Goal: Task Accomplishment & Management: Use online tool/utility

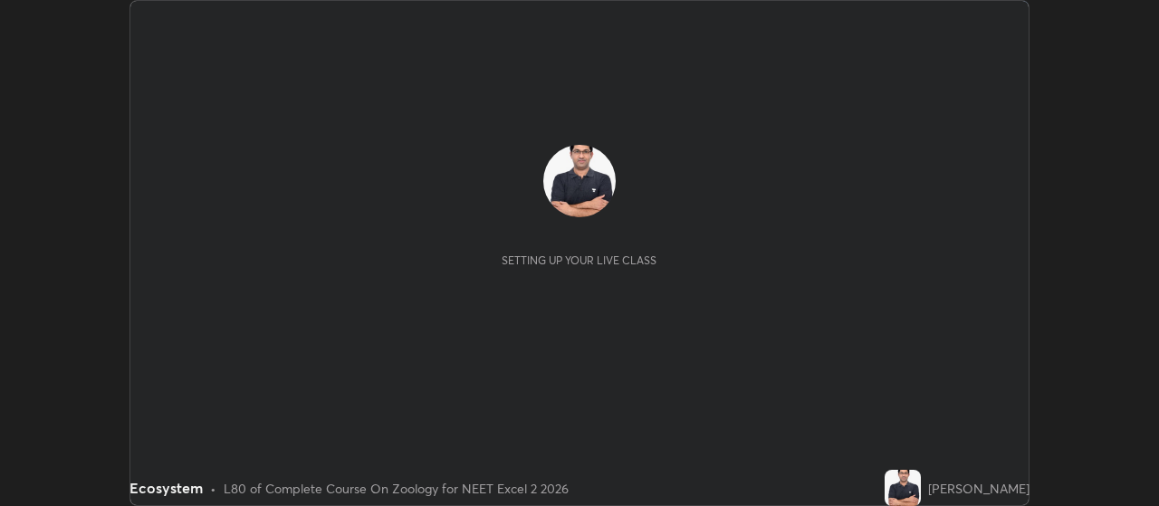
scroll to position [506, 1158]
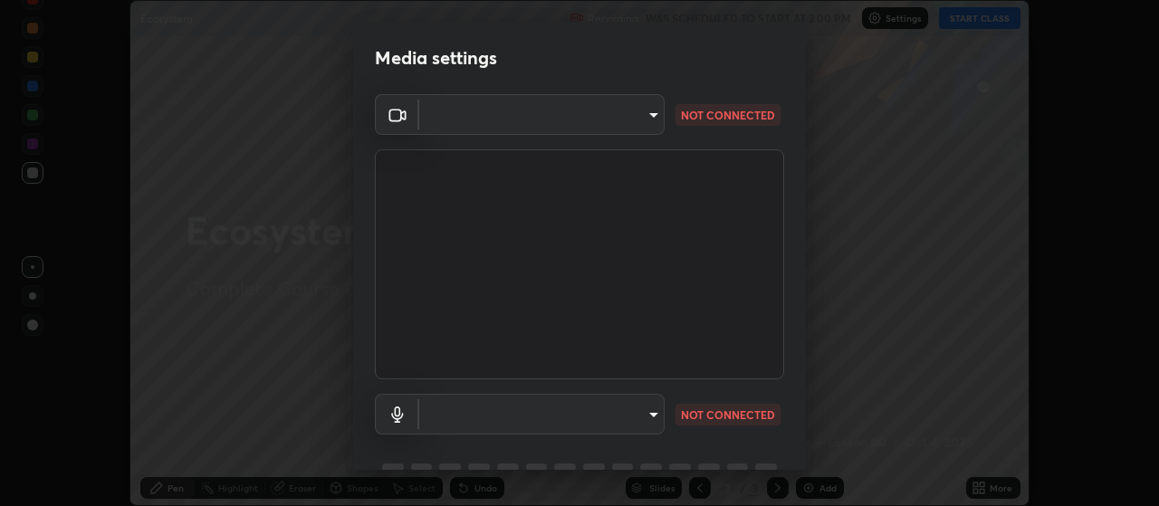
type input "cb5f757981b1586acb8e19eb1dea331b1f320d0a6ce771c897cc257aba28c101"
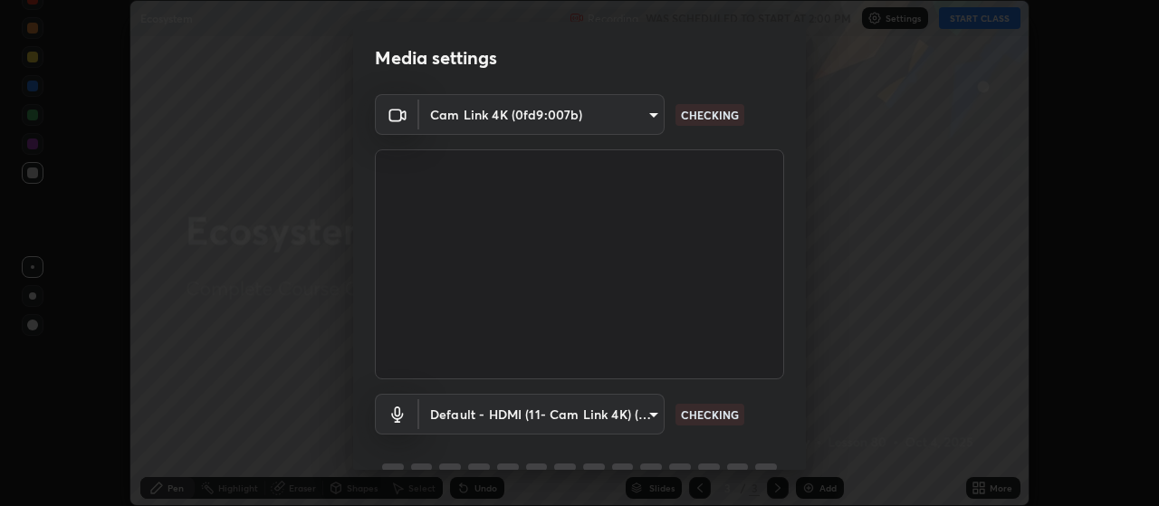
scroll to position [88, 0]
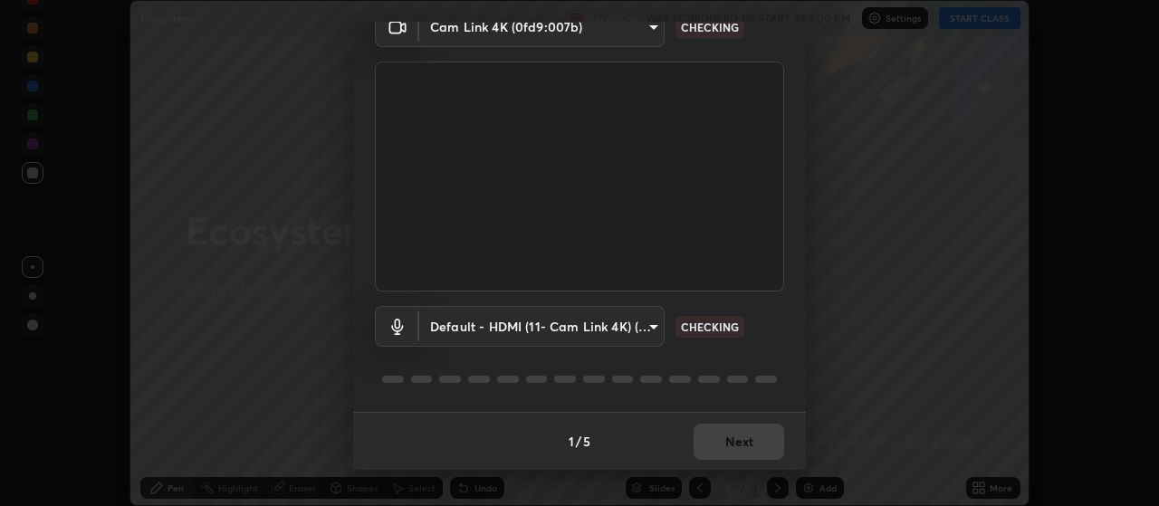
click at [653, 322] on body "Erase all Ecosystem Recording WAS SCHEDULED TO START AT 2:00 PM Settings START …" at bounding box center [579, 253] width 1159 height 506
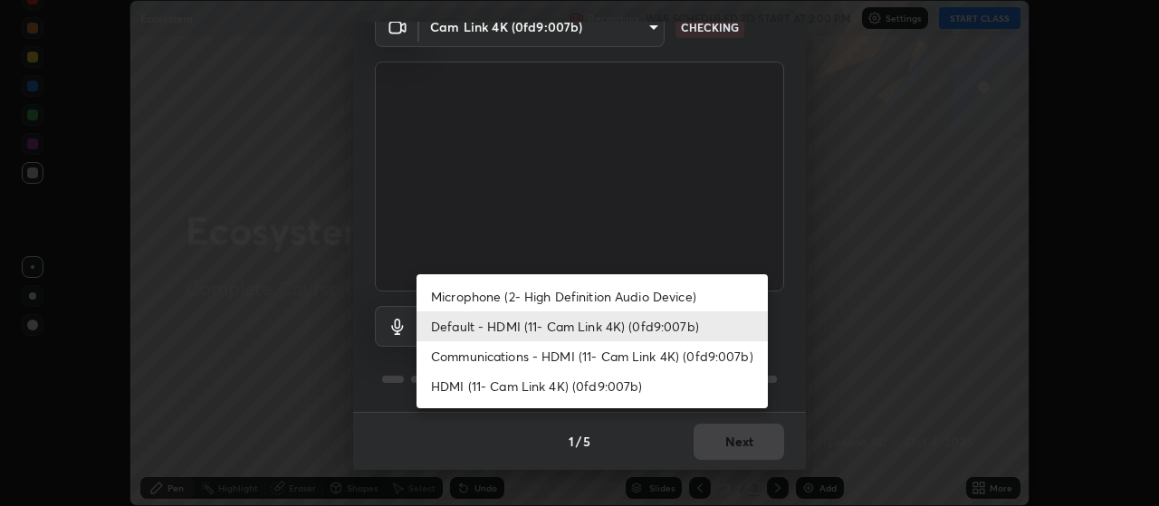
click at [683, 299] on li "Microphone (2- High Definition Audio Device)" at bounding box center [592, 297] width 351 height 30
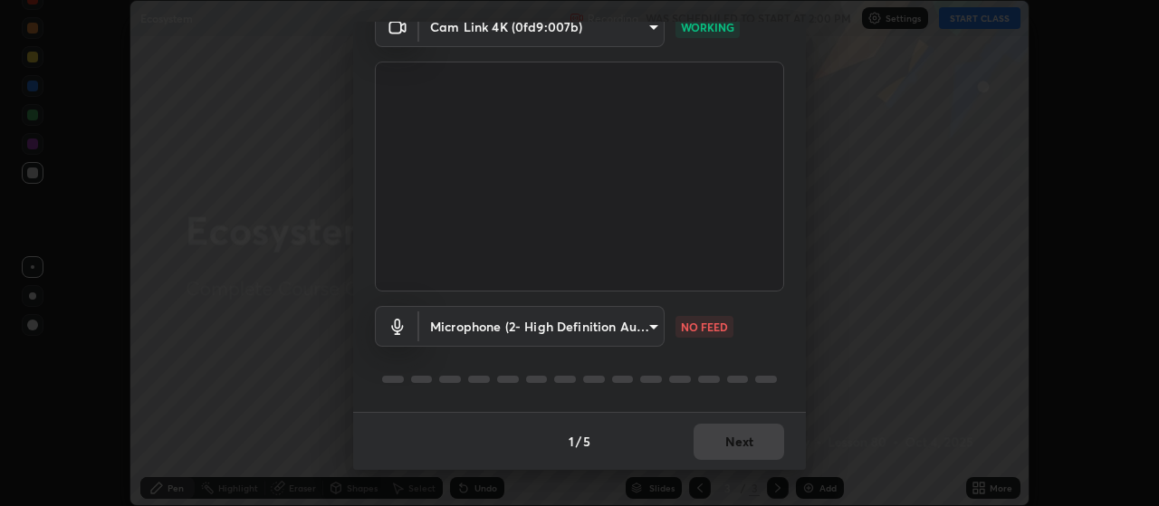
click at [656, 323] on body "Erase all Ecosystem Recording WAS SCHEDULED TO START AT 2:00 PM Settings START …" at bounding box center [579, 253] width 1159 height 506
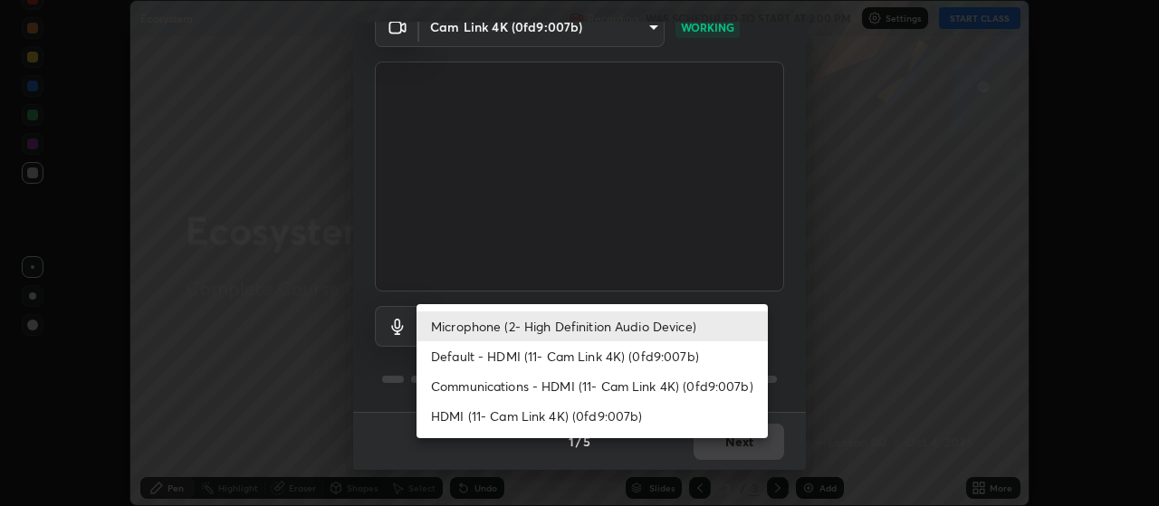
click at [672, 355] on li "Default - HDMI (11- Cam Link 4K) (0fd9:007b)" at bounding box center [592, 356] width 351 height 30
type input "default"
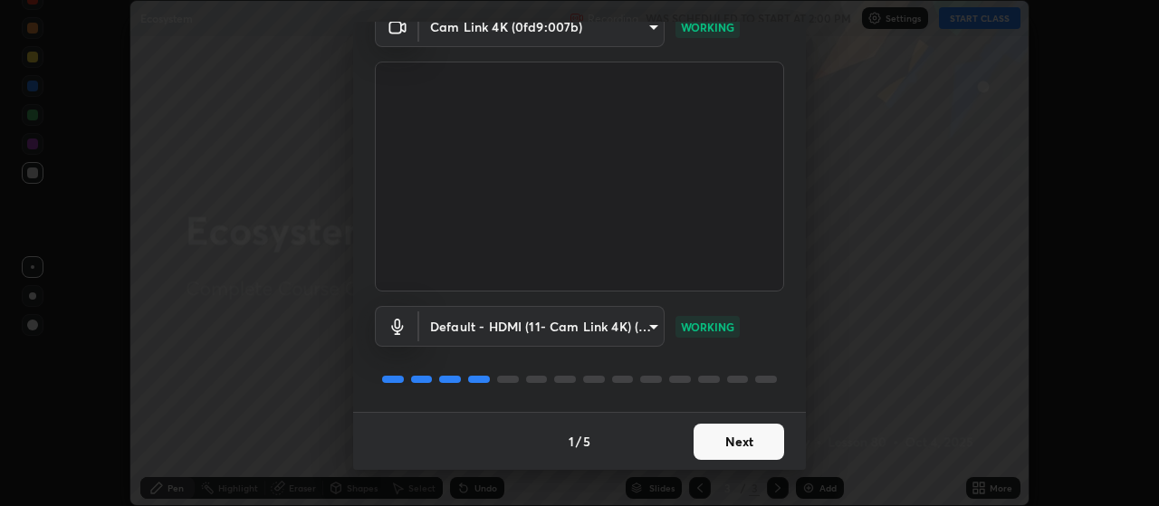
click at [736, 436] on button "Next" at bounding box center [739, 442] width 91 height 36
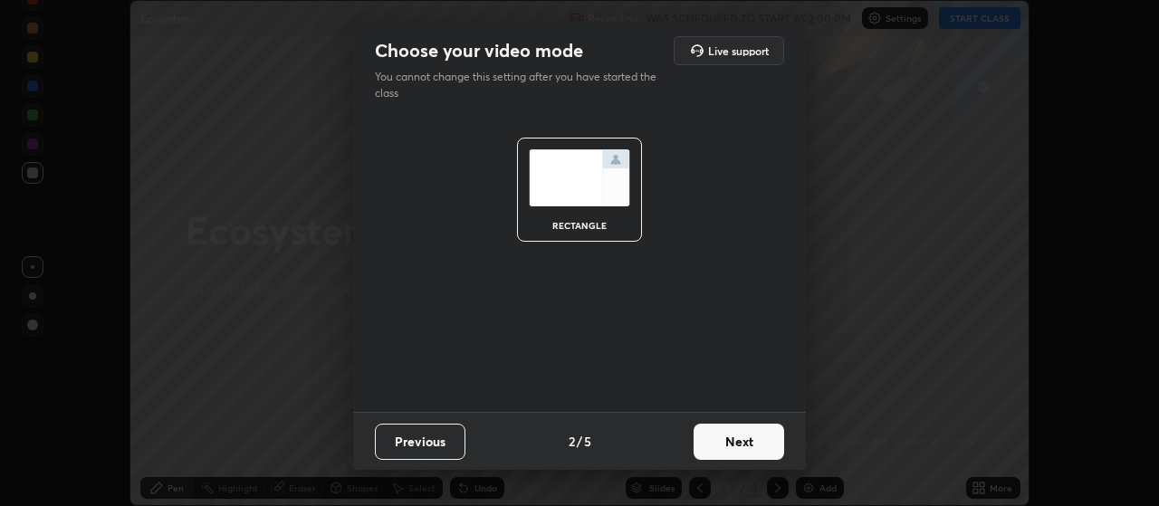
scroll to position [0, 0]
click at [739, 441] on button "Next" at bounding box center [739, 442] width 91 height 36
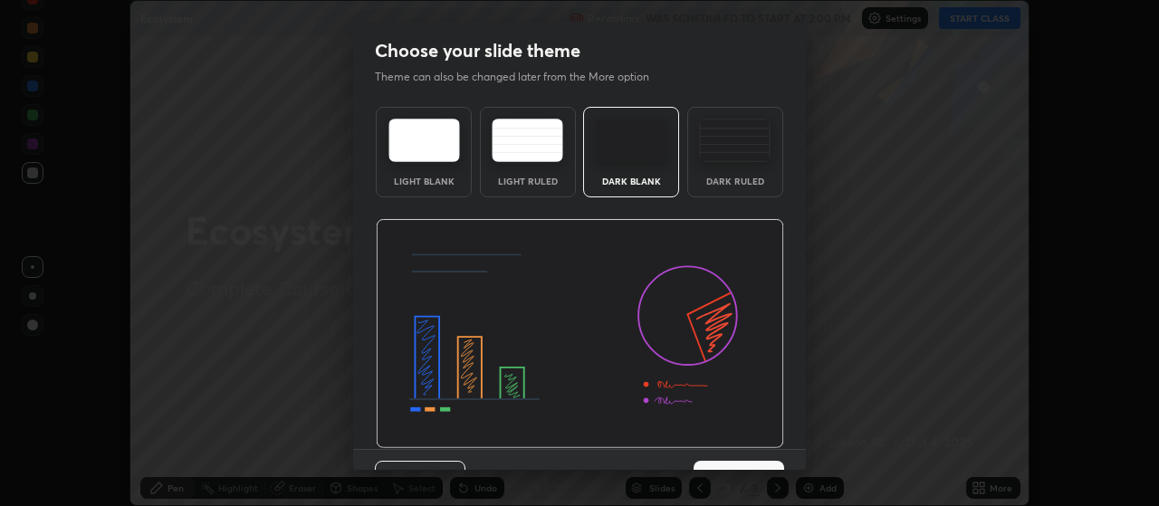
click at [756, 462] on button "Next" at bounding box center [739, 479] width 91 height 36
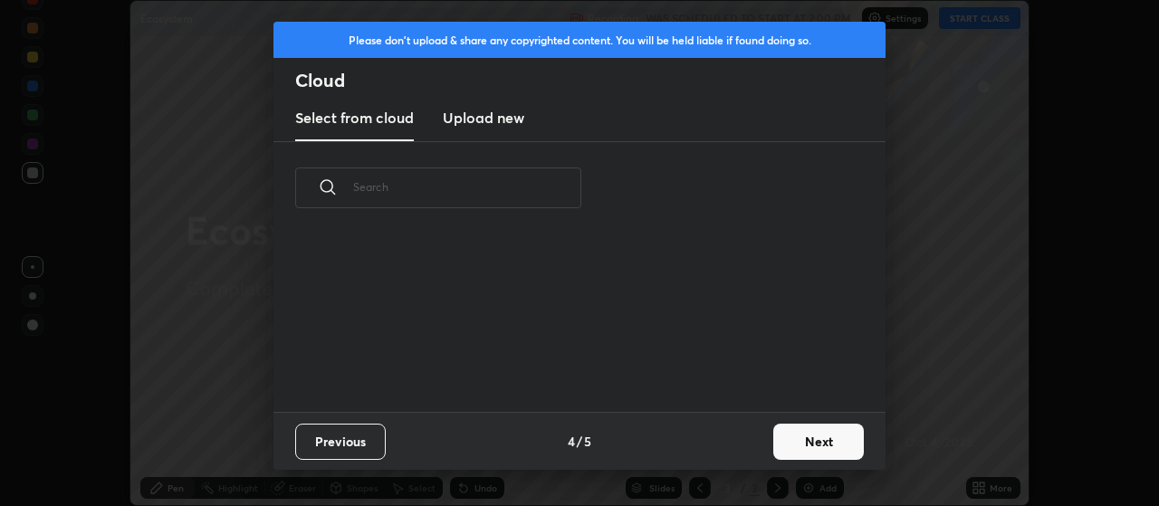
click at [797, 447] on button "Next" at bounding box center [819, 442] width 91 height 36
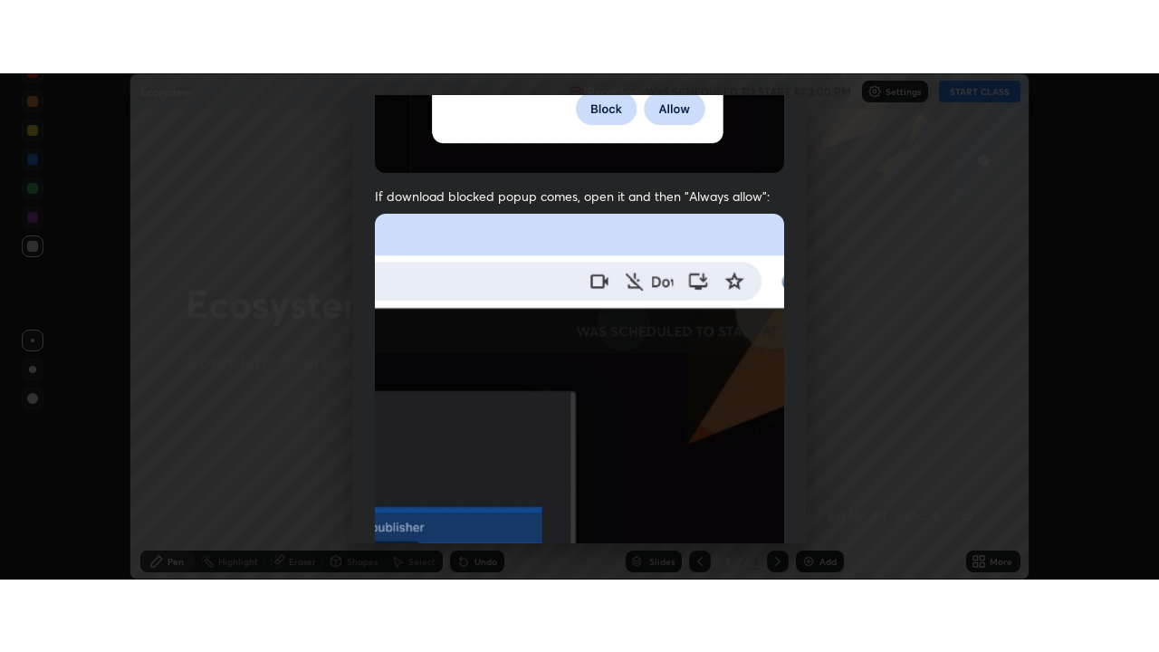
scroll to position [457, 0]
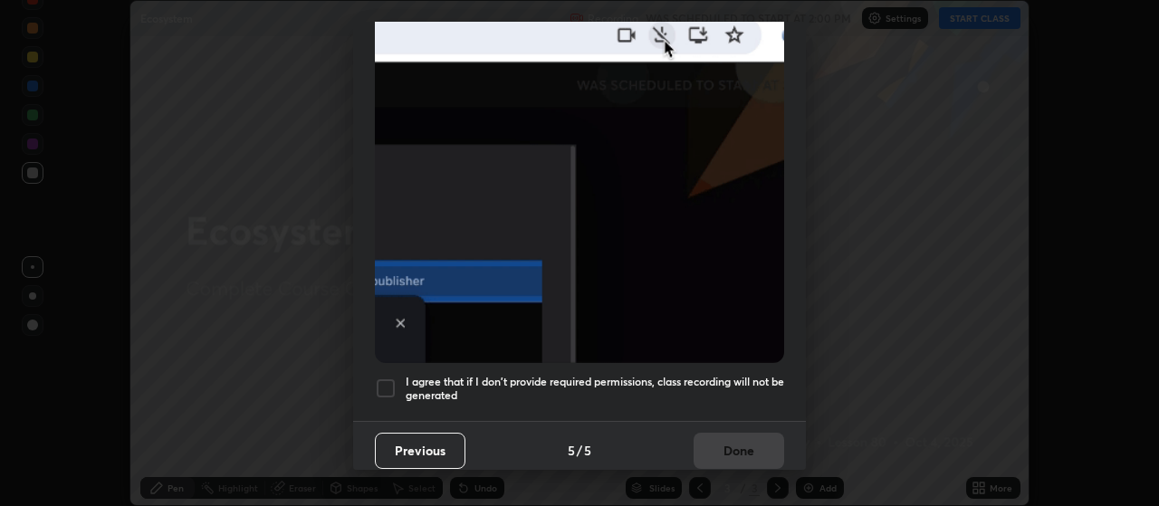
click at [391, 378] on div at bounding box center [386, 389] width 22 height 22
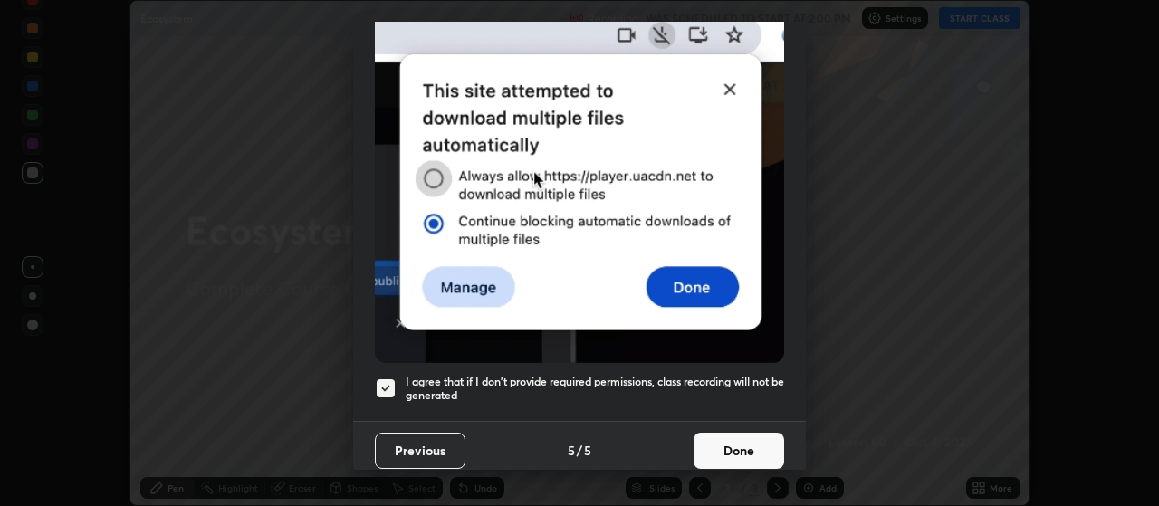
click at [734, 437] on button "Done" at bounding box center [739, 451] width 91 height 36
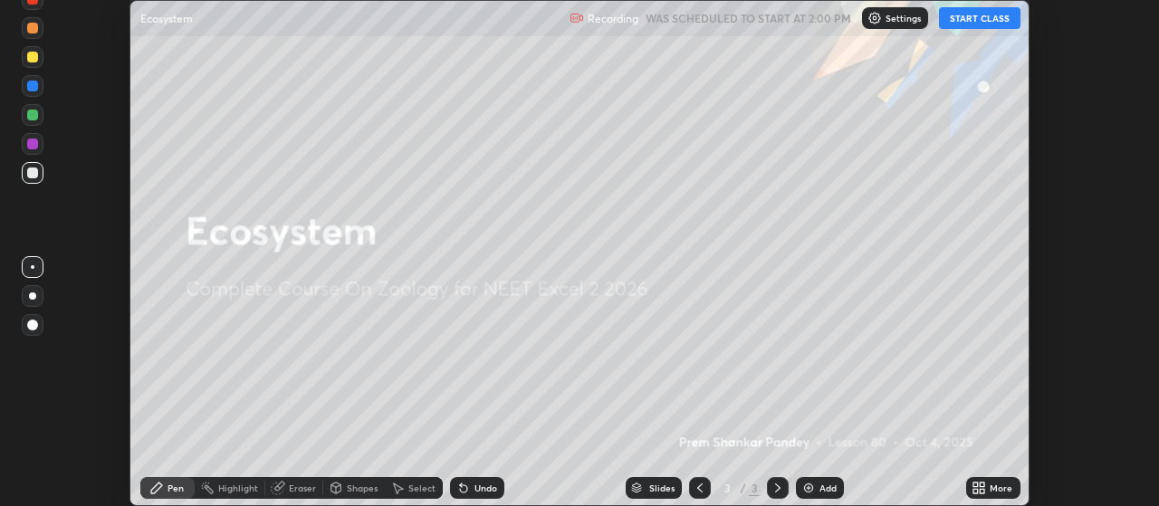
click at [977, 24] on button "START CLASS" at bounding box center [980, 18] width 82 height 22
click at [979, 488] on icon at bounding box center [979, 488] width 14 height 14
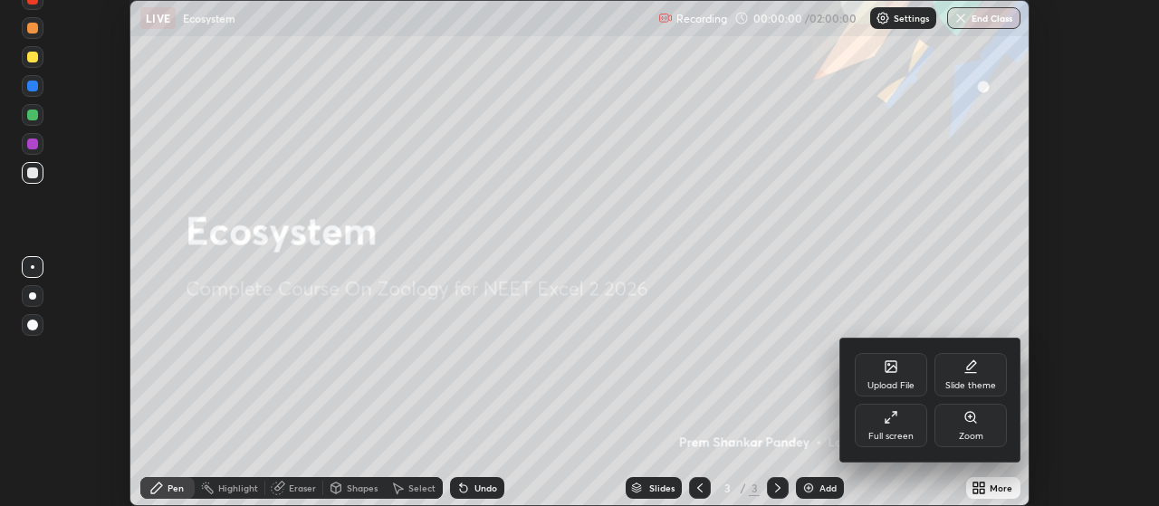
click at [899, 429] on div "Full screen" at bounding box center [891, 425] width 72 height 43
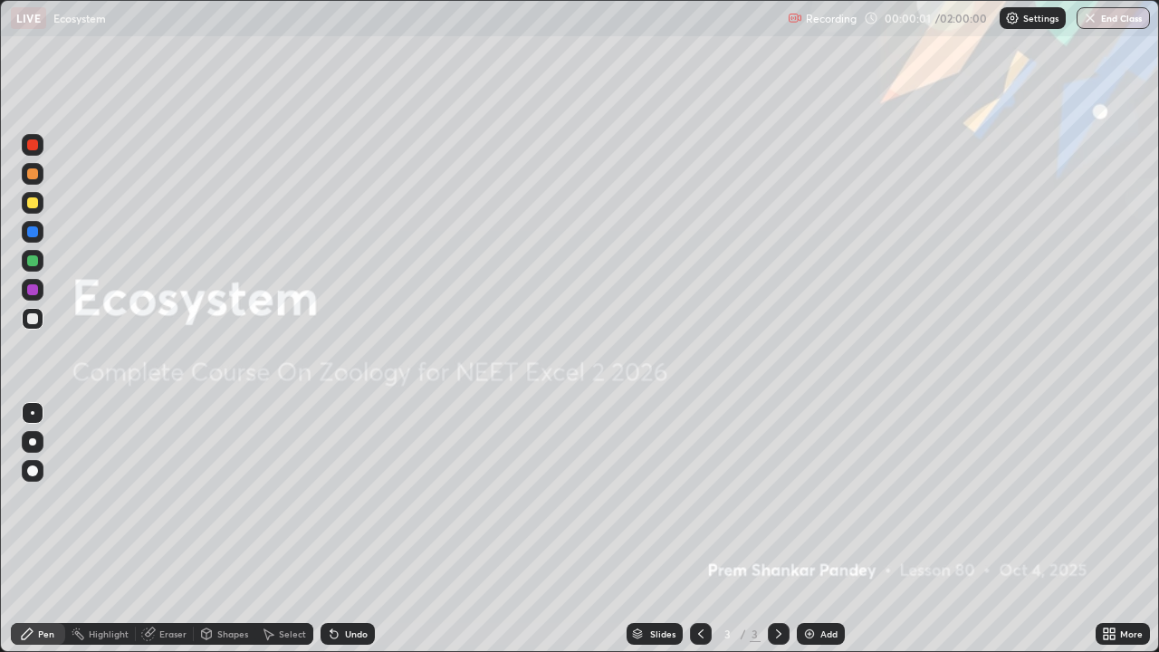
scroll to position [652, 1159]
click at [807, 505] on img at bounding box center [810, 634] width 14 height 14
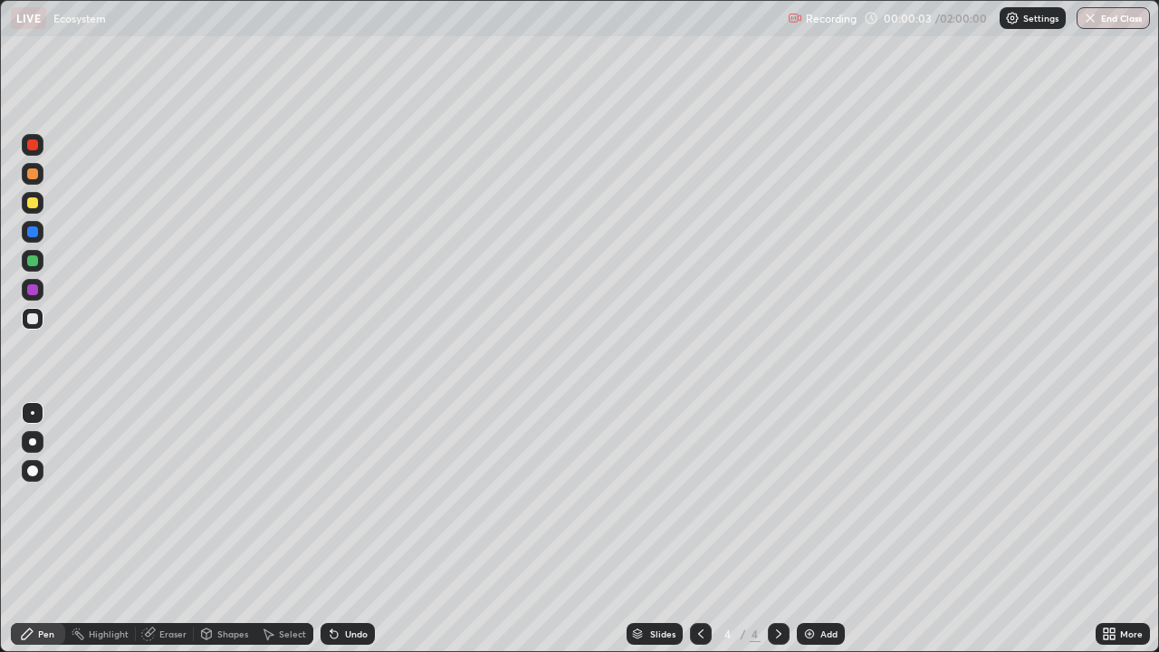
click at [31, 439] on div at bounding box center [32, 441] width 7 height 7
click at [47, 505] on div "Erase all" at bounding box center [32, 326] width 43 height 580
click at [31, 321] on div at bounding box center [32, 318] width 11 height 11
click at [33, 176] on div at bounding box center [32, 173] width 11 height 11
click at [808, 505] on img at bounding box center [810, 634] width 14 height 14
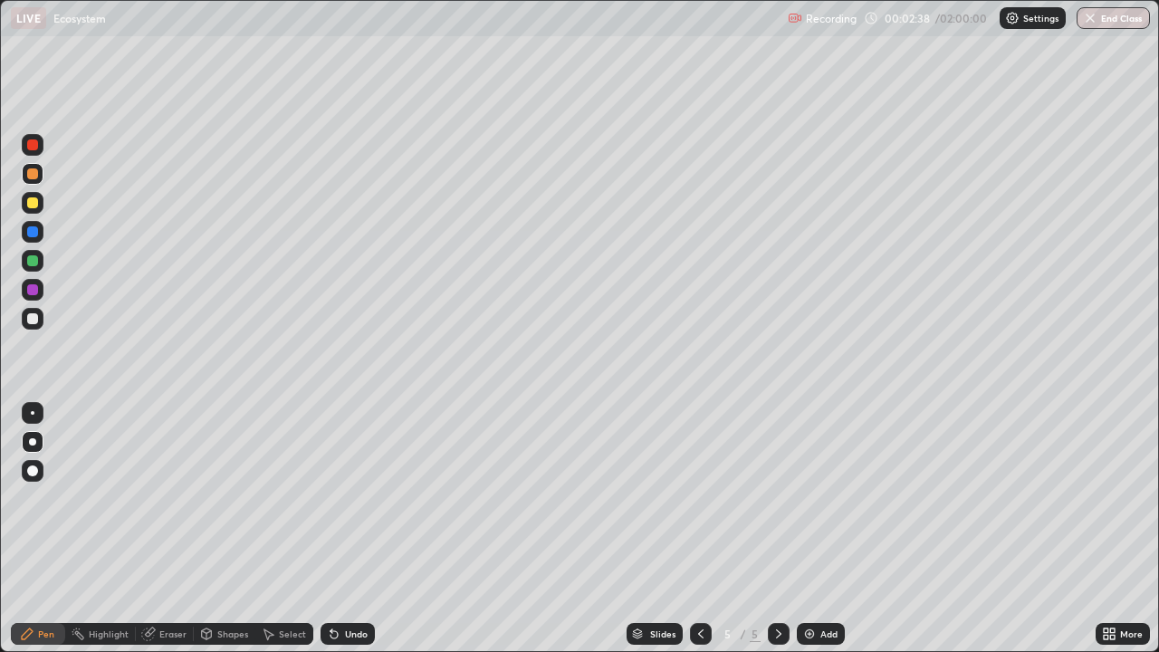
click at [34, 318] on div at bounding box center [32, 318] width 11 height 11
click at [32, 264] on div at bounding box center [32, 260] width 11 height 11
click at [30, 292] on div at bounding box center [32, 289] width 11 height 11
click at [30, 261] on div at bounding box center [32, 260] width 11 height 11
click at [803, 505] on img at bounding box center [810, 634] width 14 height 14
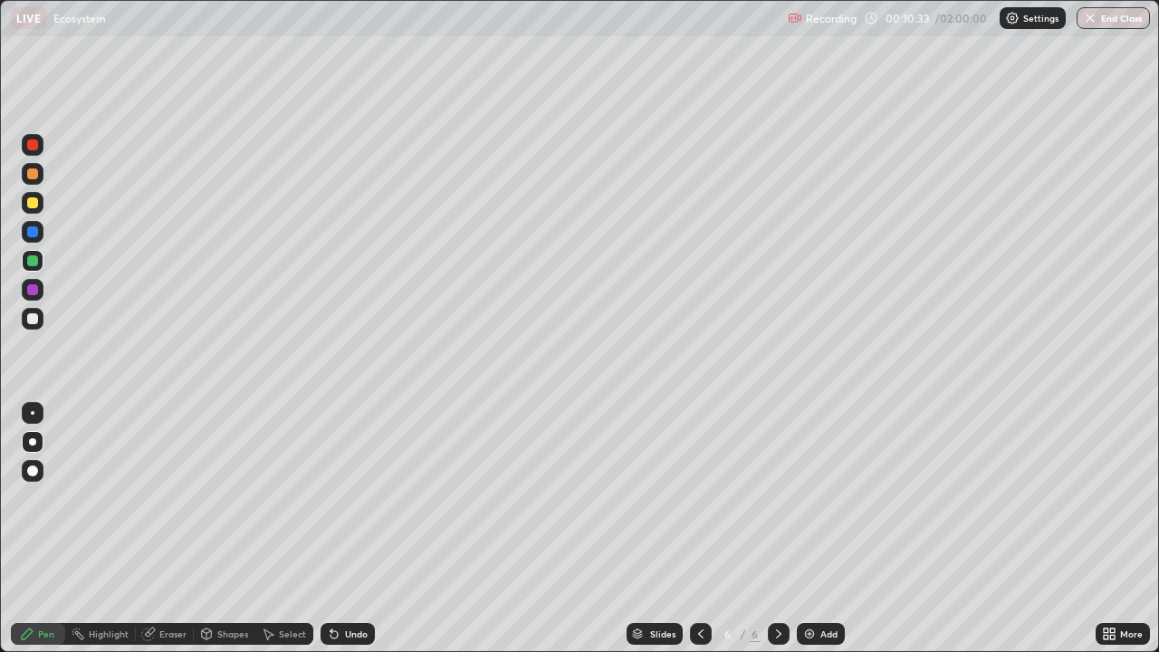
click at [34, 317] on div at bounding box center [32, 318] width 11 height 11
click at [35, 318] on div at bounding box center [32, 318] width 11 height 11
click at [331, 505] on icon at bounding box center [332, 631] width 2 height 2
click at [331, 505] on icon at bounding box center [334, 634] width 7 height 7
click at [332, 505] on icon at bounding box center [334, 634] width 7 height 7
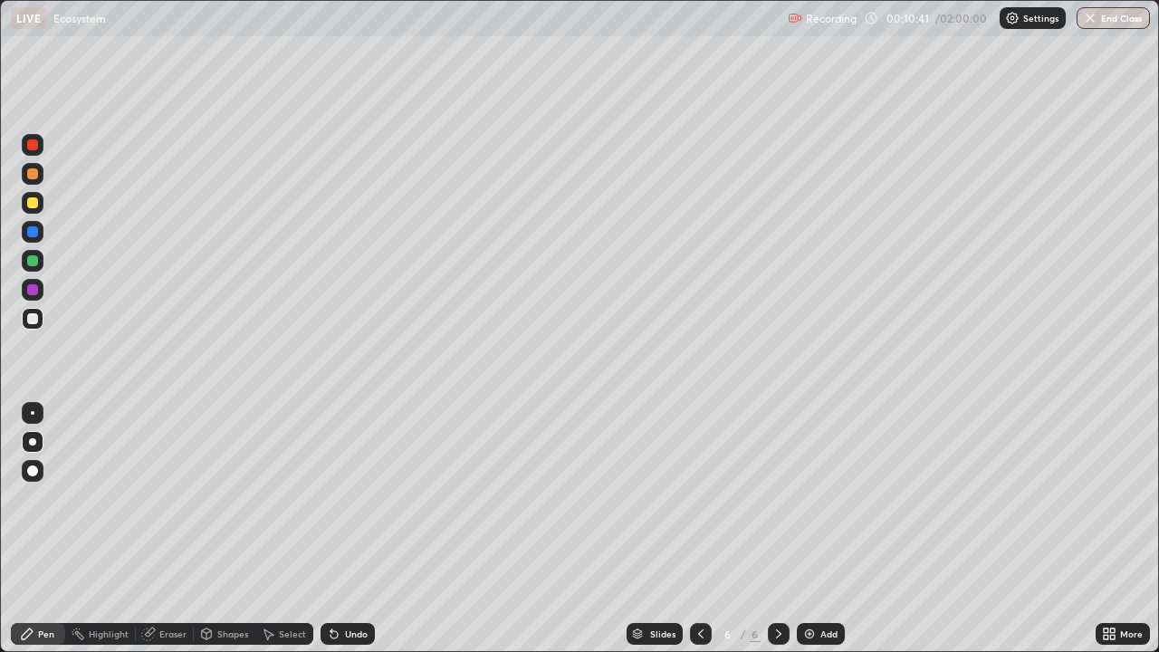
click at [332, 505] on icon at bounding box center [334, 634] width 7 height 7
click at [328, 505] on div "Undo" at bounding box center [348, 634] width 54 height 22
click at [329, 505] on div "Undo" at bounding box center [348, 634] width 54 height 22
click at [328, 505] on div "Undo" at bounding box center [348, 634] width 54 height 22
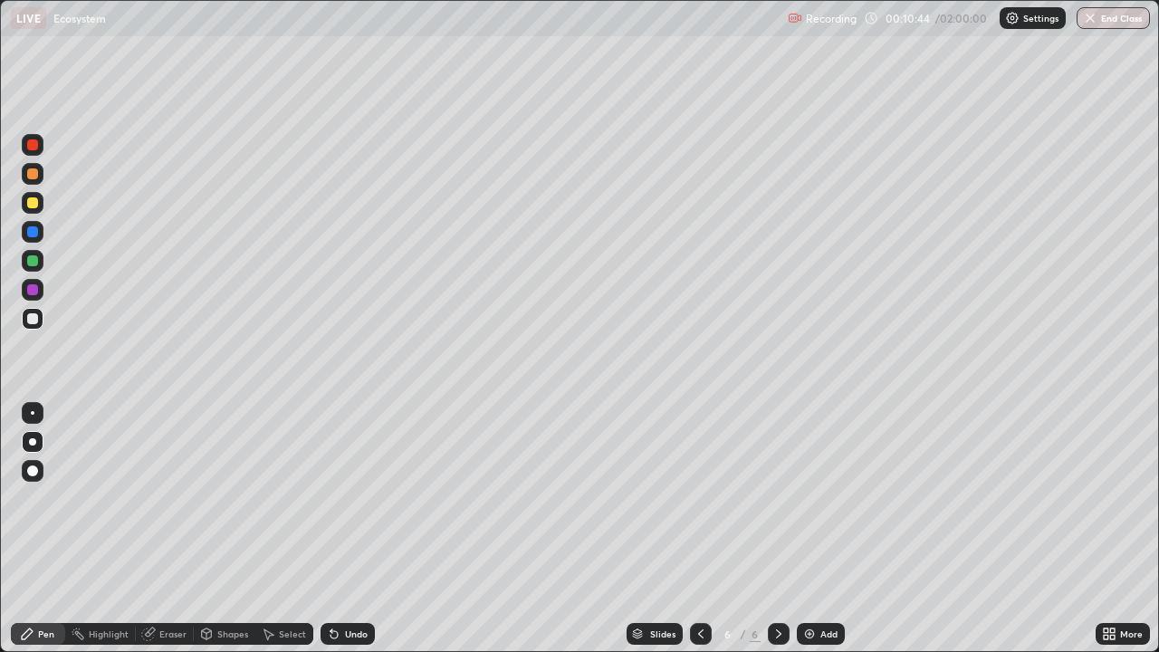
click at [331, 505] on icon at bounding box center [334, 634] width 7 height 7
click at [331, 505] on icon at bounding box center [332, 631] width 2 height 2
click at [37, 264] on div at bounding box center [32, 260] width 11 height 11
click at [36, 264] on div at bounding box center [32, 260] width 11 height 11
click at [328, 505] on icon at bounding box center [334, 634] width 14 height 14
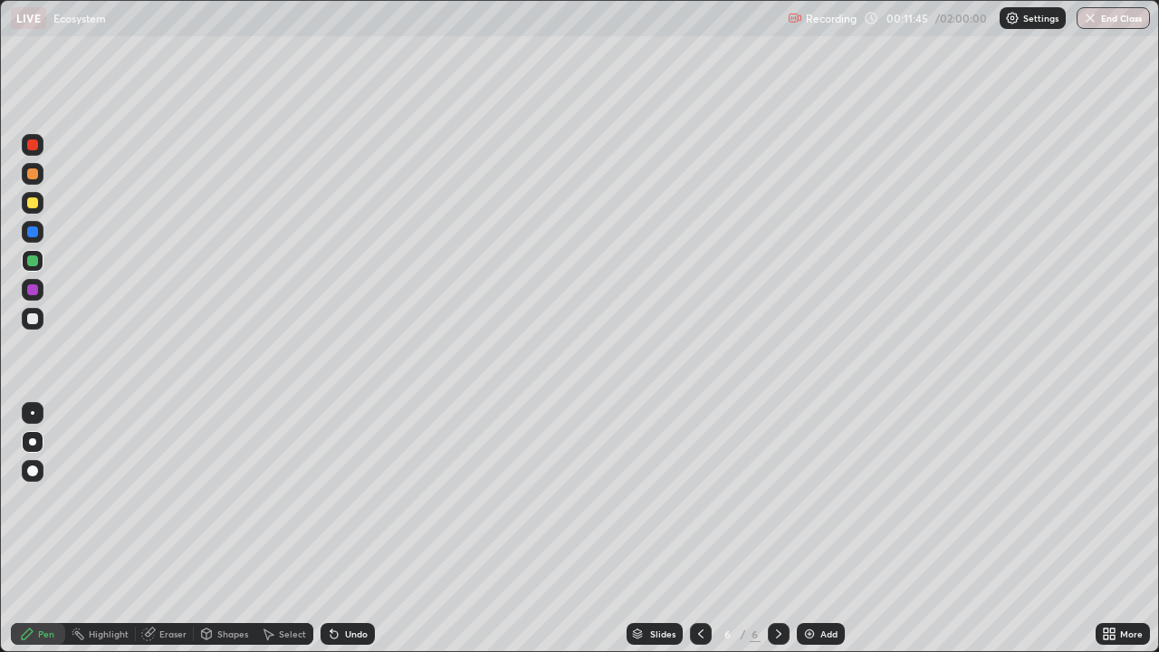
click at [37, 318] on div at bounding box center [32, 318] width 11 height 11
click at [40, 316] on div at bounding box center [33, 319] width 22 height 22
click at [18, 505] on div at bounding box center [32, 507] width 29 height 217
click at [31, 262] on div at bounding box center [32, 260] width 11 height 11
click at [34, 204] on div at bounding box center [32, 202] width 11 height 11
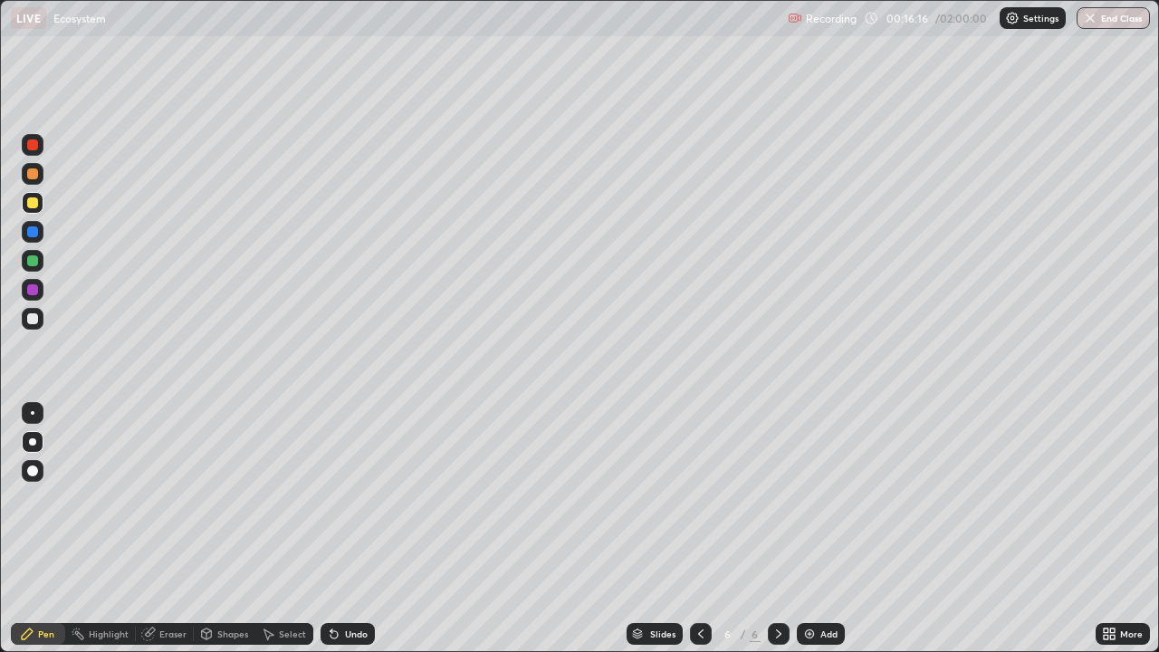
click at [37, 201] on div at bounding box center [32, 202] width 11 height 11
click at [167, 505] on div "Eraser" at bounding box center [172, 634] width 27 height 9
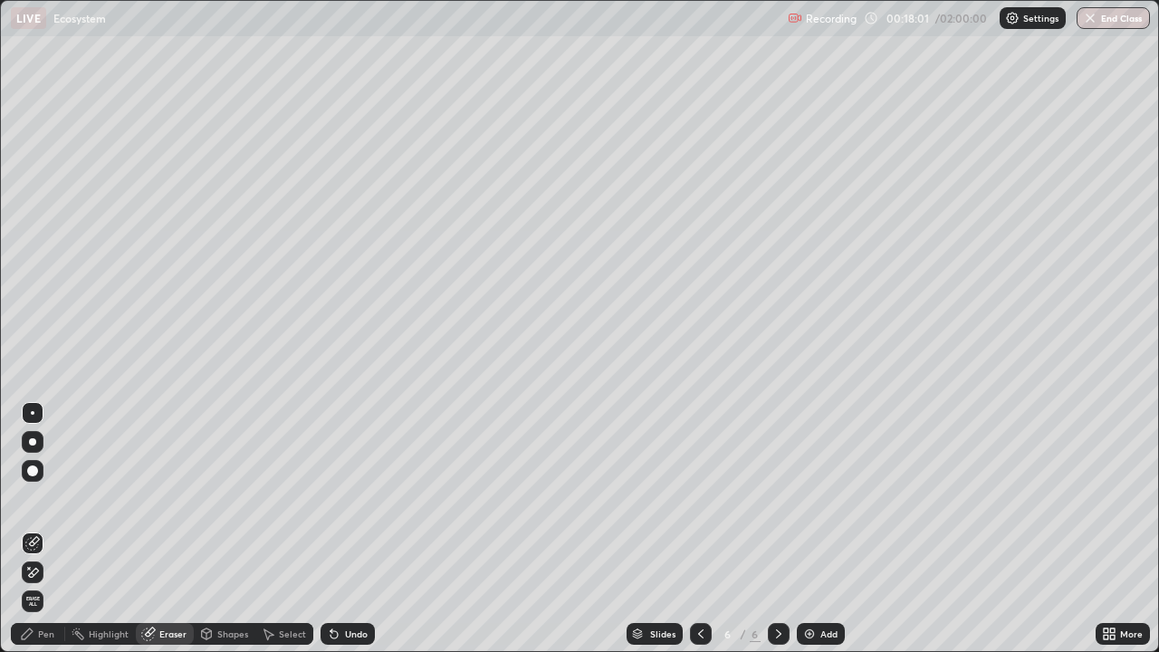
click at [49, 505] on div "Pen" at bounding box center [46, 634] width 16 height 9
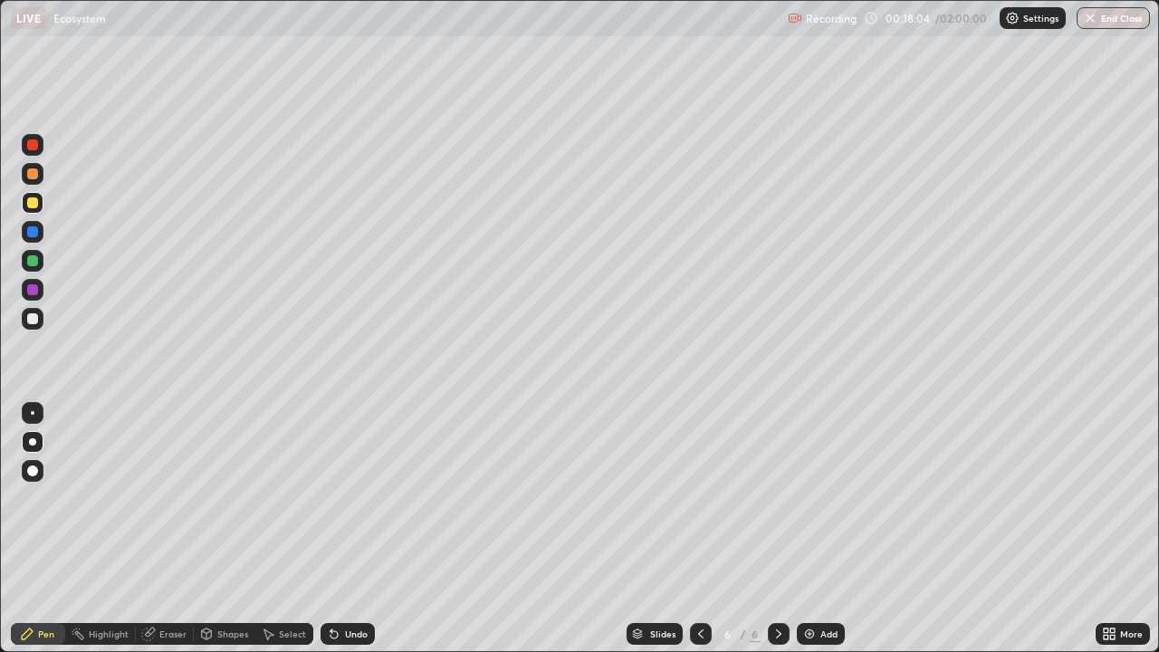
click at [33, 234] on div at bounding box center [32, 231] width 11 height 11
click at [34, 262] on div at bounding box center [32, 260] width 11 height 11
click at [33, 230] on div at bounding box center [32, 231] width 11 height 11
click at [34, 230] on div at bounding box center [32, 231] width 11 height 11
click at [37, 320] on div at bounding box center [32, 318] width 11 height 11
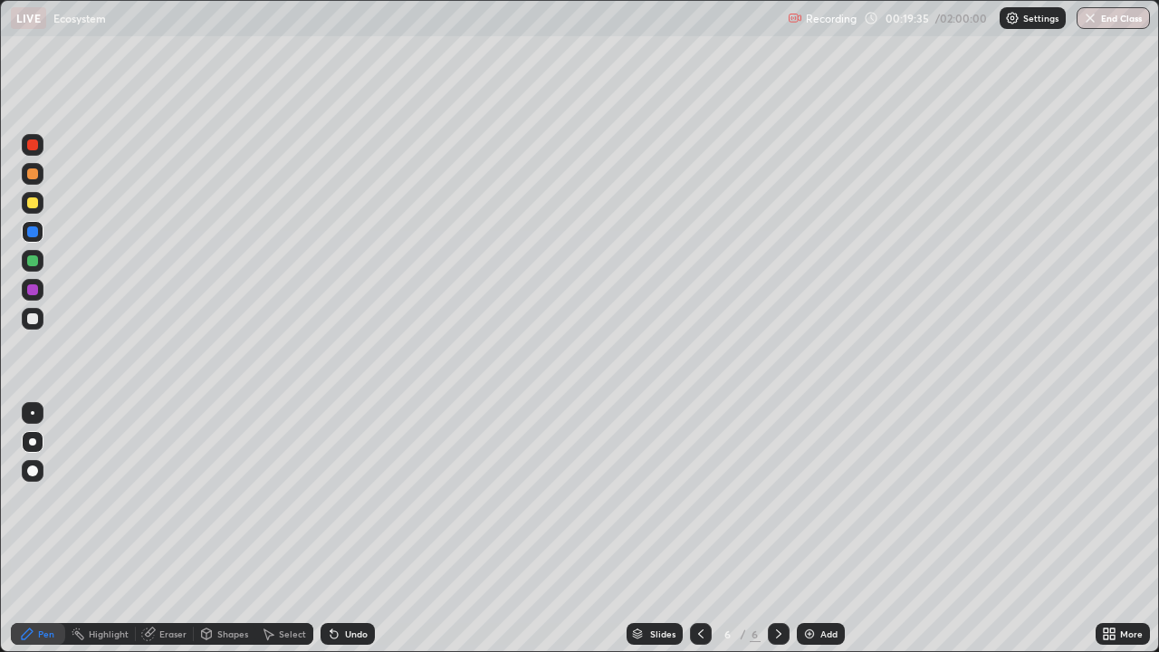
click at [36, 320] on div at bounding box center [32, 318] width 11 height 11
click at [807, 505] on img at bounding box center [810, 634] width 14 height 14
click at [698, 505] on icon at bounding box center [700, 634] width 5 height 9
click at [32, 175] on div at bounding box center [32, 173] width 11 height 11
click at [36, 175] on div at bounding box center [32, 173] width 11 height 11
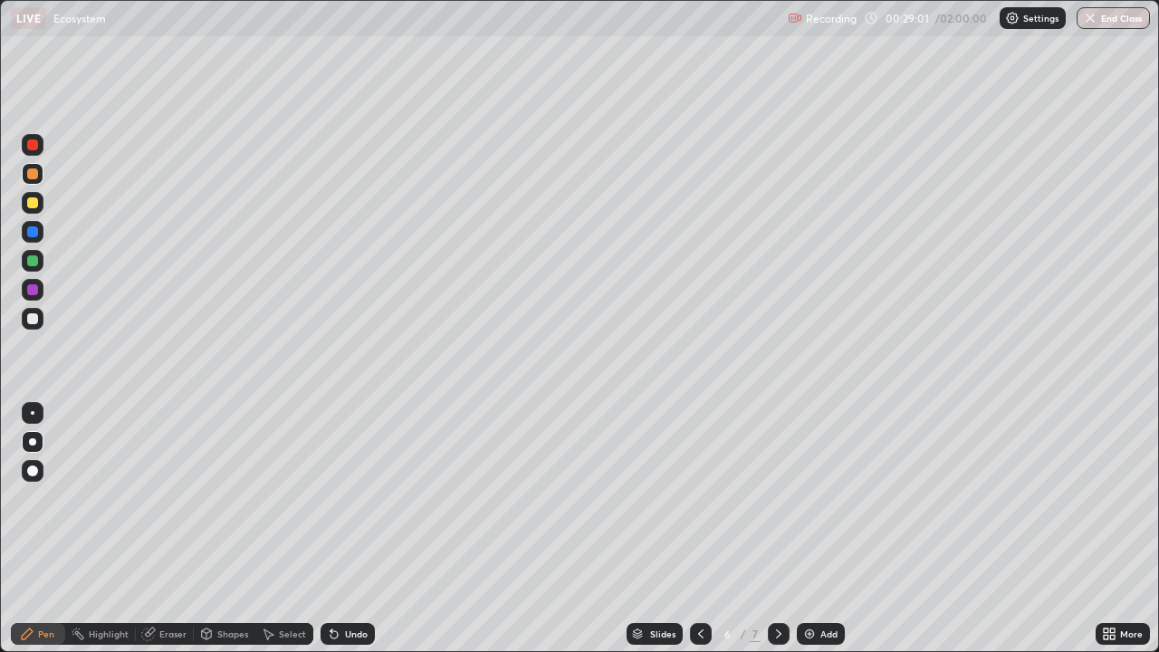
click at [777, 505] on icon at bounding box center [778, 634] width 5 height 9
click at [698, 505] on icon at bounding box center [700, 634] width 5 height 9
click at [778, 505] on icon at bounding box center [778, 634] width 5 height 9
click at [34, 319] on div at bounding box center [32, 318] width 11 height 11
click at [41, 319] on div at bounding box center [33, 319] width 22 height 22
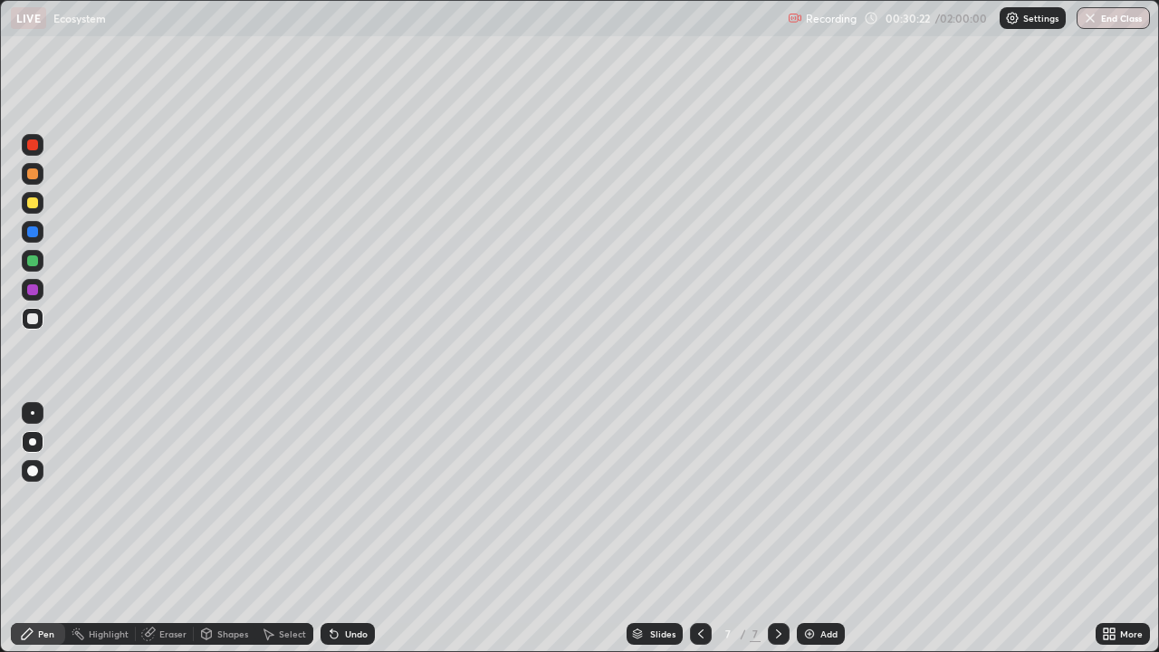
click at [331, 505] on icon at bounding box center [332, 631] width 2 height 2
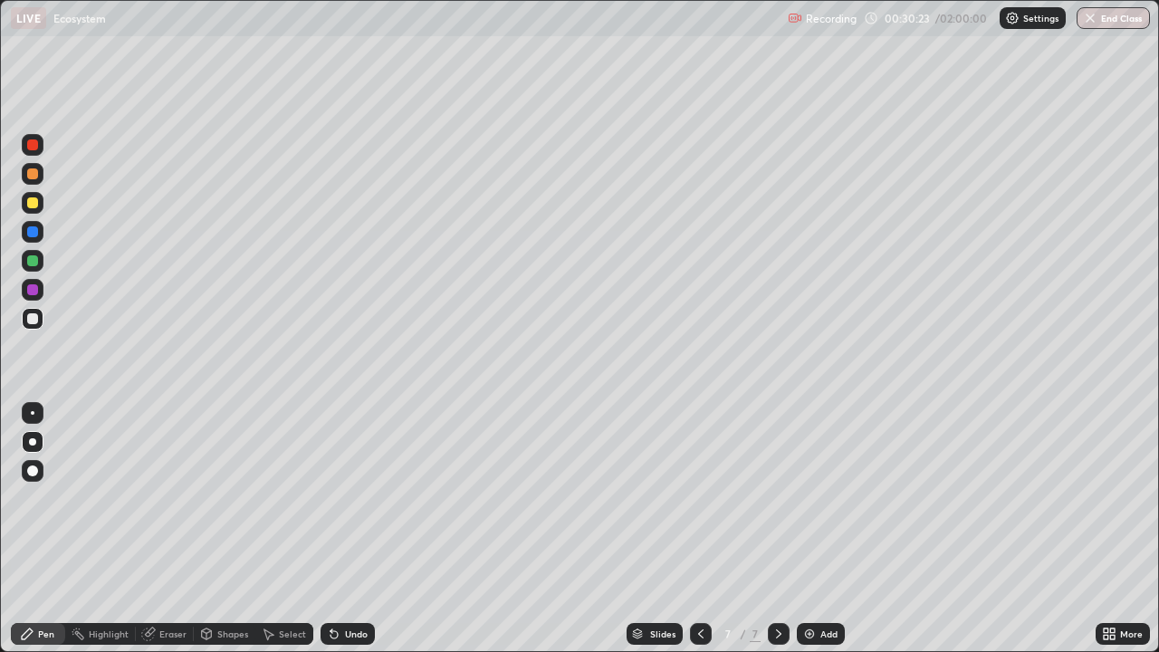
click at [327, 505] on icon at bounding box center [334, 634] width 14 height 14
click at [331, 505] on icon at bounding box center [332, 631] width 2 height 2
click at [331, 505] on icon at bounding box center [334, 634] width 7 height 7
click at [330, 505] on icon at bounding box center [334, 634] width 14 height 14
click at [331, 505] on icon at bounding box center [332, 631] width 2 height 2
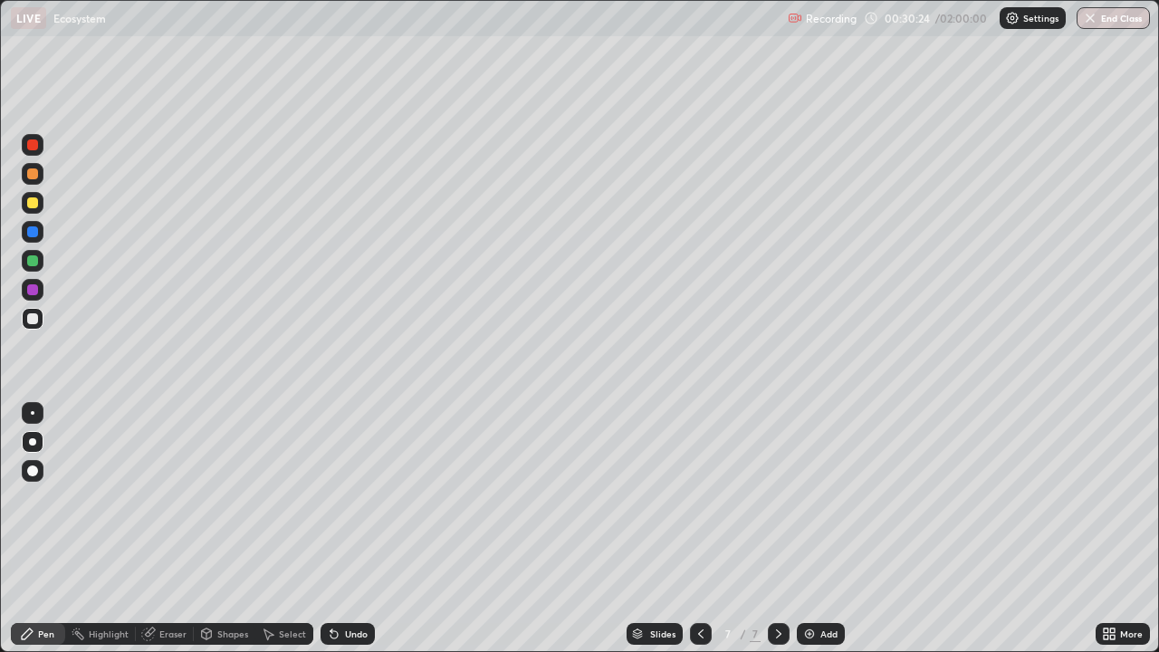
click at [332, 505] on icon at bounding box center [334, 634] width 7 height 7
click at [332, 505] on icon at bounding box center [334, 634] width 14 height 14
click at [331, 505] on icon at bounding box center [332, 631] width 2 height 2
click at [332, 505] on icon at bounding box center [334, 634] width 7 height 7
click at [697, 505] on icon at bounding box center [701, 634] width 14 height 14
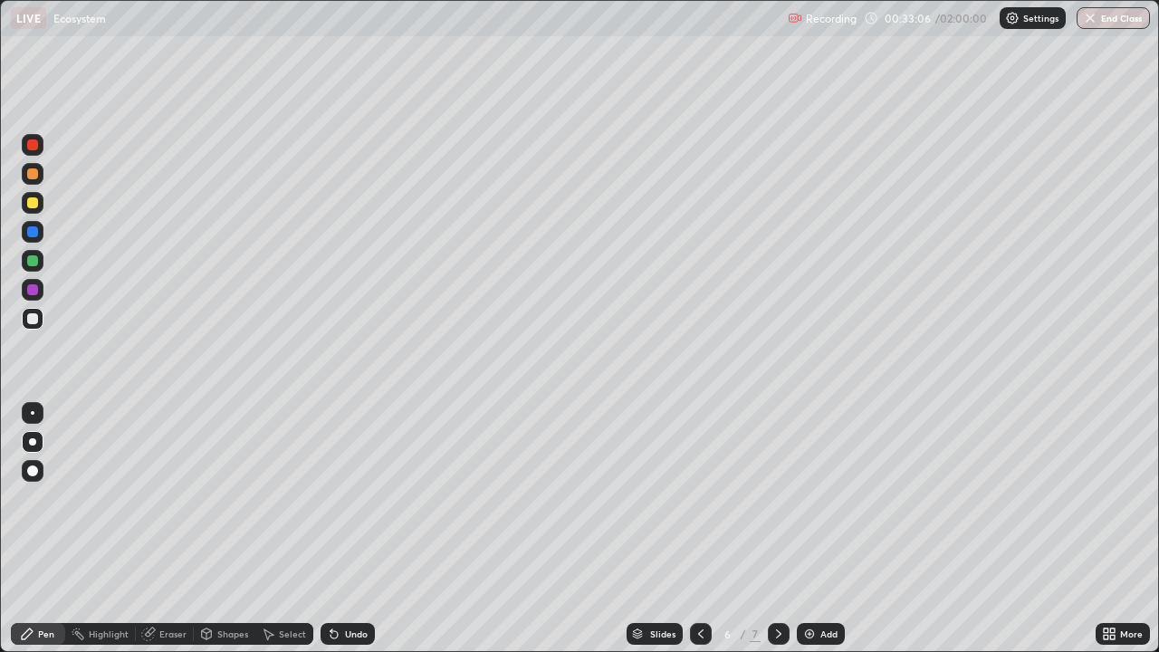
click at [812, 505] on img at bounding box center [810, 634] width 14 height 14
click at [779, 505] on icon at bounding box center [779, 634] width 14 height 14
click at [34, 263] on div at bounding box center [32, 260] width 11 height 11
click at [36, 260] on div at bounding box center [32, 260] width 11 height 11
click at [172, 505] on div "Eraser" at bounding box center [172, 634] width 27 height 9
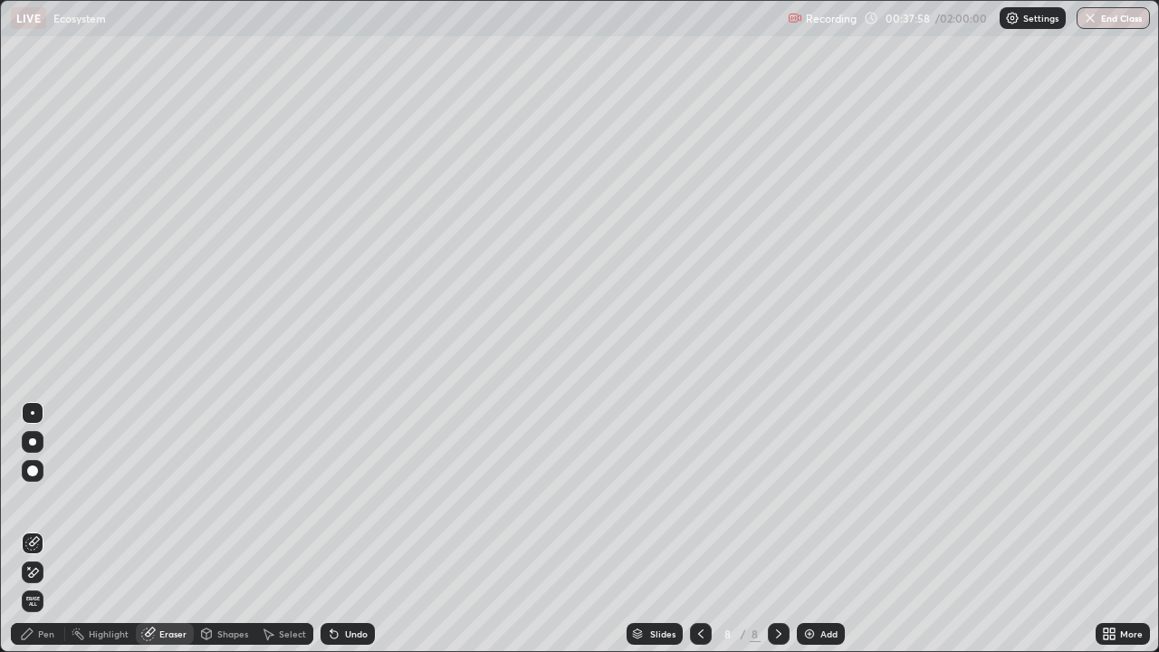
click at [699, 505] on icon at bounding box center [701, 634] width 14 height 14
click at [783, 505] on icon at bounding box center [779, 634] width 14 height 14
click at [51, 505] on div "Pen" at bounding box center [46, 634] width 16 height 9
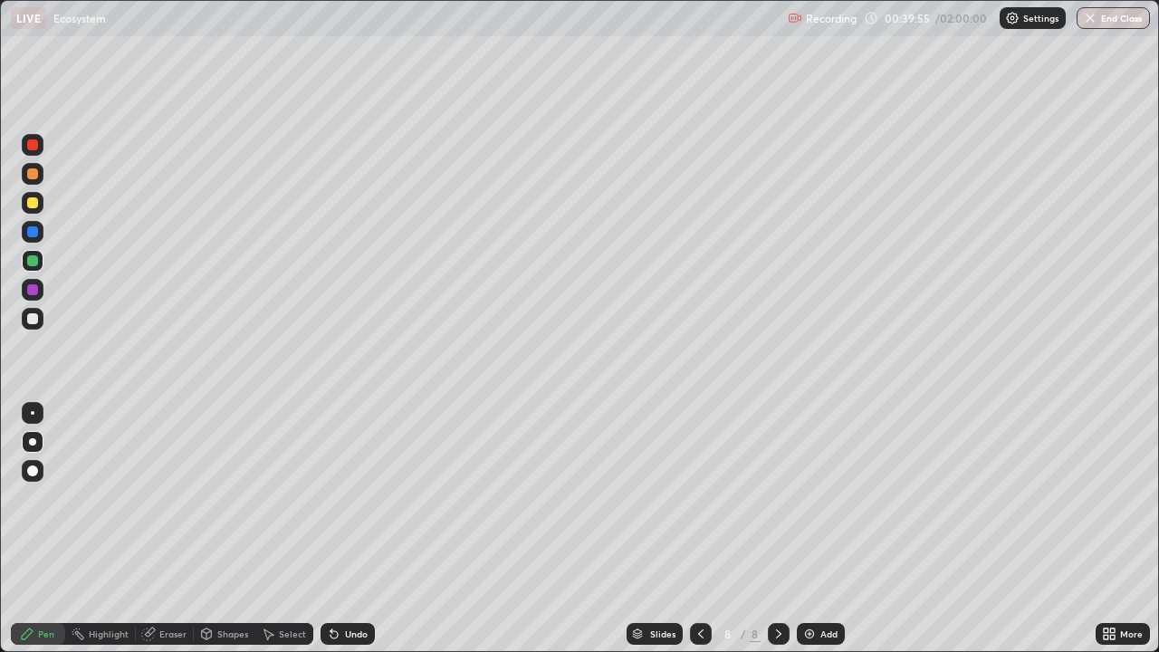
click at [43, 256] on div at bounding box center [33, 261] width 22 height 22
click at [31, 289] on div at bounding box center [32, 289] width 11 height 11
click at [31, 290] on div at bounding box center [32, 289] width 11 height 11
click at [34, 143] on div at bounding box center [32, 144] width 11 height 11
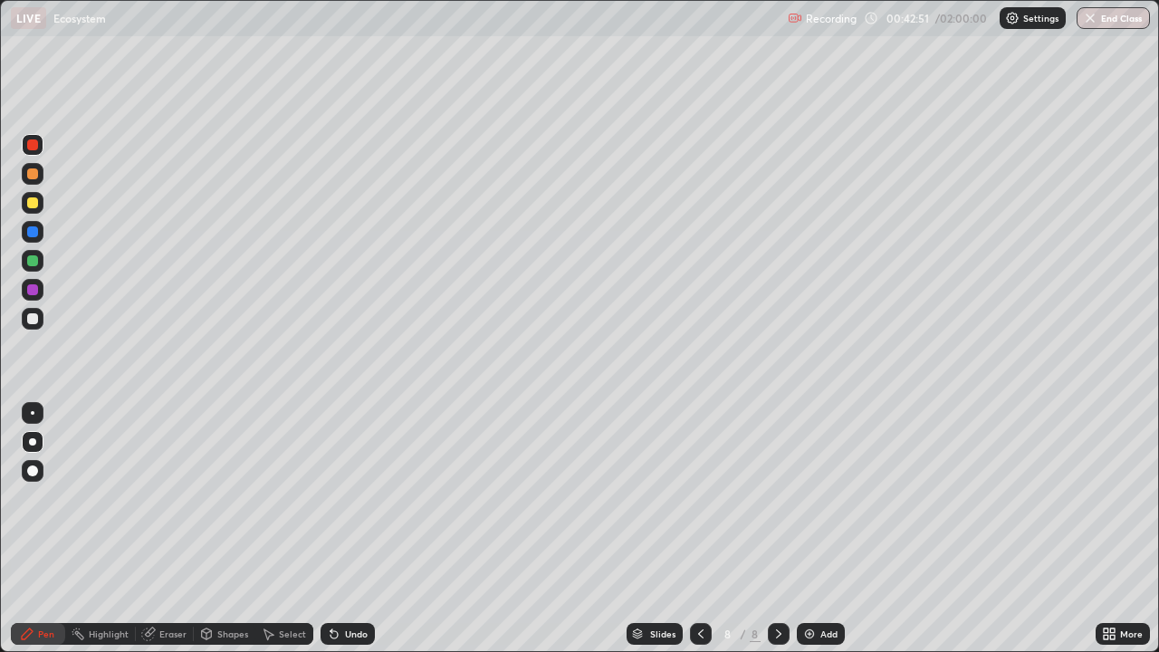
click at [810, 505] on img at bounding box center [810, 634] width 14 height 14
click at [30, 316] on div at bounding box center [32, 318] width 11 height 11
click at [34, 318] on div at bounding box center [32, 318] width 11 height 11
click at [36, 322] on div at bounding box center [32, 318] width 11 height 11
click at [34, 319] on div at bounding box center [32, 318] width 11 height 11
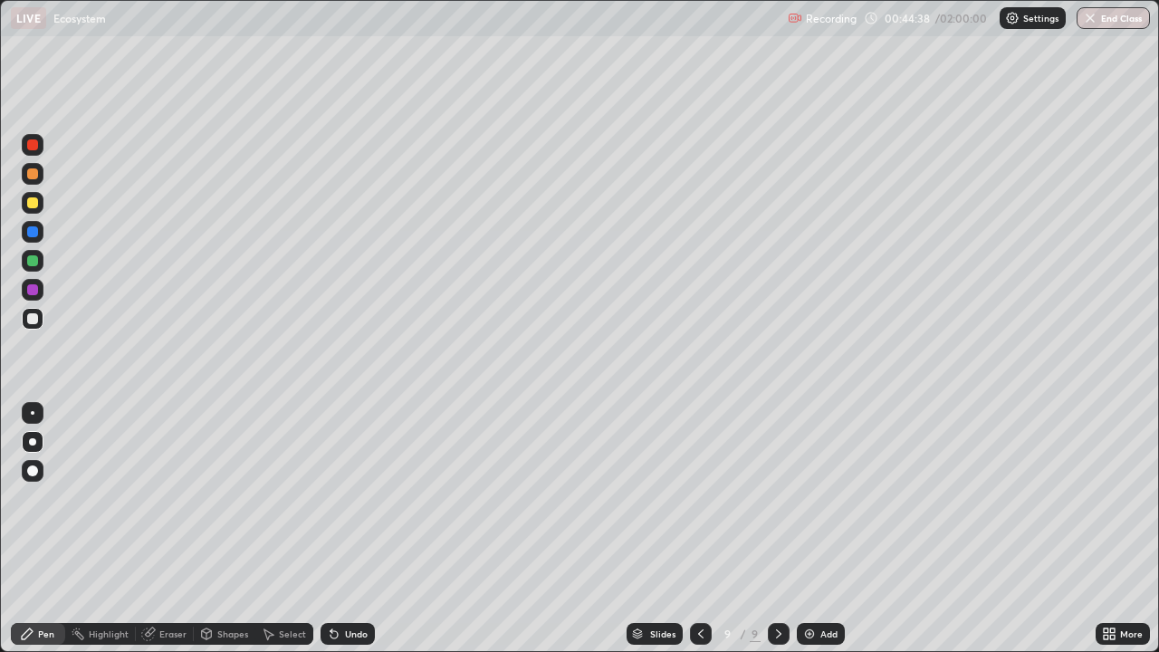
click at [702, 505] on icon at bounding box center [701, 634] width 14 height 14
click at [776, 505] on icon at bounding box center [779, 634] width 14 height 14
click at [34, 203] on div at bounding box center [32, 202] width 11 height 11
click at [36, 204] on div at bounding box center [32, 202] width 11 height 11
click at [803, 505] on img at bounding box center [810, 634] width 14 height 14
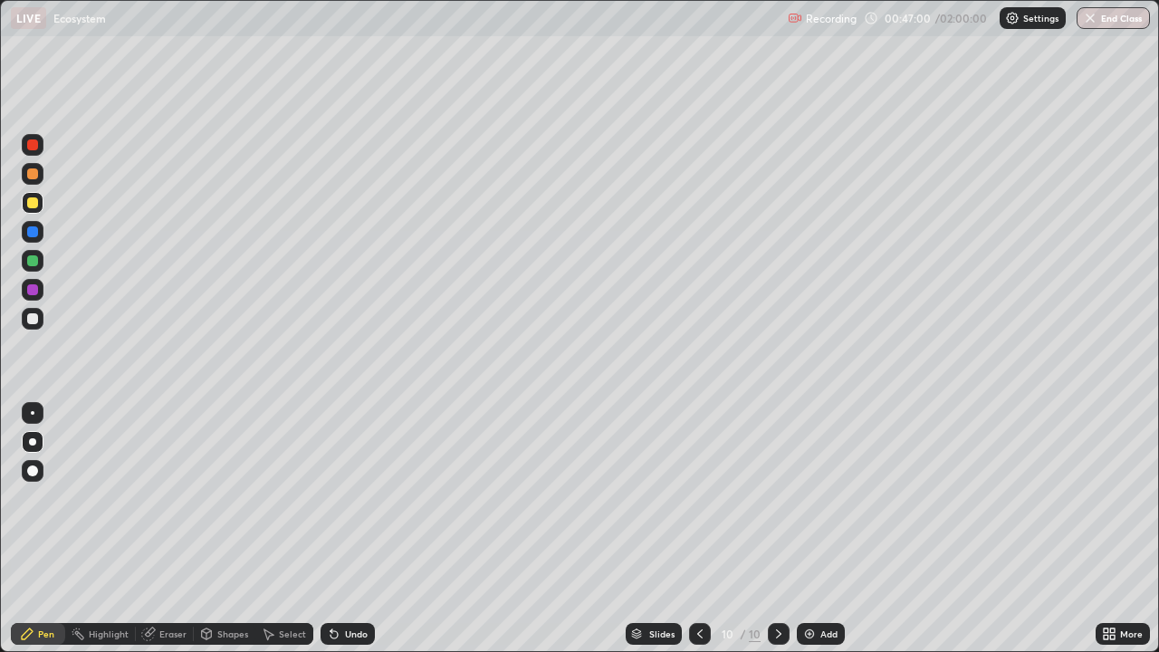
click at [698, 505] on icon at bounding box center [700, 634] width 14 height 14
click at [777, 505] on icon at bounding box center [779, 634] width 14 height 14
click at [34, 320] on div at bounding box center [32, 318] width 11 height 11
click at [691, 505] on div at bounding box center [700, 634] width 22 height 22
click at [37, 145] on div at bounding box center [32, 144] width 11 height 11
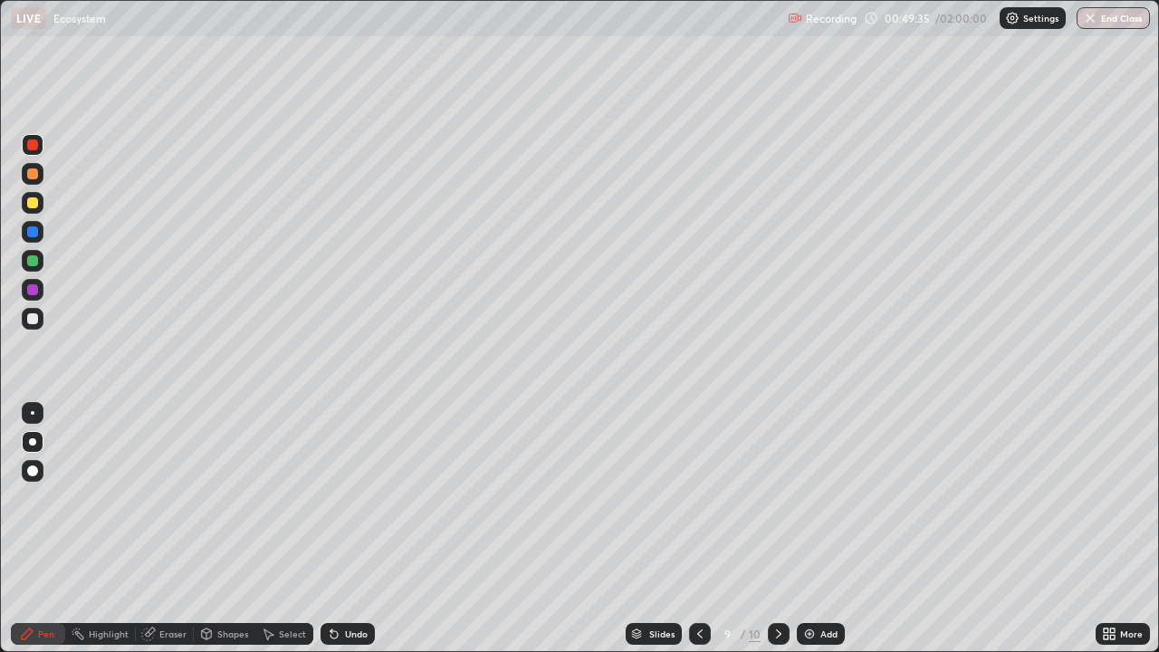
click at [331, 505] on icon at bounding box center [334, 634] width 7 height 7
click at [332, 505] on icon at bounding box center [334, 634] width 7 height 7
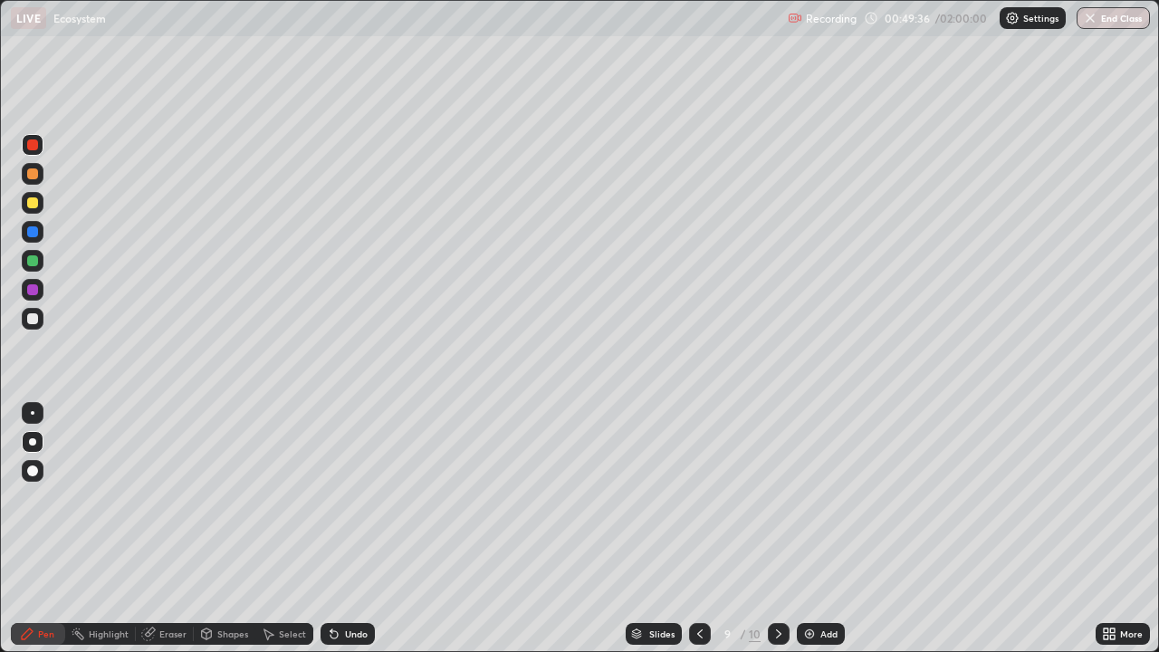
click at [332, 505] on icon at bounding box center [334, 634] width 7 height 7
click at [327, 505] on div "Undo" at bounding box center [348, 634] width 54 height 22
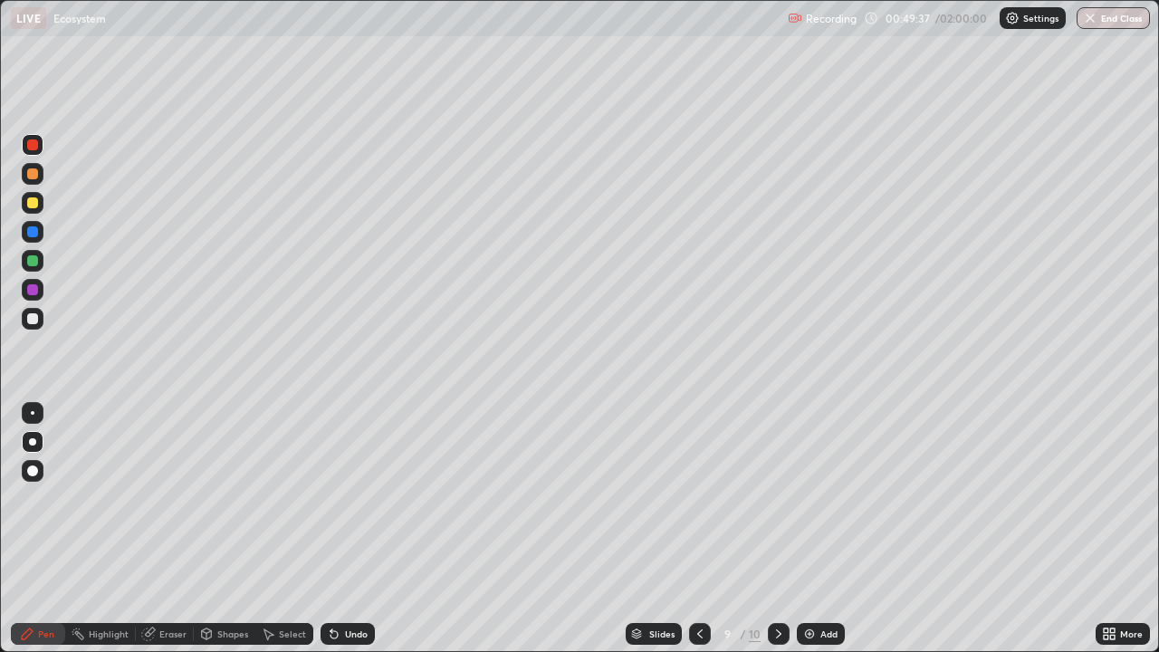
click at [326, 505] on div "Undo" at bounding box center [348, 634] width 54 height 22
click at [774, 505] on icon at bounding box center [779, 634] width 14 height 14
click at [331, 505] on icon at bounding box center [334, 634] width 7 height 7
click at [332, 505] on icon at bounding box center [334, 634] width 7 height 7
click at [334, 505] on icon at bounding box center [334, 634] width 7 height 7
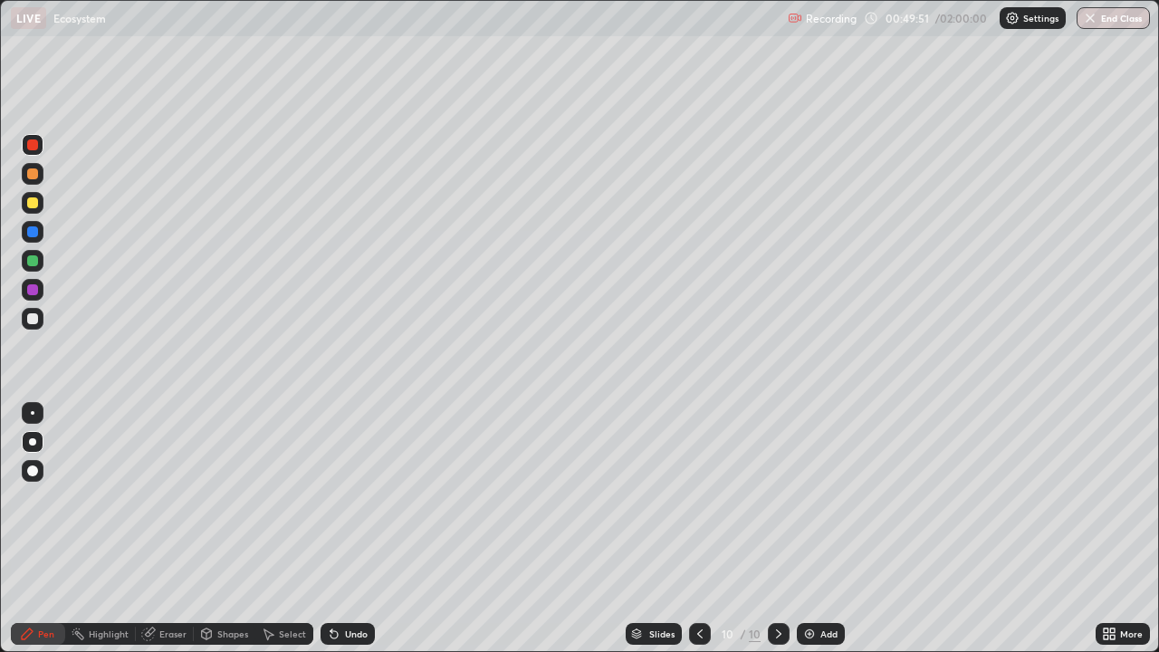
click at [332, 505] on icon at bounding box center [334, 634] width 7 height 7
click at [334, 505] on icon at bounding box center [334, 634] width 7 height 7
click at [31, 317] on div at bounding box center [32, 318] width 11 height 11
click at [332, 505] on icon at bounding box center [334, 634] width 7 height 7
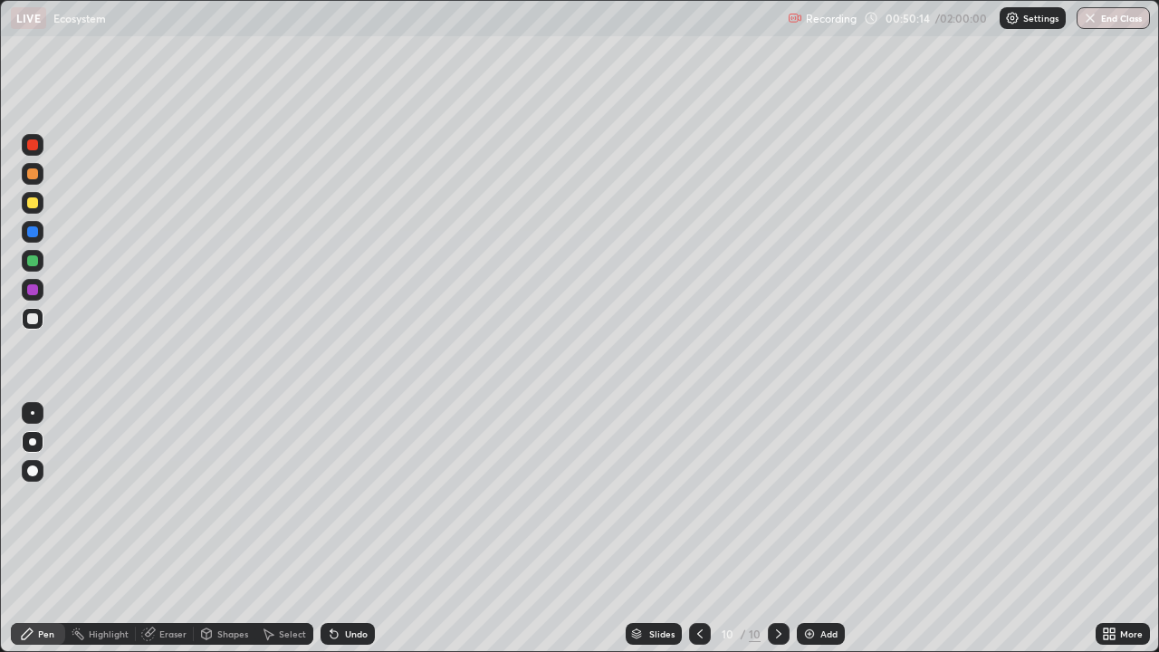
click at [333, 505] on icon at bounding box center [334, 634] width 7 height 7
click at [697, 505] on icon at bounding box center [699, 634] width 5 height 9
click at [331, 505] on icon at bounding box center [334, 634] width 7 height 7
click at [331, 505] on icon at bounding box center [332, 631] width 2 height 2
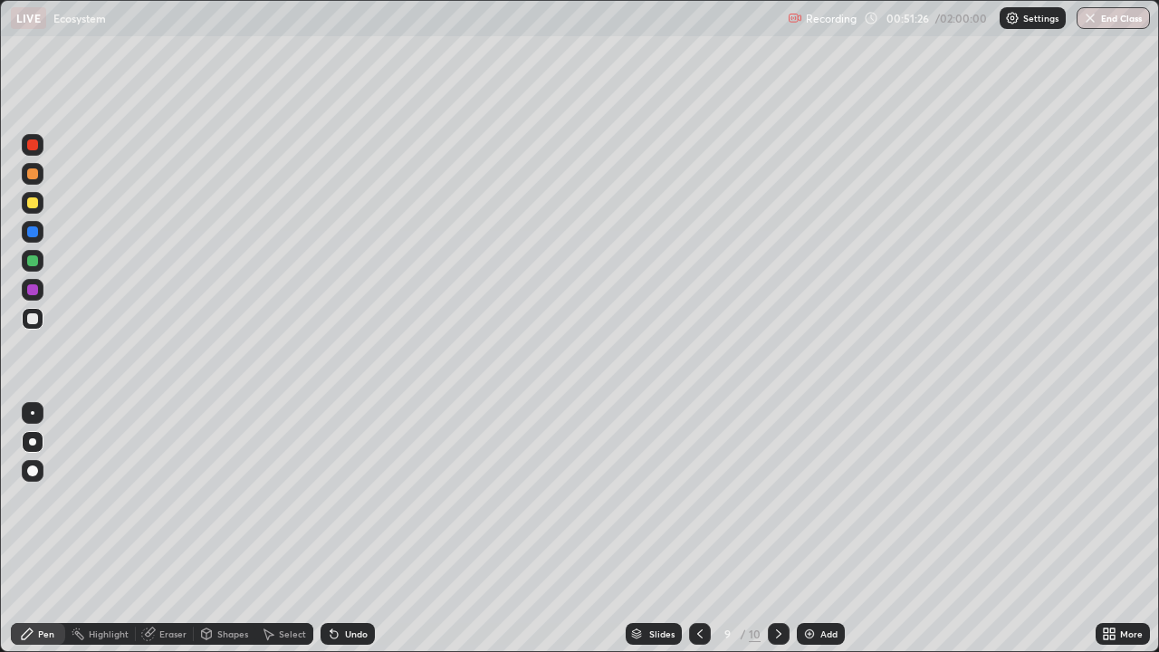
click at [36, 145] on div at bounding box center [32, 144] width 11 height 11
click at [37, 149] on div at bounding box center [33, 145] width 22 height 22
click at [779, 505] on icon at bounding box center [779, 634] width 14 height 14
click at [35, 202] on div at bounding box center [32, 202] width 11 height 11
click at [37, 258] on div at bounding box center [32, 260] width 11 height 11
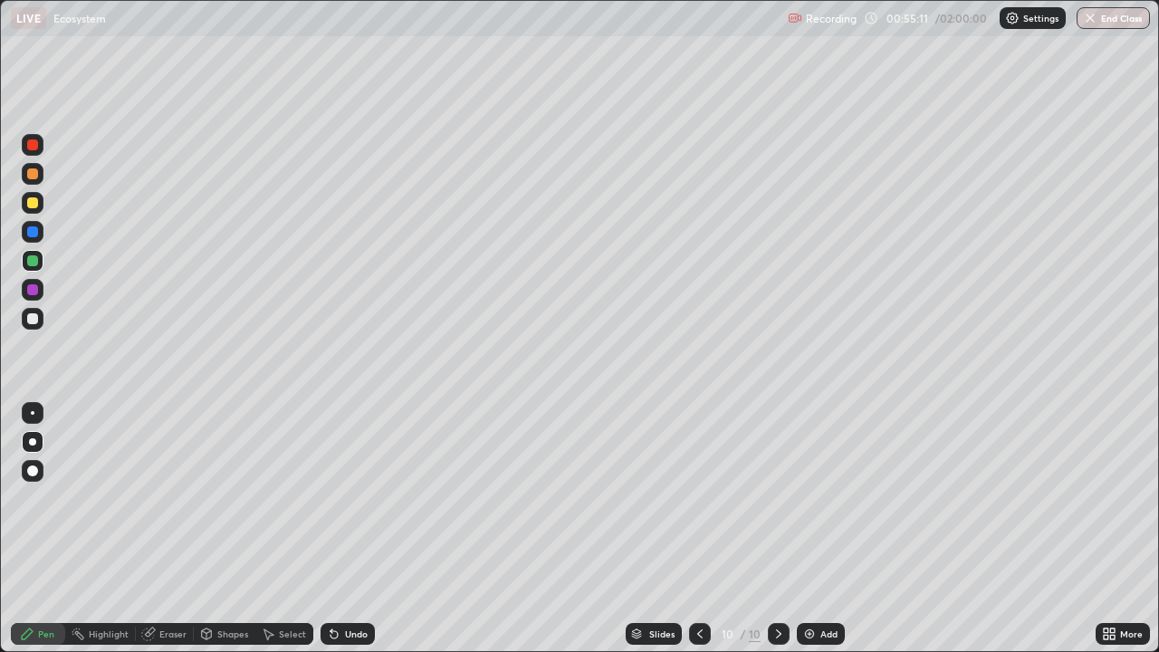
click at [698, 505] on div at bounding box center [700, 634] width 22 height 22
click at [777, 505] on icon at bounding box center [779, 634] width 14 height 14
click at [698, 505] on icon at bounding box center [699, 634] width 5 height 9
click at [777, 505] on icon at bounding box center [779, 634] width 14 height 14
click at [698, 505] on icon at bounding box center [700, 634] width 14 height 14
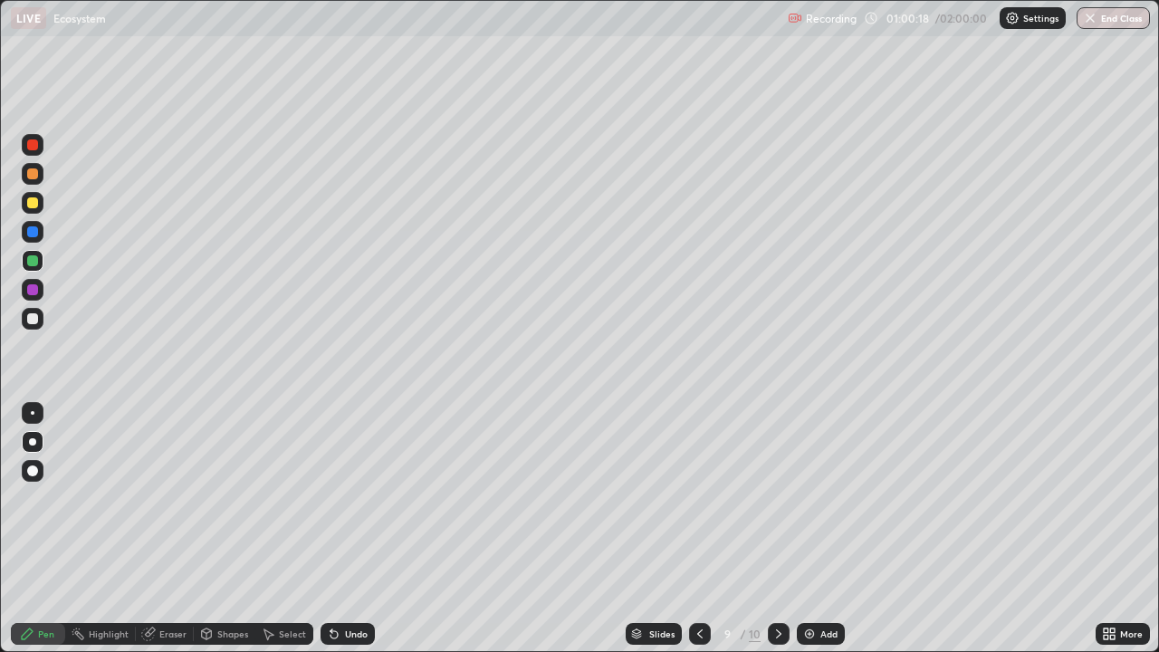
click at [35, 147] on div at bounding box center [32, 144] width 11 height 11
click at [777, 505] on icon at bounding box center [779, 634] width 14 height 14
click at [806, 505] on img at bounding box center [810, 634] width 14 height 14
click at [34, 321] on div at bounding box center [32, 318] width 11 height 11
click at [35, 322] on div at bounding box center [32, 318] width 11 height 11
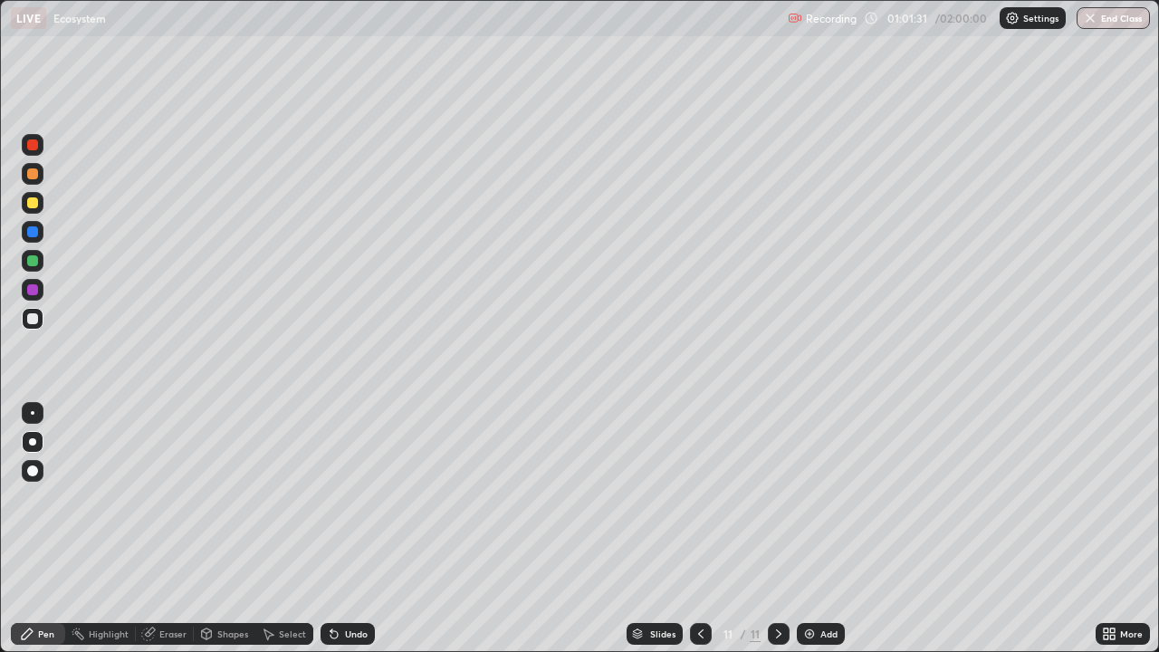
click at [808, 505] on img at bounding box center [810, 634] width 14 height 14
click at [337, 505] on icon at bounding box center [334, 634] width 14 height 14
click at [331, 505] on icon at bounding box center [332, 631] width 2 height 2
click at [332, 505] on icon at bounding box center [334, 634] width 14 height 14
click at [32, 149] on div at bounding box center [32, 144] width 11 height 11
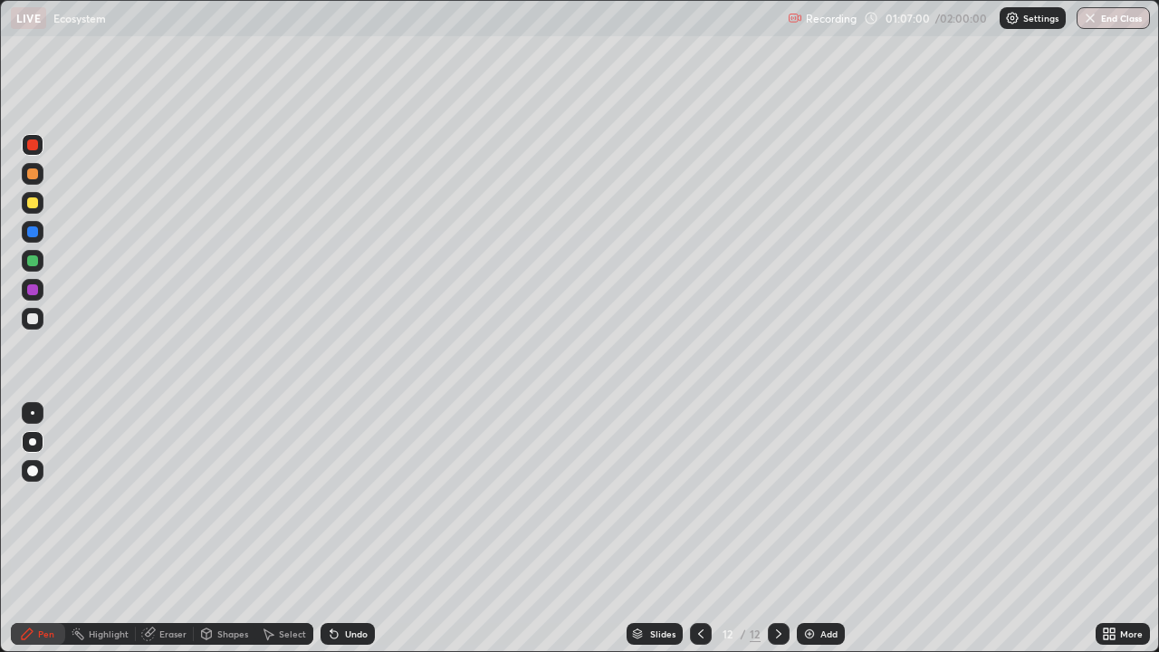
click at [806, 505] on img at bounding box center [810, 634] width 14 height 14
click at [35, 322] on div at bounding box center [32, 318] width 11 height 11
click at [33, 260] on div at bounding box center [32, 260] width 11 height 11
click at [33, 261] on div at bounding box center [32, 260] width 11 height 11
click at [698, 505] on icon at bounding box center [701, 634] width 14 height 14
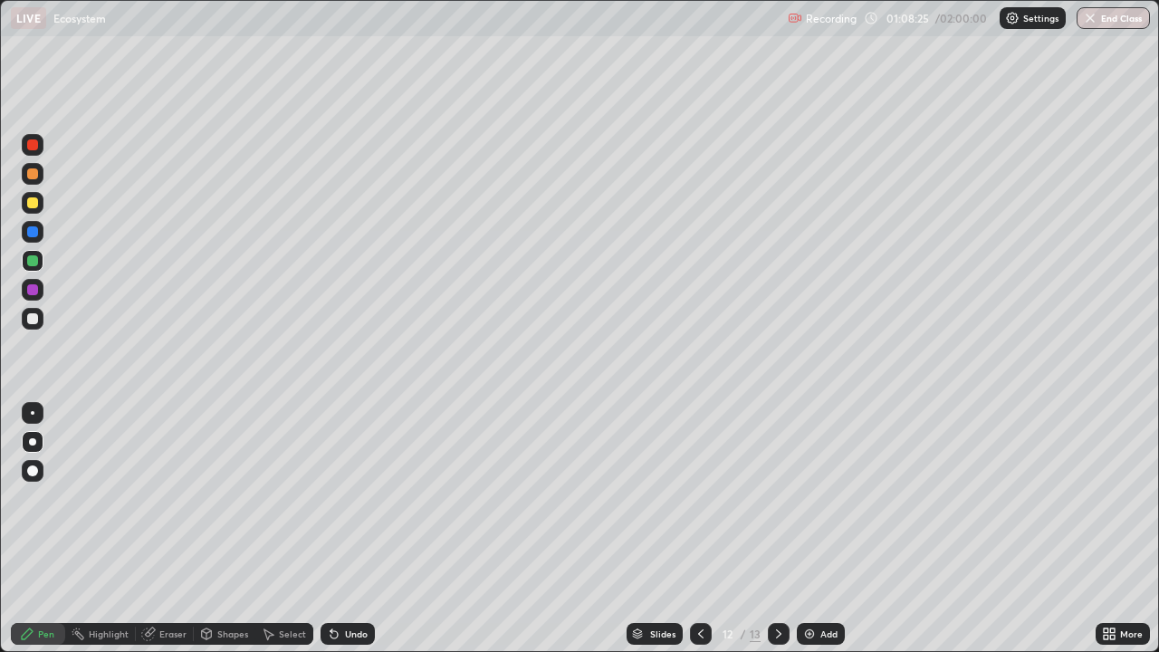
click at [699, 505] on icon at bounding box center [701, 634] width 14 height 14
click at [702, 505] on icon at bounding box center [701, 634] width 14 height 14
click at [697, 505] on icon at bounding box center [701, 634] width 14 height 14
click at [778, 505] on icon at bounding box center [779, 634] width 14 height 14
click at [788, 505] on div at bounding box center [779, 634] width 22 height 22
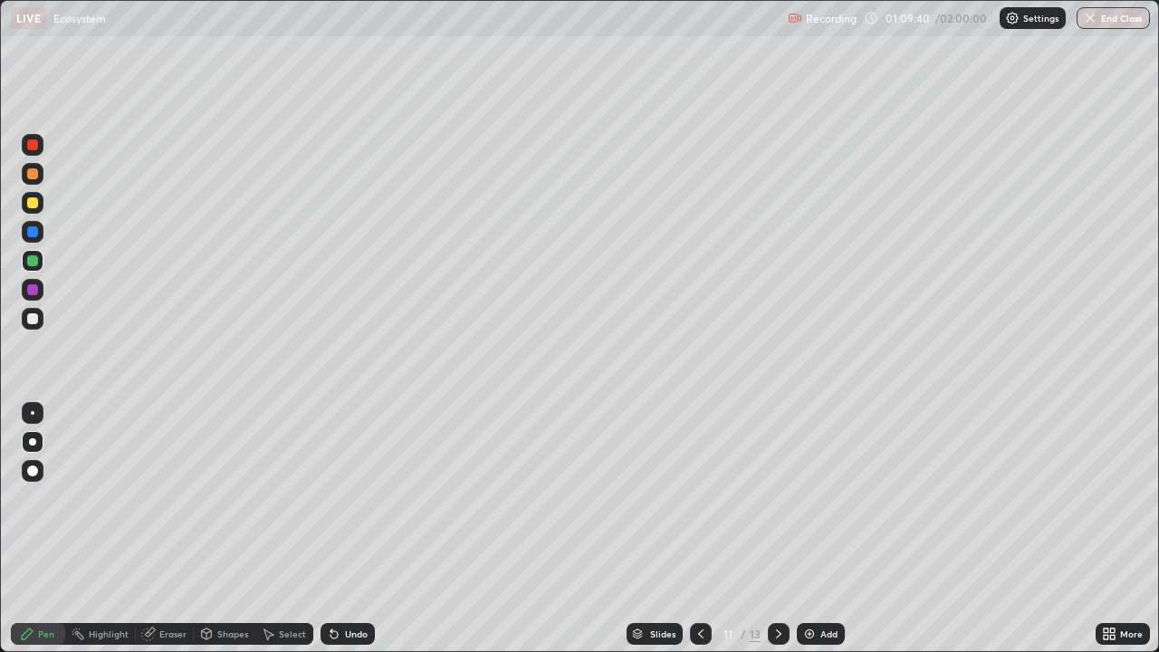
click at [777, 505] on icon at bounding box center [779, 634] width 14 height 14
click at [34, 320] on div at bounding box center [32, 318] width 11 height 11
click at [699, 505] on div at bounding box center [701, 634] width 22 height 22
click at [697, 505] on icon at bounding box center [701, 634] width 14 height 14
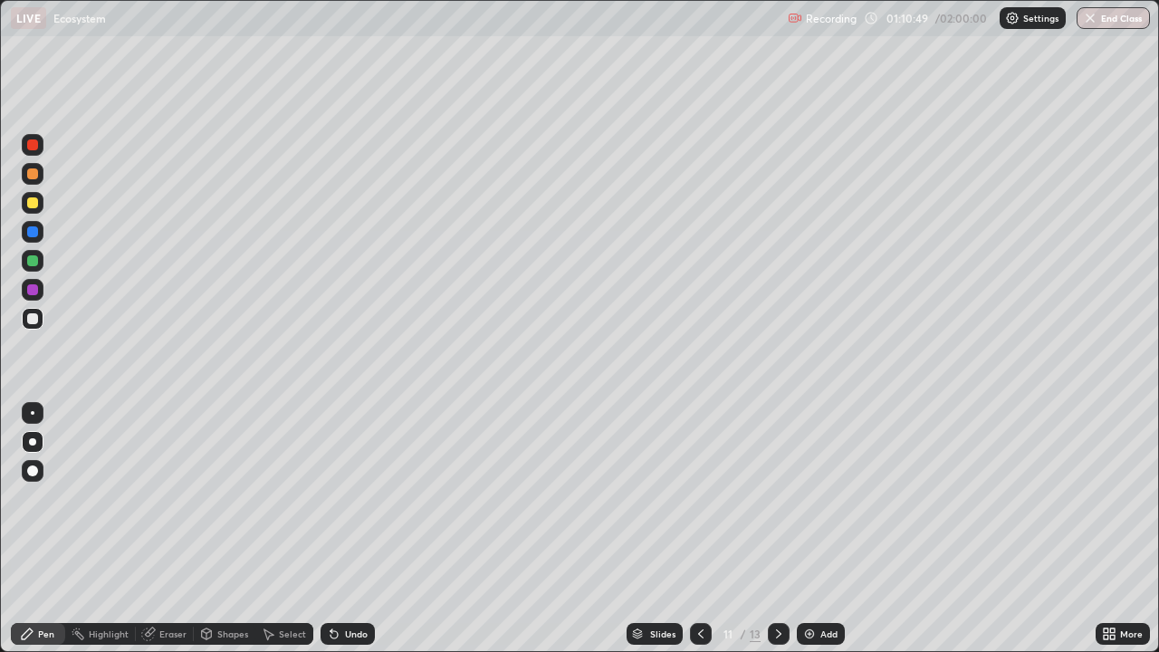
click at [34, 262] on div at bounding box center [32, 260] width 11 height 11
click at [775, 505] on icon at bounding box center [779, 634] width 14 height 14
click at [777, 505] on icon at bounding box center [779, 634] width 14 height 14
click at [774, 505] on icon at bounding box center [779, 634] width 14 height 14
click at [777, 505] on icon at bounding box center [779, 634] width 14 height 14
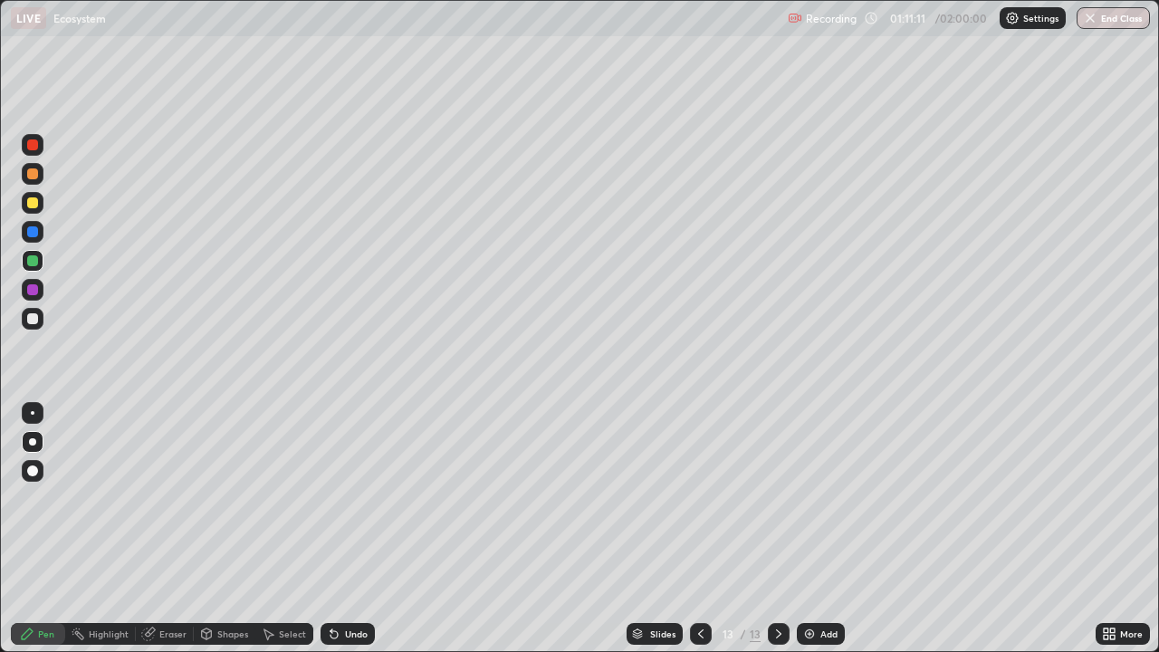
click at [33, 320] on div at bounding box center [32, 318] width 11 height 11
click at [331, 505] on icon at bounding box center [332, 631] width 2 height 2
click at [340, 505] on div "Undo" at bounding box center [348, 634] width 54 height 22
click at [335, 505] on icon at bounding box center [334, 634] width 7 height 7
click at [698, 505] on icon at bounding box center [701, 634] width 14 height 14
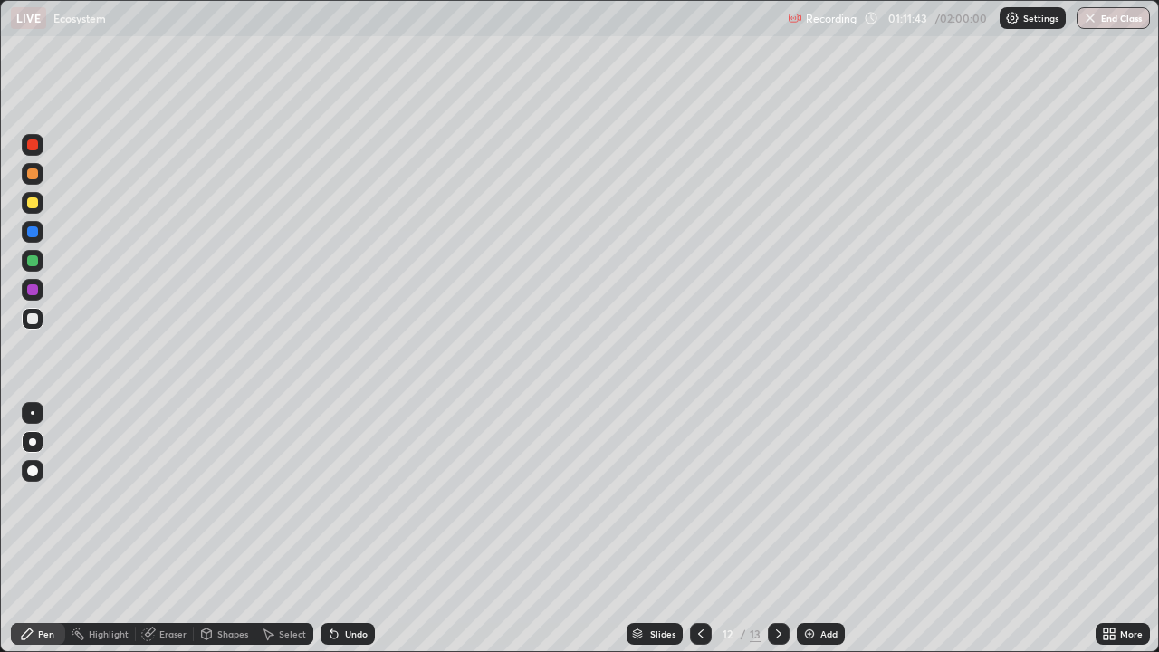
click at [699, 505] on icon at bounding box center [701, 634] width 14 height 14
click at [697, 505] on icon at bounding box center [701, 634] width 14 height 14
click at [34, 174] on div at bounding box center [32, 173] width 11 height 11
click at [699, 505] on icon at bounding box center [701, 634] width 14 height 14
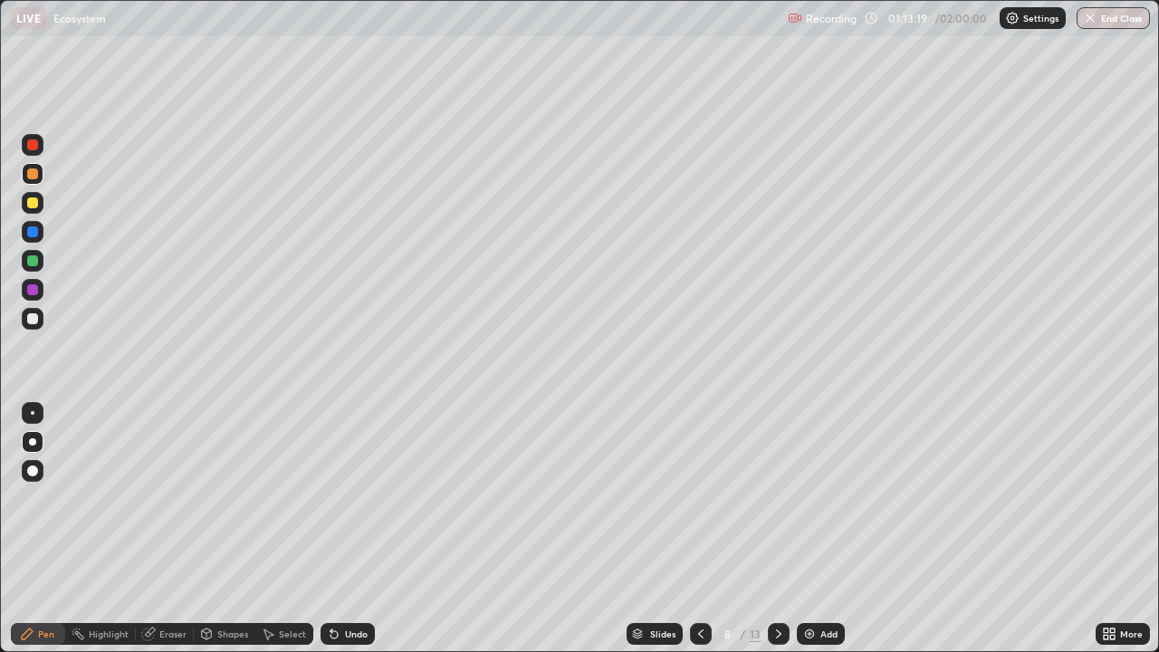
click at [777, 505] on icon at bounding box center [779, 634] width 14 height 14
click at [778, 505] on icon at bounding box center [778, 634] width 5 height 9
click at [777, 505] on icon at bounding box center [779, 634] width 14 height 14
click at [780, 505] on icon at bounding box center [779, 634] width 14 height 14
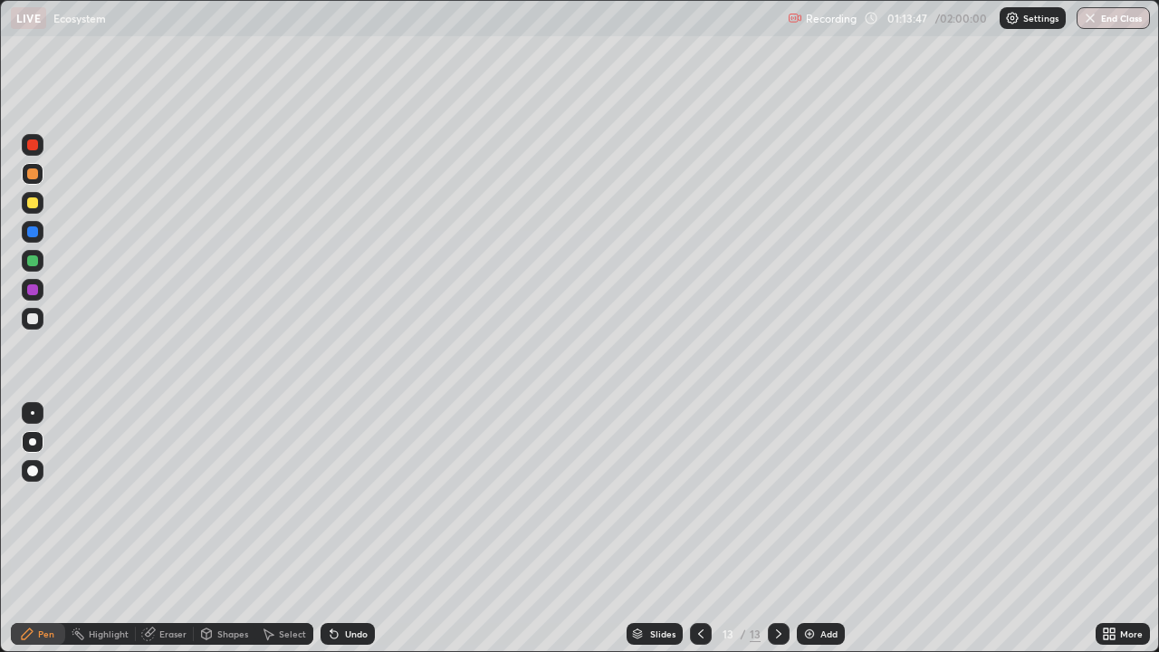
click at [40, 266] on div at bounding box center [33, 261] width 22 height 22
click at [36, 319] on div at bounding box center [32, 318] width 11 height 11
click at [36, 318] on div at bounding box center [32, 318] width 11 height 11
click at [700, 505] on icon at bounding box center [701, 634] width 14 height 14
click at [695, 505] on div at bounding box center [701, 634] width 22 height 36
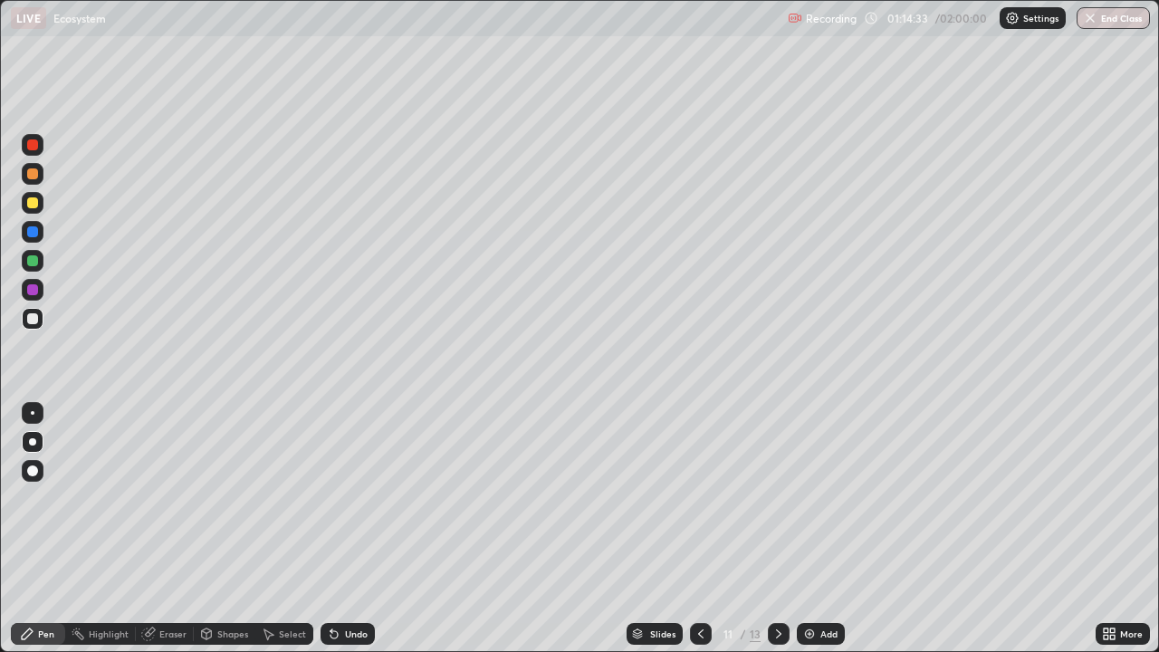
click at [699, 505] on icon at bounding box center [701, 634] width 14 height 14
click at [697, 505] on icon at bounding box center [701, 634] width 14 height 14
click at [775, 505] on icon at bounding box center [779, 634] width 14 height 14
click at [778, 505] on icon at bounding box center [779, 634] width 14 height 14
click at [776, 505] on icon at bounding box center [779, 634] width 14 height 14
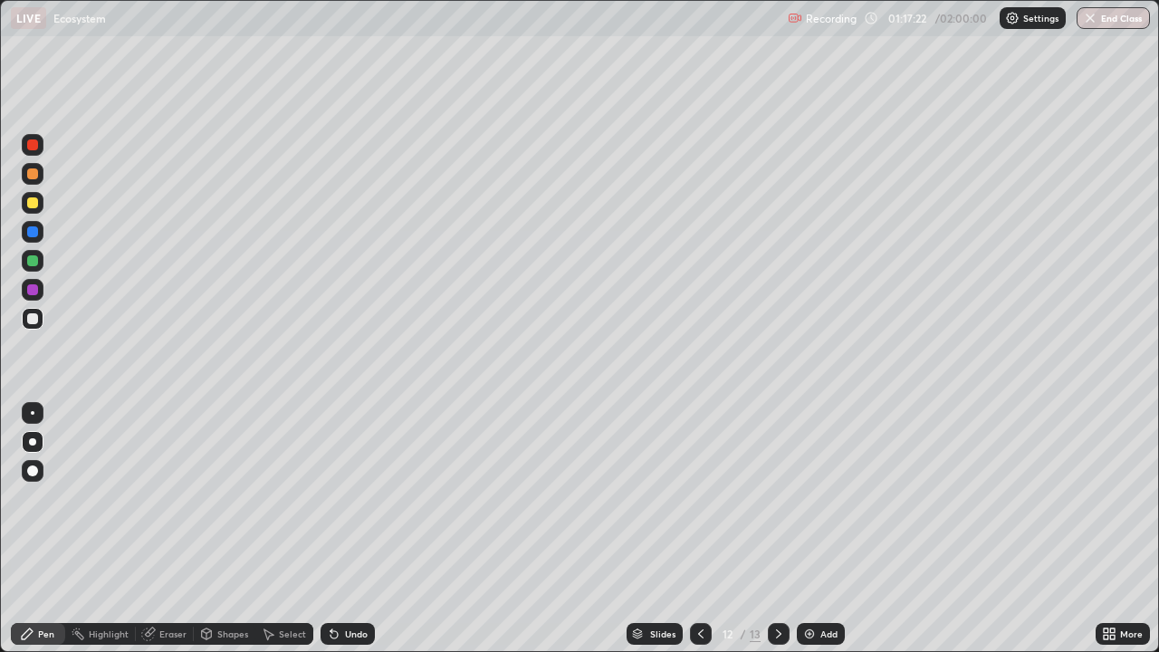
click at [777, 505] on icon at bounding box center [779, 634] width 14 height 14
click at [333, 505] on icon at bounding box center [334, 634] width 7 height 7
click at [334, 505] on icon at bounding box center [334, 634] width 7 height 7
click at [332, 505] on icon at bounding box center [334, 634] width 7 height 7
click at [334, 505] on icon at bounding box center [334, 634] width 7 height 7
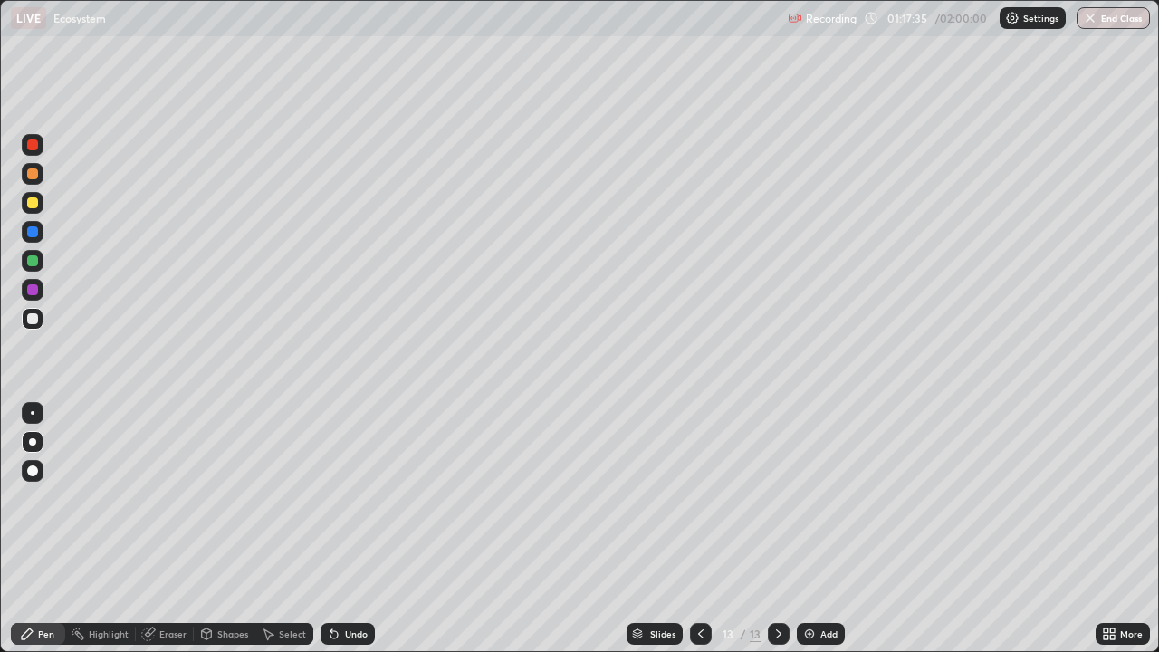
click at [336, 505] on div "Undo" at bounding box center [348, 634] width 54 height 22
click at [336, 505] on icon at bounding box center [334, 634] width 14 height 14
click at [335, 505] on div "Undo" at bounding box center [348, 634] width 54 height 22
click at [336, 505] on div "Undo" at bounding box center [348, 634] width 54 height 22
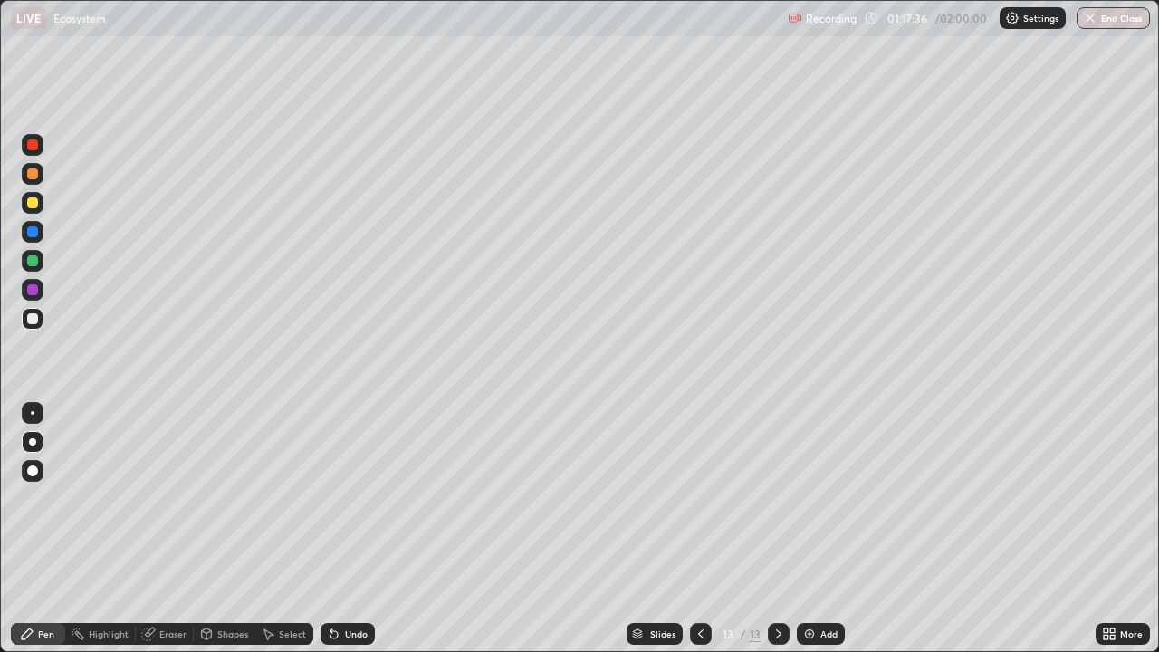
click at [339, 505] on div "Undo" at bounding box center [348, 634] width 54 height 22
click at [340, 505] on div "Undo" at bounding box center [348, 634] width 54 height 22
click at [341, 505] on div "Undo" at bounding box center [348, 634] width 54 height 22
click at [345, 505] on div "Undo" at bounding box center [348, 634] width 54 height 22
click at [337, 505] on icon at bounding box center [334, 634] width 14 height 14
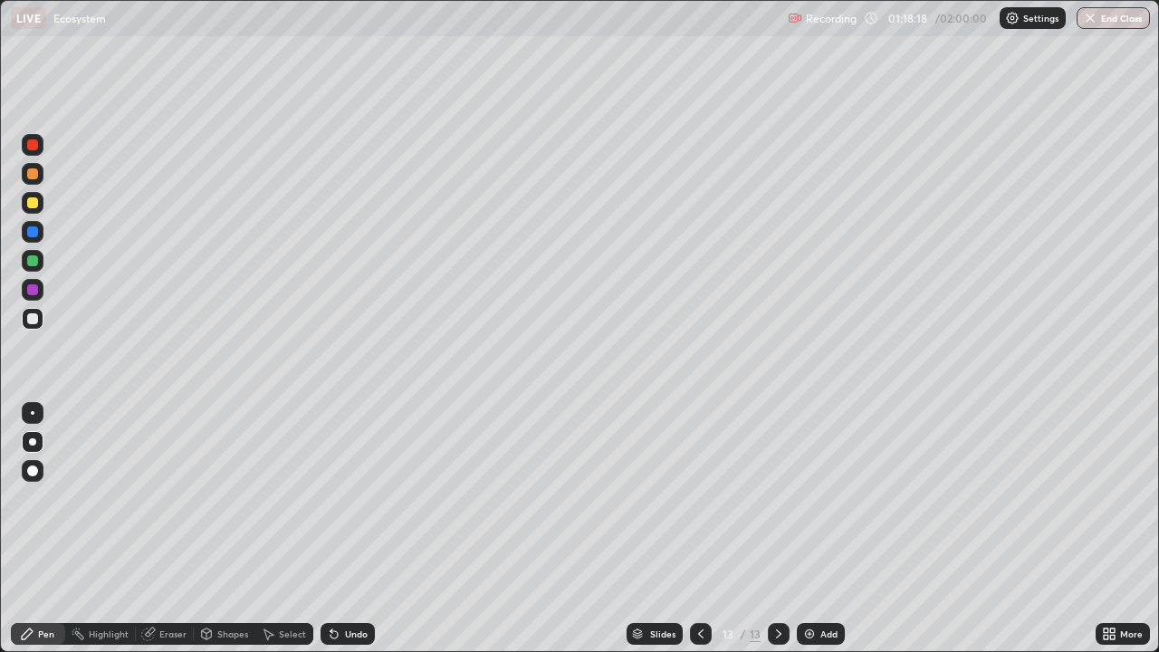
click at [332, 505] on icon at bounding box center [334, 634] width 7 height 7
click at [784, 505] on div at bounding box center [779, 634] width 22 height 22
click at [812, 505] on img at bounding box center [810, 634] width 14 height 14
click at [697, 505] on icon at bounding box center [701, 634] width 14 height 14
click at [698, 505] on icon at bounding box center [701, 634] width 14 height 14
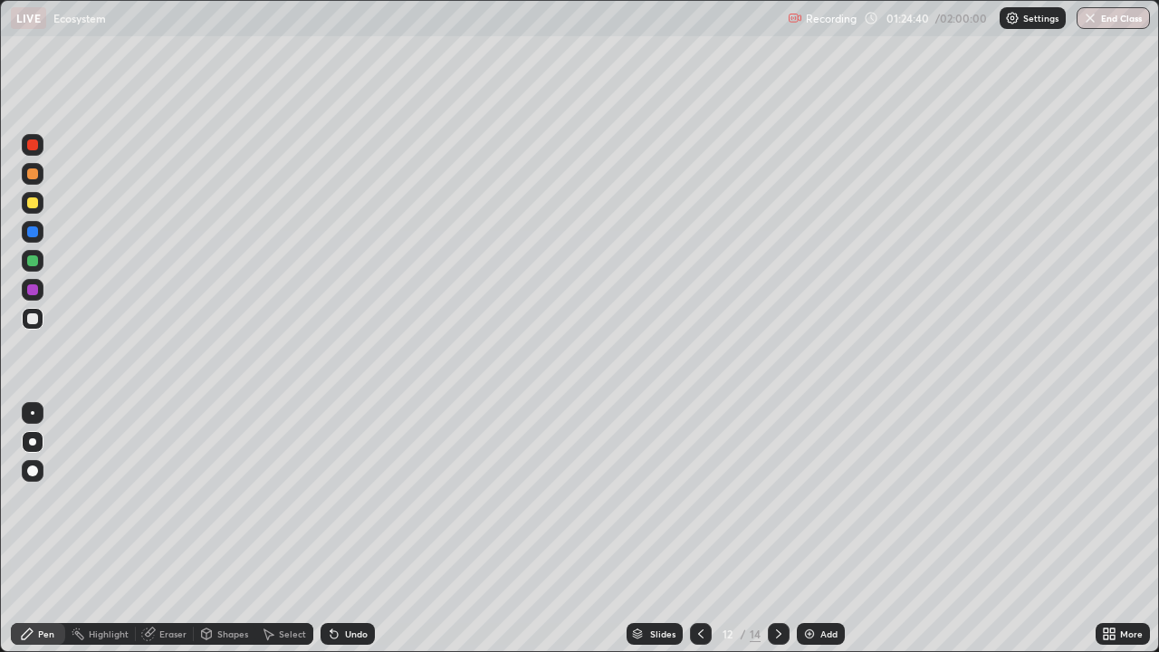
click at [775, 505] on icon at bounding box center [779, 634] width 14 height 14
click at [39, 151] on div at bounding box center [33, 145] width 22 height 22
click at [697, 505] on icon at bounding box center [701, 634] width 14 height 14
click at [777, 505] on icon at bounding box center [779, 634] width 14 height 14
click at [779, 505] on icon at bounding box center [779, 634] width 14 height 14
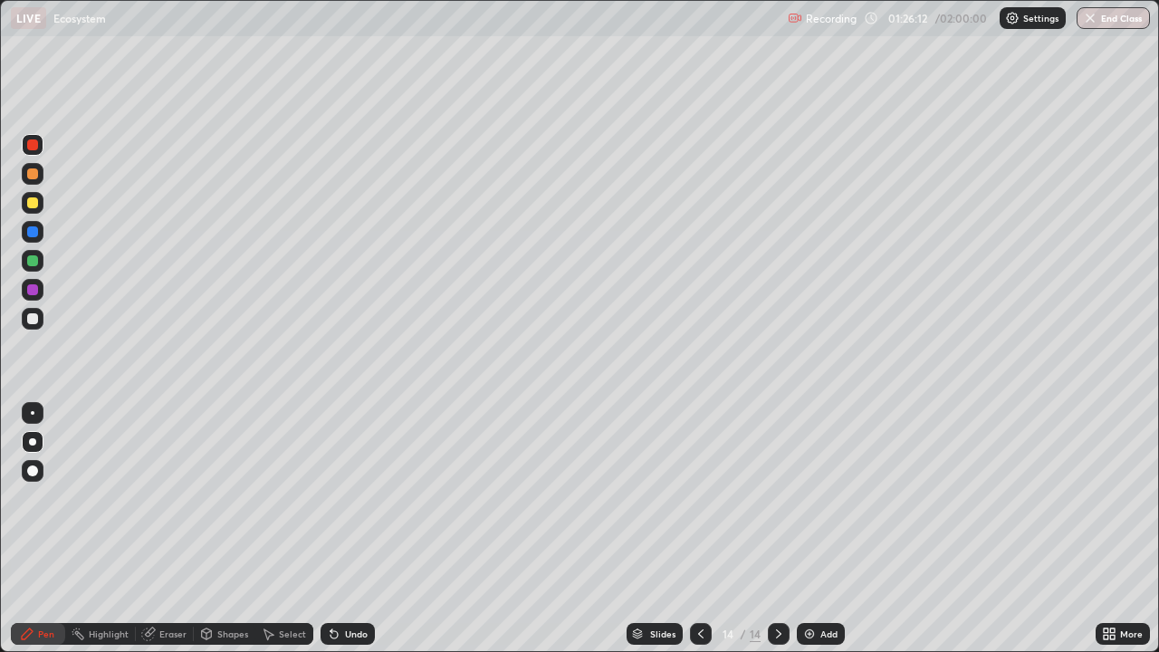
click at [32, 320] on div at bounding box center [32, 318] width 11 height 11
click at [34, 322] on div at bounding box center [32, 318] width 11 height 11
click at [331, 505] on icon at bounding box center [334, 634] width 7 height 7
click at [30, 261] on div at bounding box center [32, 260] width 11 height 11
click at [33, 260] on div at bounding box center [32, 260] width 11 height 11
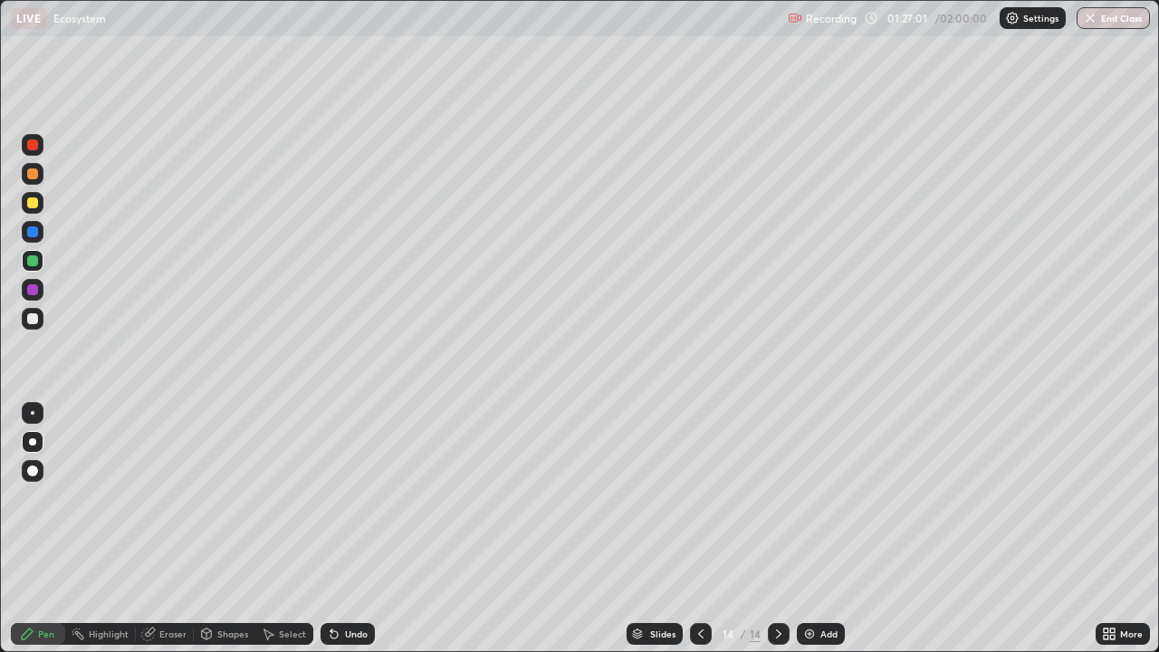
click at [331, 505] on icon at bounding box center [334, 634] width 7 height 7
click at [331, 505] on icon at bounding box center [332, 631] width 2 height 2
click at [327, 505] on icon at bounding box center [334, 634] width 14 height 14
click at [328, 505] on icon at bounding box center [334, 634] width 14 height 14
click at [34, 317] on div at bounding box center [32, 318] width 11 height 11
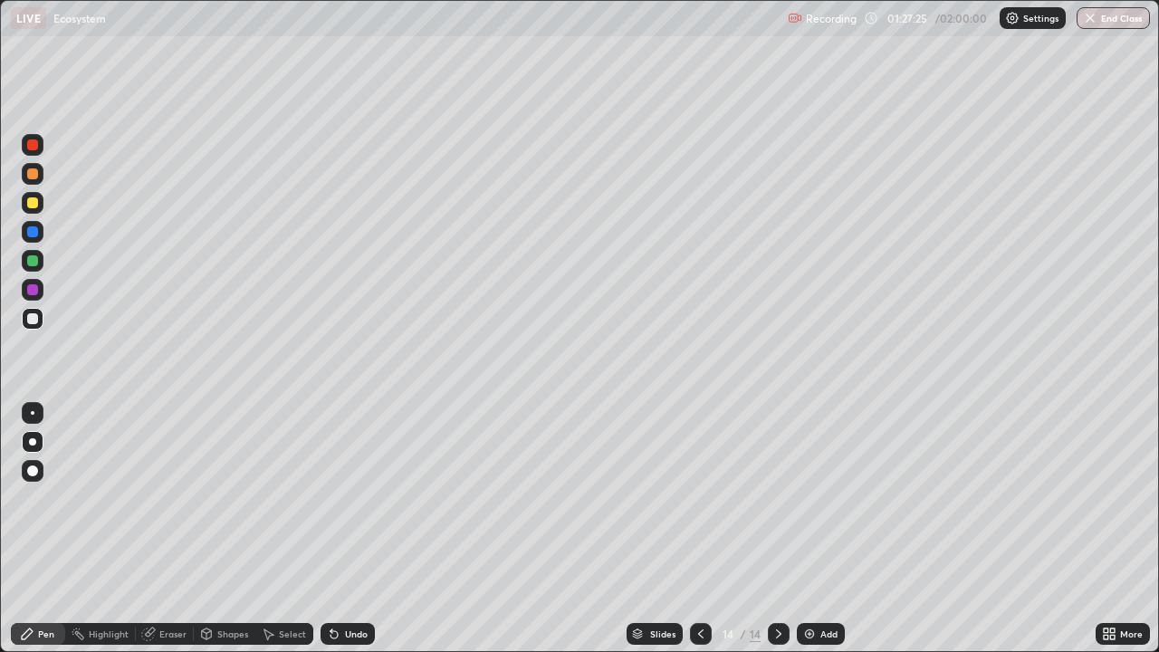
click at [36, 318] on div at bounding box center [32, 318] width 11 height 11
click at [334, 505] on icon at bounding box center [334, 634] width 7 height 7
click at [332, 505] on icon at bounding box center [334, 634] width 7 height 7
click at [331, 505] on icon at bounding box center [334, 634] width 7 height 7
click at [701, 505] on icon at bounding box center [701, 634] width 14 height 14
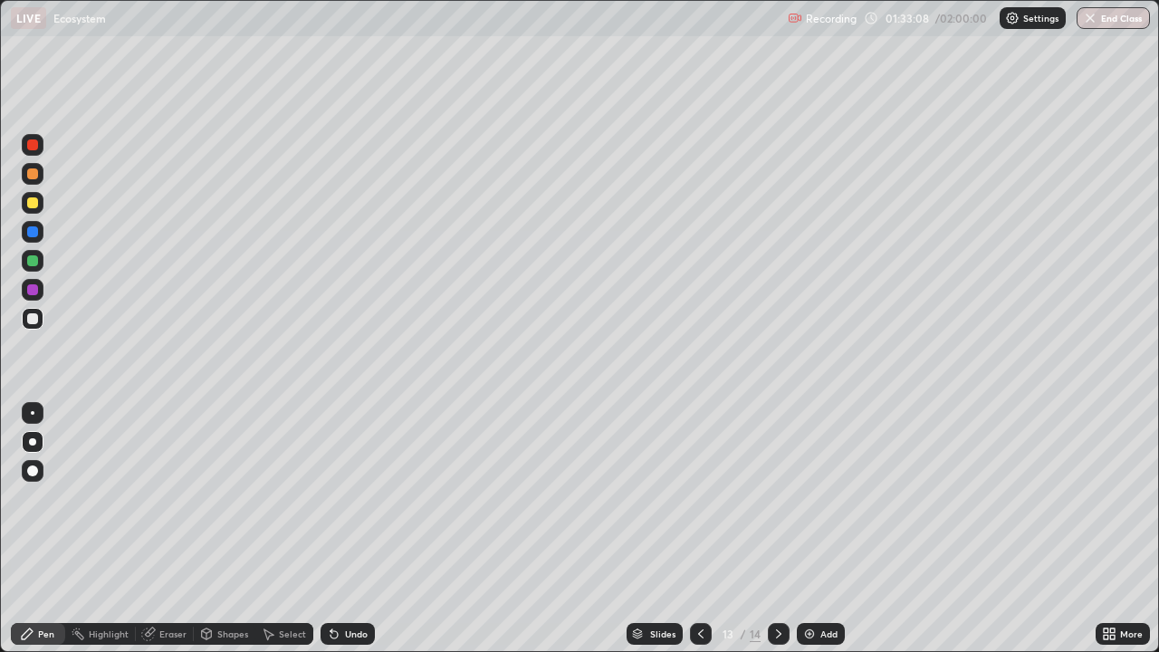
click at [777, 505] on icon at bounding box center [778, 634] width 5 height 9
click at [780, 505] on icon at bounding box center [779, 634] width 14 height 14
click at [805, 505] on img at bounding box center [810, 634] width 14 height 14
click at [36, 321] on div at bounding box center [32, 318] width 11 height 11
click at [202, 505] on icon at bounding box center [207, 634] width 10 height 11
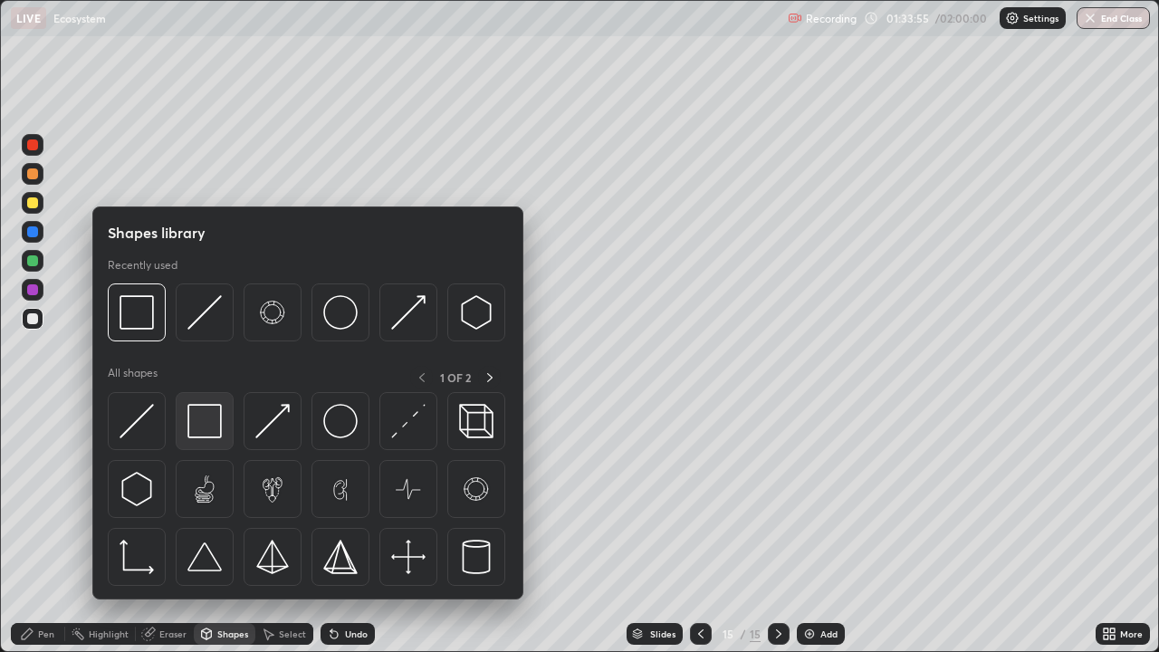
click at [200, 420] on img at bounding box center [204, 421] width 34 height 34
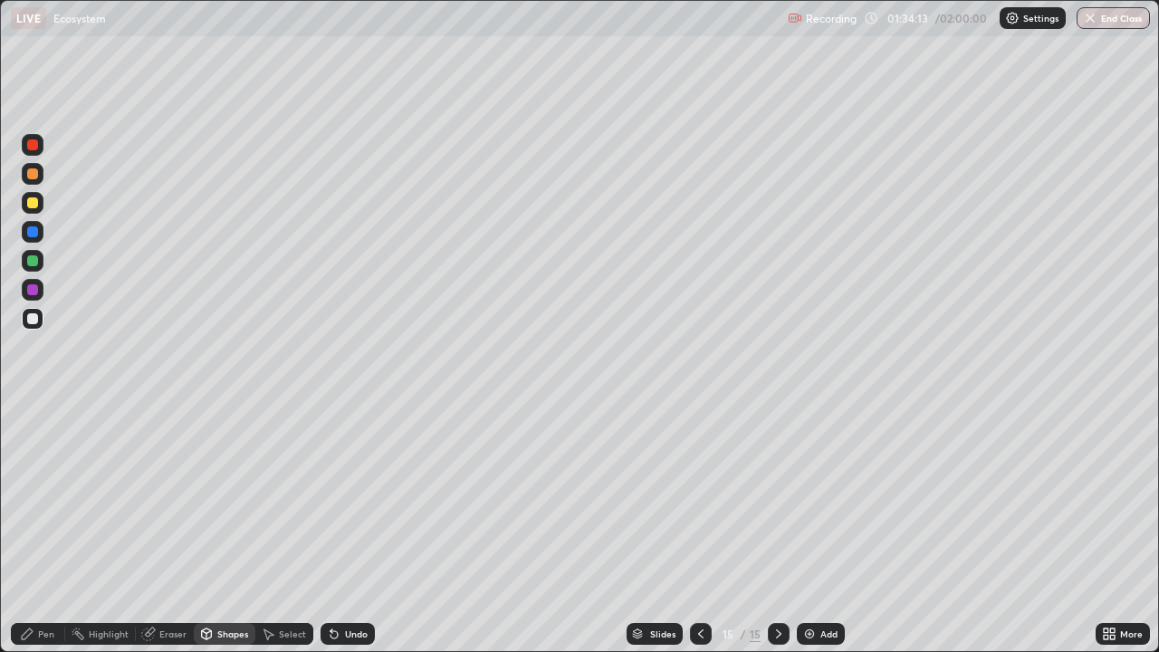
click at [331, 505] on icon at bounding box center [334, 634] width 7 height 7
click at [51, 505] on div "Pen" at bounding box center [46, 634] width 16 height 9
click at [31, 315] on div at bounding box center [32, 318] width 11 height 11
click at [35, 147] on div at bounding box center [32, 144] width 11 height 11
click at [32, 175] on div at bounding box center [32, 173] width 11 height 11
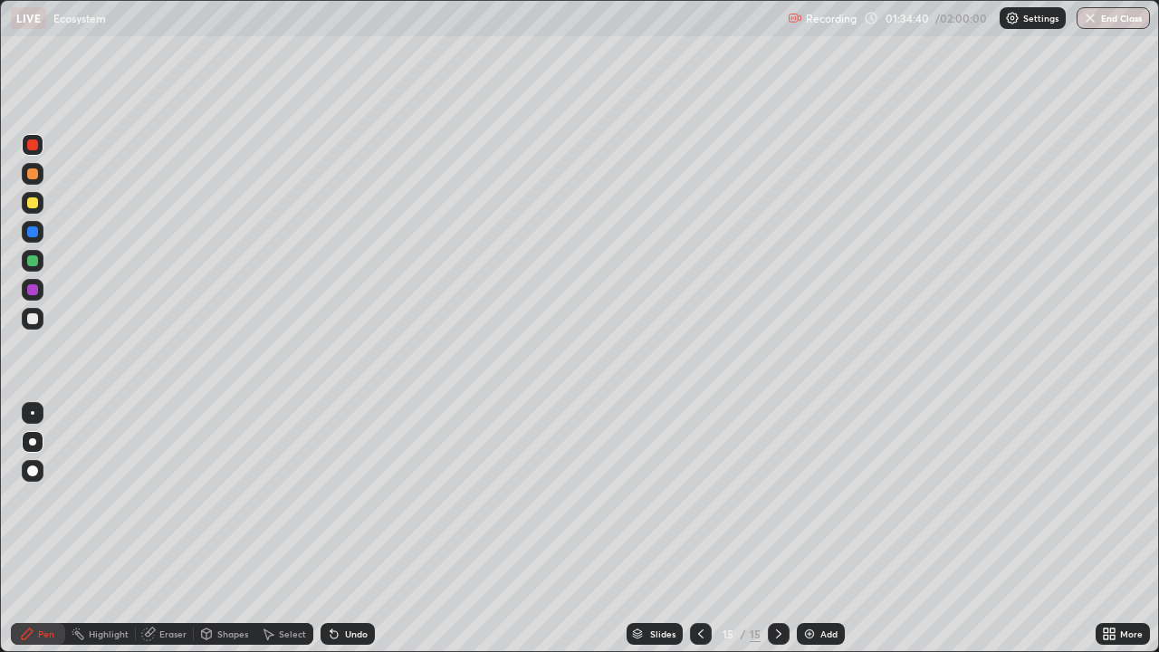
click at [34, 175] on div at bounding box center [32, 173] width 11 height 11
click at [34, 321] on div at bounding box center [32, 318] width 11 height 11
click at [37, 319] on div at bounding box center [32, 318] width 11 height 11
click at [167, 505] on div "Eraser" at bounding box center [172, 634] width 27 height 9
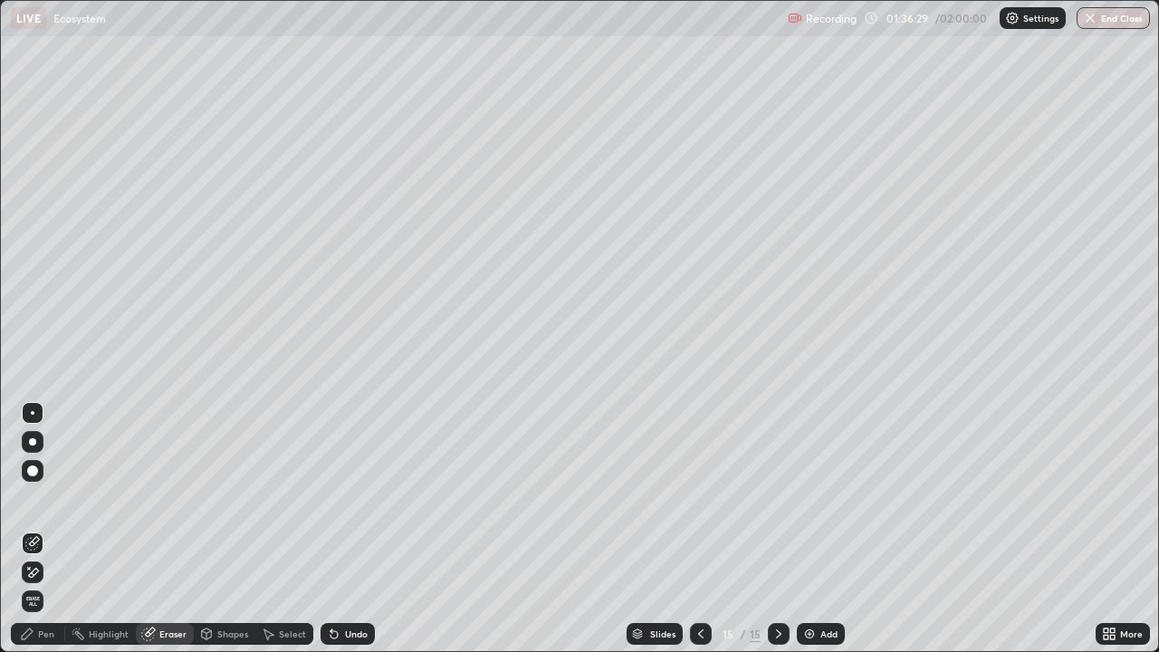
click at [50, 505] on div "Pen" at bounding box center [46, 634] width 16 height 9
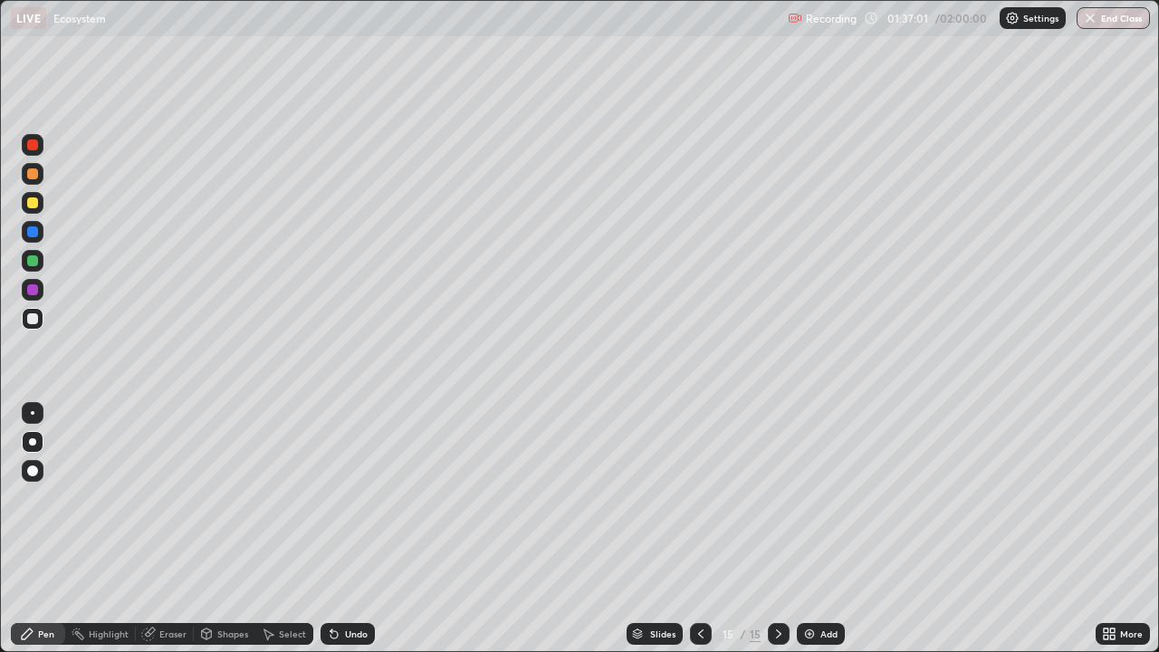
click at [332, 505] on icon at bounding box center [334, 634] width 7 height 7
click at [334, 505] on icon at bounding box center [334, 634] width 7 height 7
click at [332, 505] on icon at bounding box center [334, 634] width 7 height 7
click at [331, 505] on icon at bounding box center [334, 634] width 7 height 7
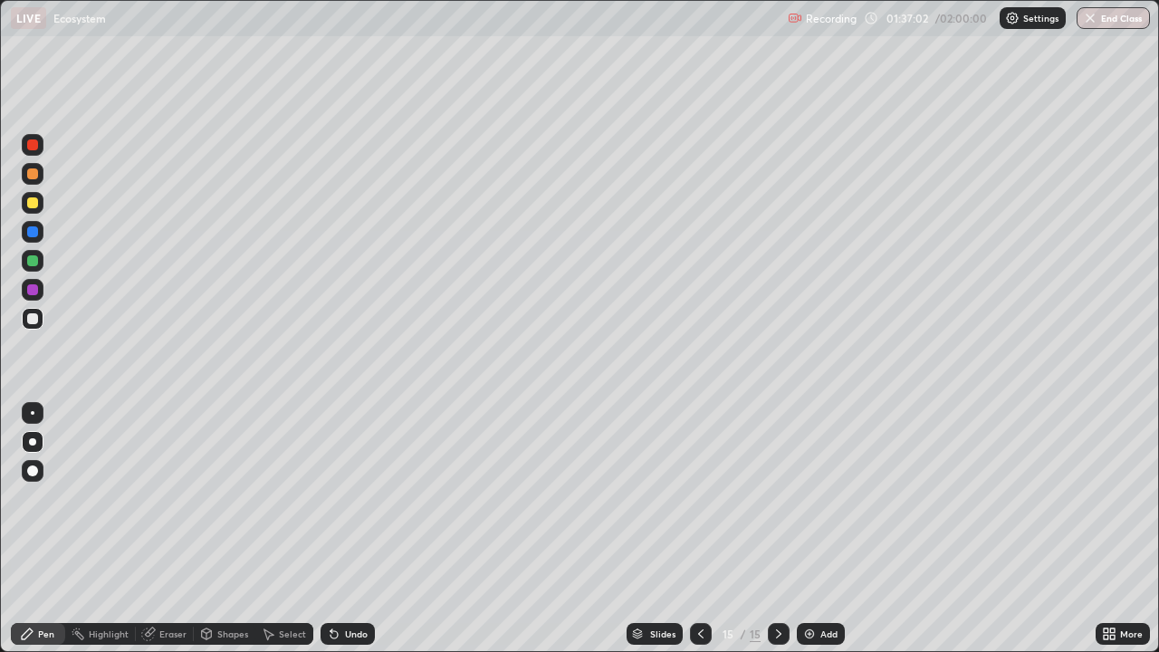
click at [327, 505] on icon at bounding box center [334, 634] width 14 height 14
click at [332, 505] on icon at bounding box center [334, 634] width 7 height 7
click at [327, 505] on icon at bounding box center [334, 634] width 14 height 14
click at [331, 505] on icon at bounding box center [334, 634] width 7 height 7
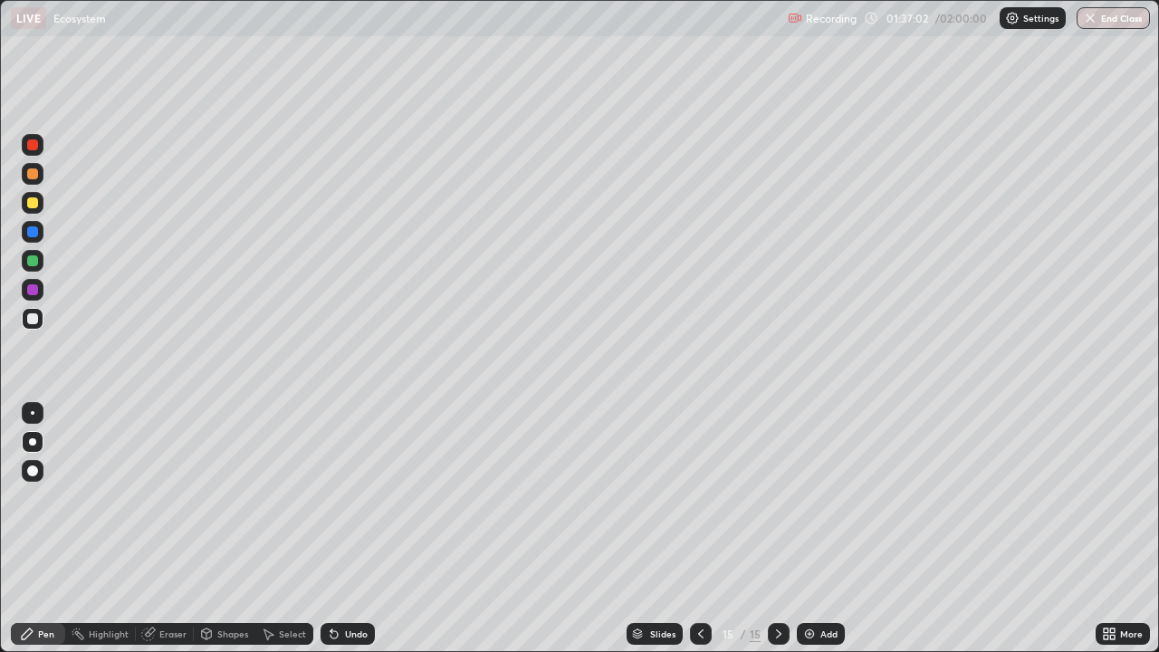
click at [331, 505] on icon at bounding box center [334, 634] width 7 height 7
click at [328, 505] on icon at bounding box center [334, 634] width 14 height 14
click at [331, 505] on icon at bounding box center [334, 634] width 7 height 7
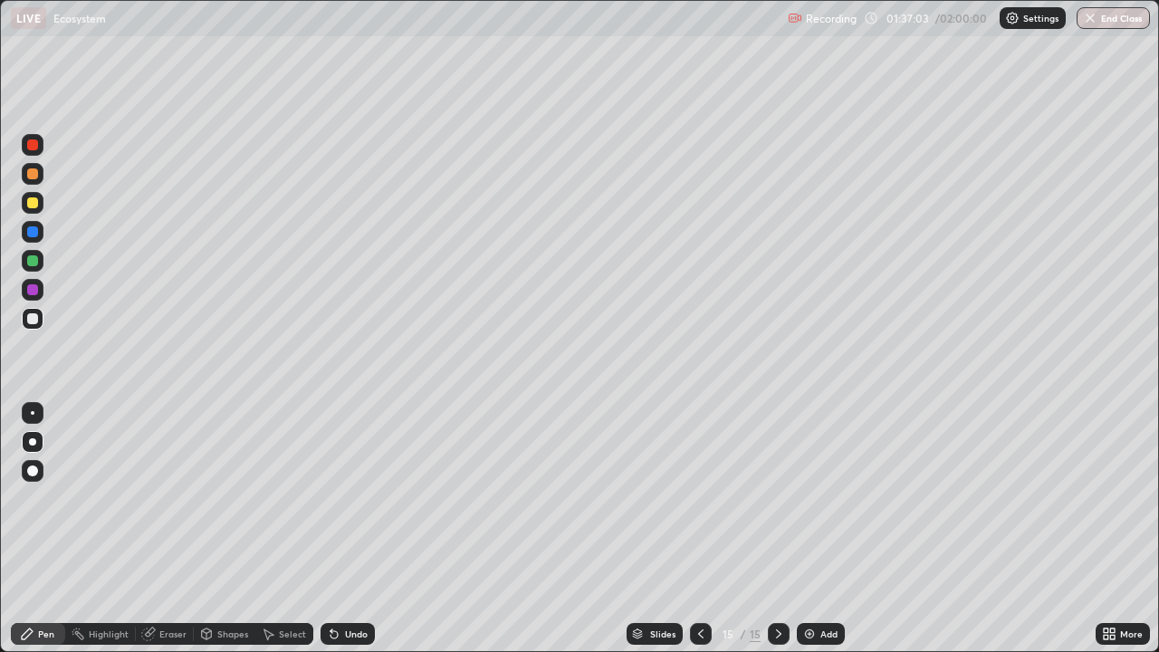
click at [332, 505] on icon at bounding box center [334, 634] width 7 height 7
click at [331, 505] on icon at bounding box center [334, 634] width 7 height 7
click at [332, 505] on icon at bounding box center [334, 634] width 7 height 7
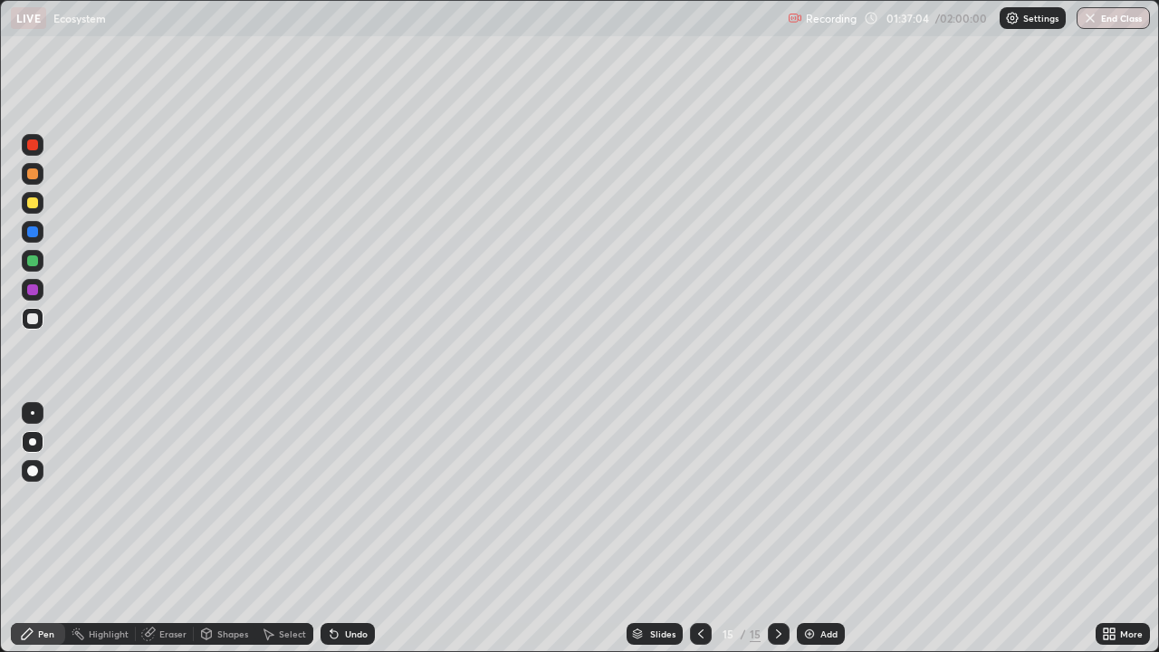
click at [331, 505] on icon at bounding box center [334, 634] width 7 height 7
click at [326, 505] on div "Undo" at bounding box center [348, 634] width 54 height 22
click at [325, 505] on div "Undo" at bounding box center [348, 634] width 54 height 22
click at [327, 505] on icon at bounding box center [334, 634] width 14 height 14
click at [701, 505] on icon at bounding box center [700, 634] width 5 height 9
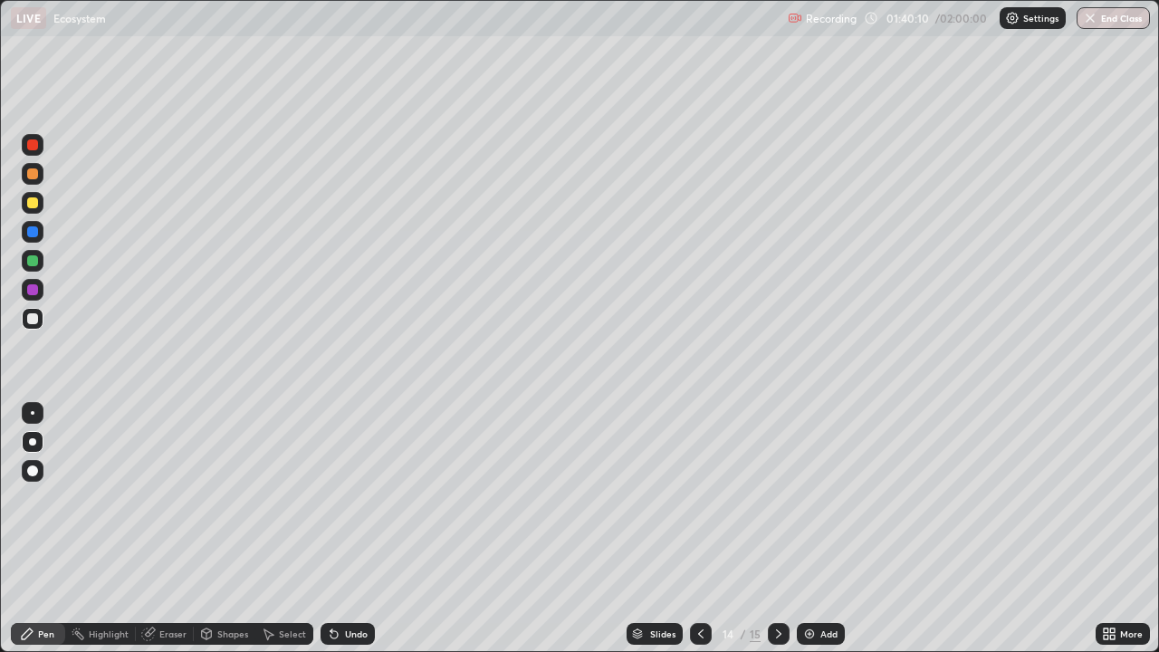
click at [777, 505] on icon at bounding box center [779, 634] width 14 height 14
click at [161, 505] on div "Eraser" at bounding box center [172, 634] width 27 height 9
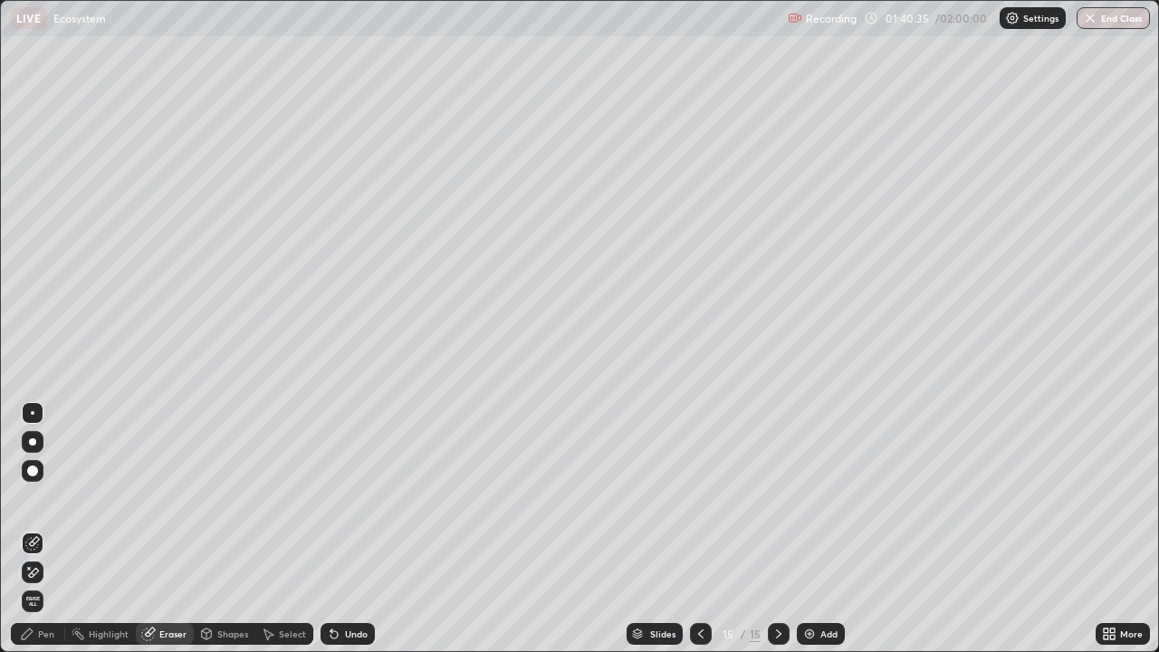
click at [54, 505] on div "Pen" at bounding box center [38, 634] width 54 height 22
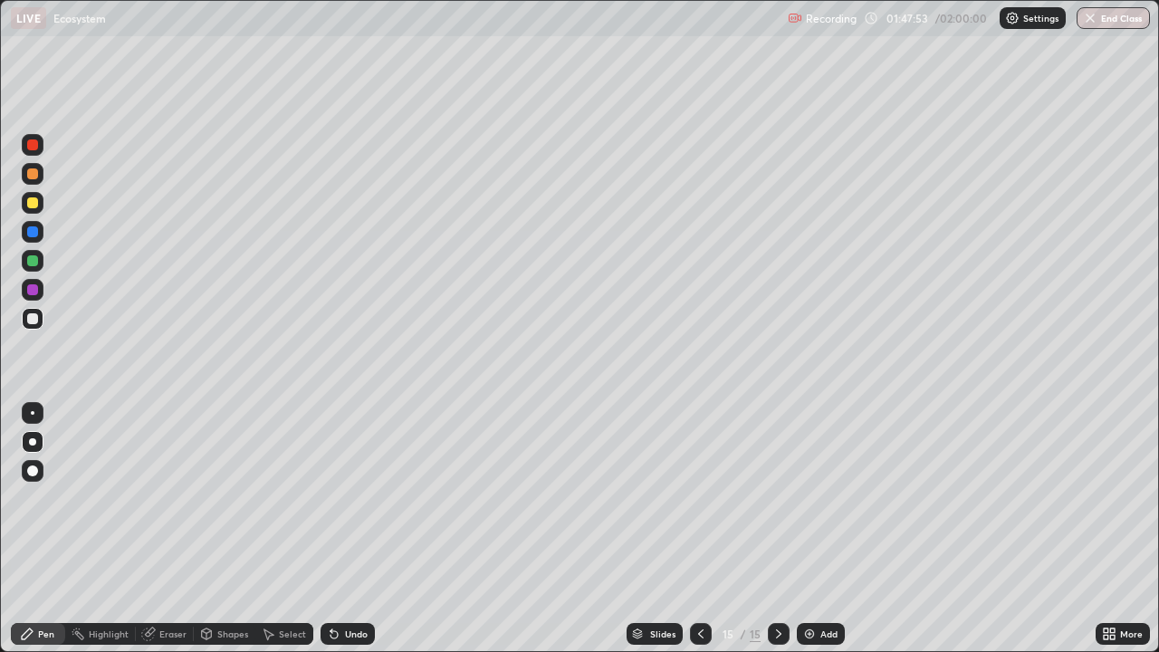
click at [810, 505] on img at bounding box center [810, 634] width 14 height 14
click at [34, 170] on div at bounding box center [32, 173] width 11 height 11
click at [37, 319] on div at bounding box center [32, 318] width 11 height 11
click at [37, 317] on div at bounding box center [32, 318] width 11 height 11
click at [332, 505] on icon at bounding box center [334, 634] width 7 height 7
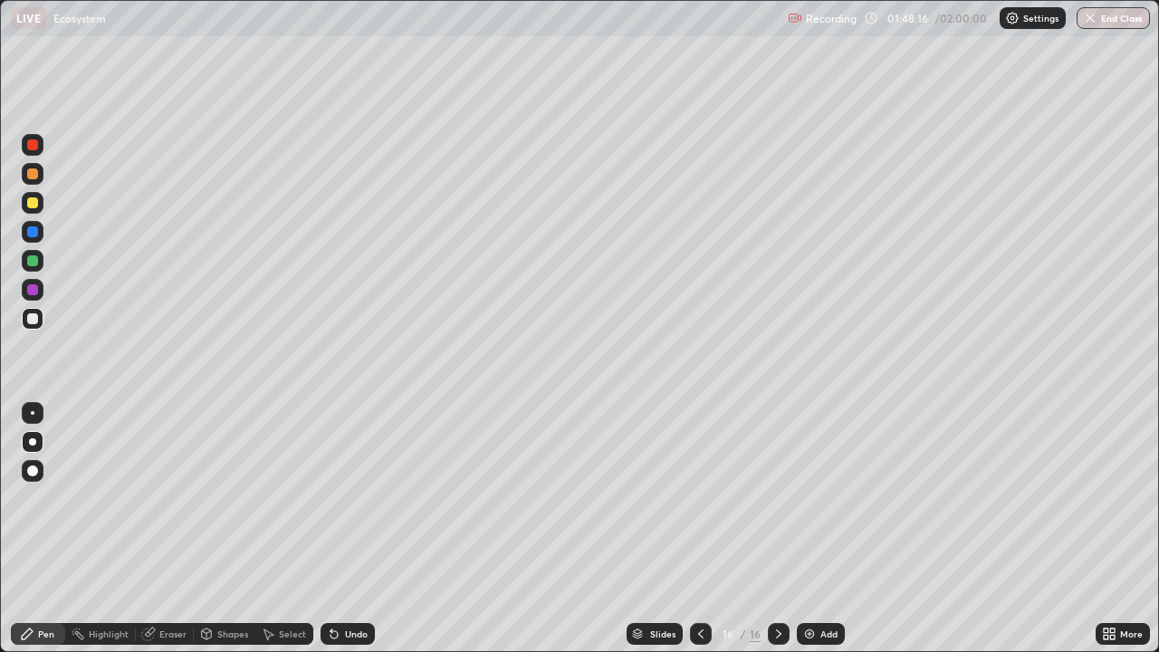
click at [332, 505] on icon at bounding box center [334, 634] width 7 height 7
click at [34, 320] on div at bounding box center [32, 318] width 11 height 11
click at [34, 319] on div at bounding box center [32, 318] width 11 height 11
click at [34, 263] on div at bounding box center [32, 260] width 11 height 11
click at [34, 261] on div at bounding box center [32, 260] width 11 height 11
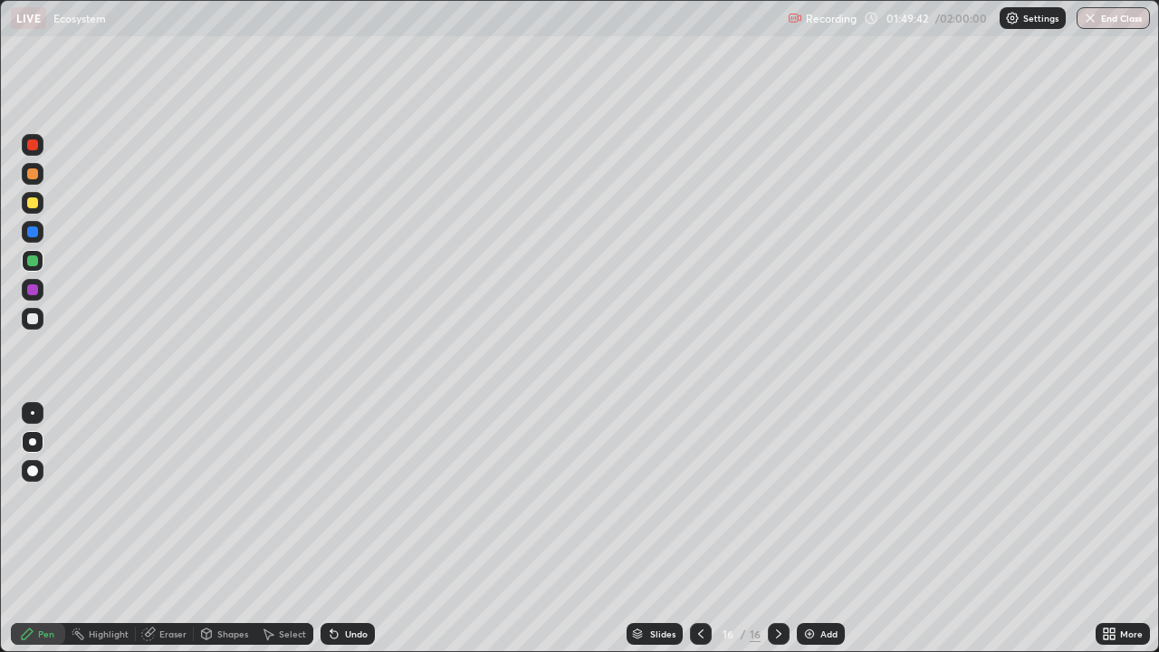
click at [809, 505] on img at bounding box center [810, 634] width 14 height 14
click at [34, 175] on div at bounding box center [32, 173] width 11 height 11
click at [35, 176] on div at bounding box center [32, 173] width 11 height 11
click at [34, 316] on div at bounding box center [32, 318] width 11 height 11
click at [35, 318] on div at bounding box center [32, 318] width 11 height 11
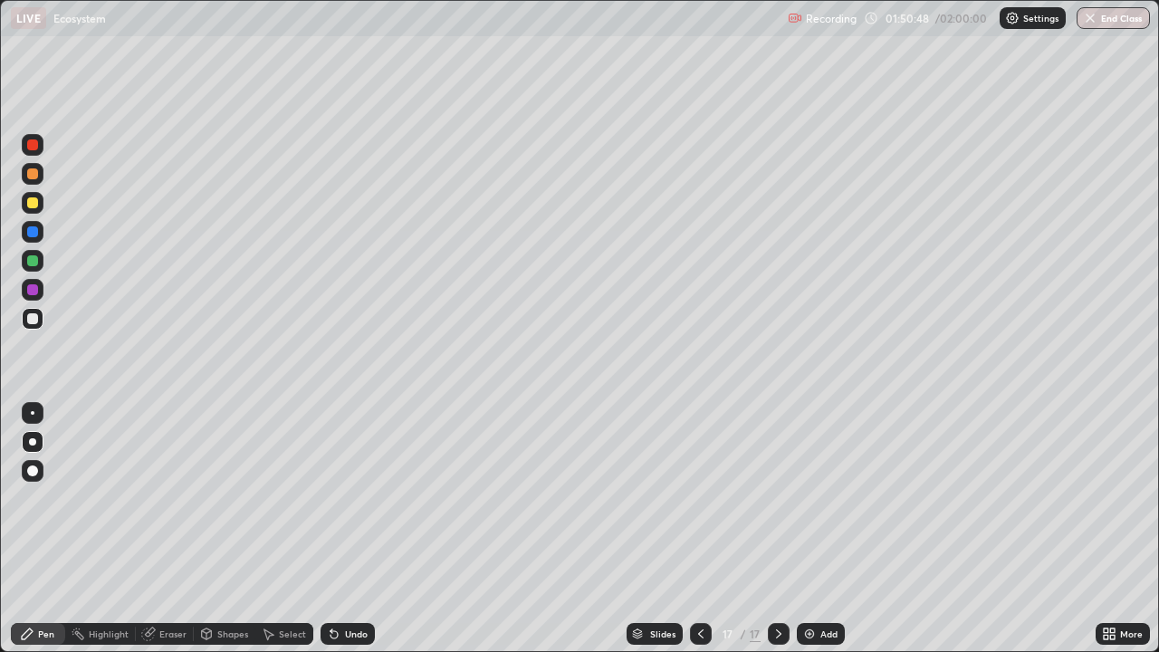
click at [699, 505] on icon at bounding box center [701, 634] width 14 height 14
click at [777, 505] on icon at bounding box center [779, 634] width 14 height 14
click at [809, 505] on img at bounding box center [810, 634] width 14 height 14
click at [36, 322] on div at bounding box center [32, 318] width 11 height 11
click at [36, 320] on div at bounding box center [32, 318] width 11 height 11
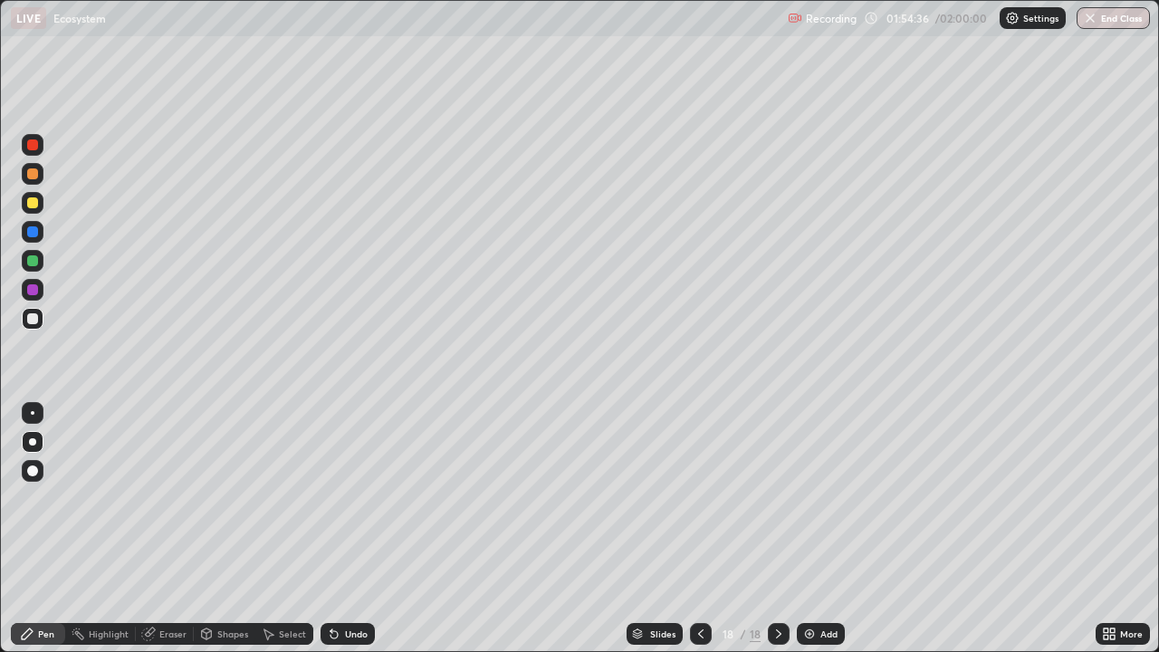
click at [700, 505] on icon at bounding box center [701, 634] width 14 height 14
click at [780, 505] on icon at bounding box center [779, 634] width 14 height 14
click at [331, 505] on icon at bounding box center [332, 631] width 2 height 2
click at [698, 505] on icon at bounding box center [701, 634] width 14 height 14
click at [920, 23] on div "01:58:54" at bounding box center [909, 18] width 51 height 11
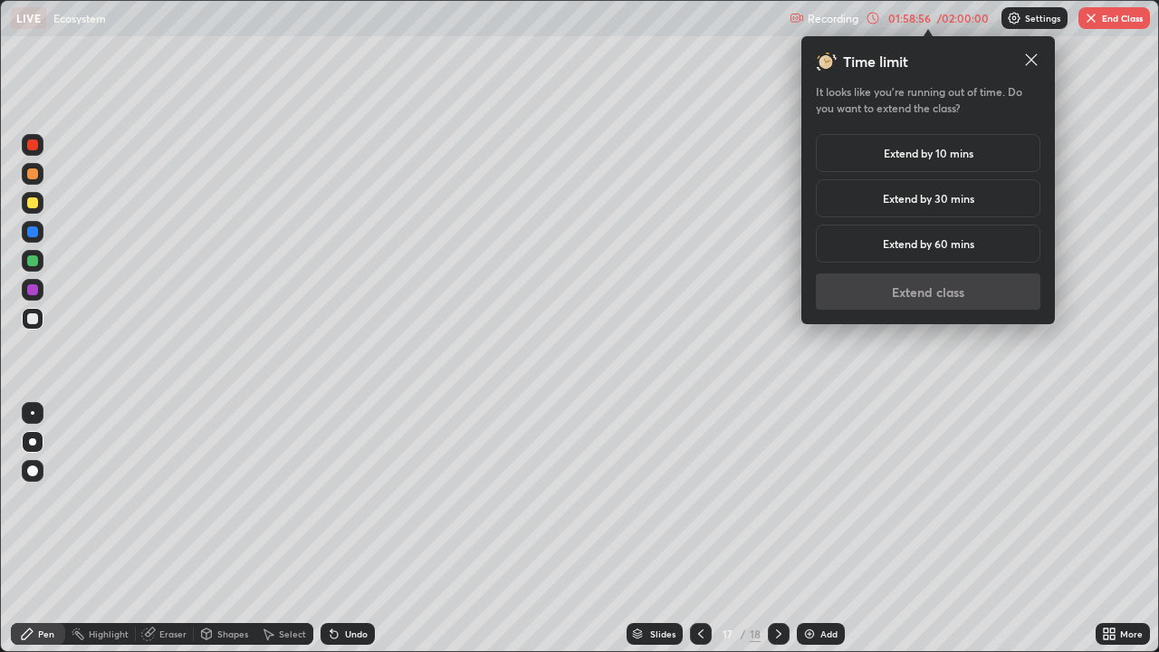
click at [958, 159] on h5 "Extend by 10 mins" at bounding box center [929, 153] width 90 height 16
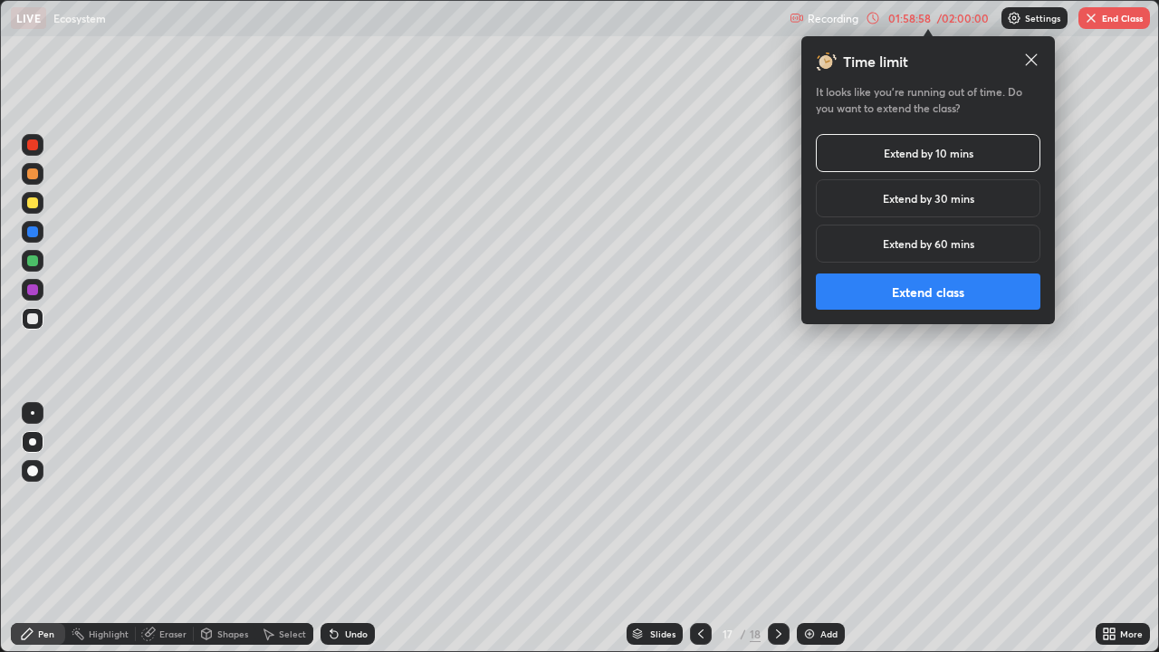
click at [960, 293] on button "Extend class" at bounding box center [928, 292] width 225 height 36
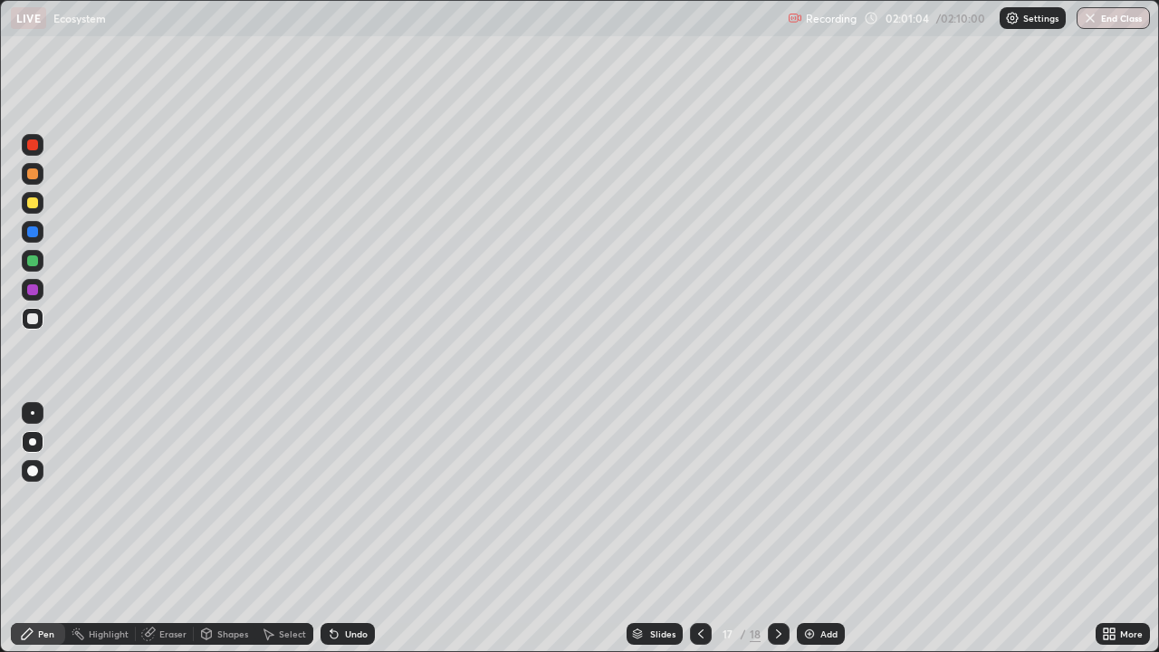
click at [334, 505] on icon at bounding box center [334, 634] width 7 height 7
click at [776, 505] on icon at bounding box center [779, 634] width 14 height 14
click at [332, 505] on icon at bounding box center [334, 634] width 7 height 7
click at [331, 505] on icon at bounding box center [332, 631] width 2 height 2
click at [337, 505] on icon at bounding box center [334, 634] width 14 height 14
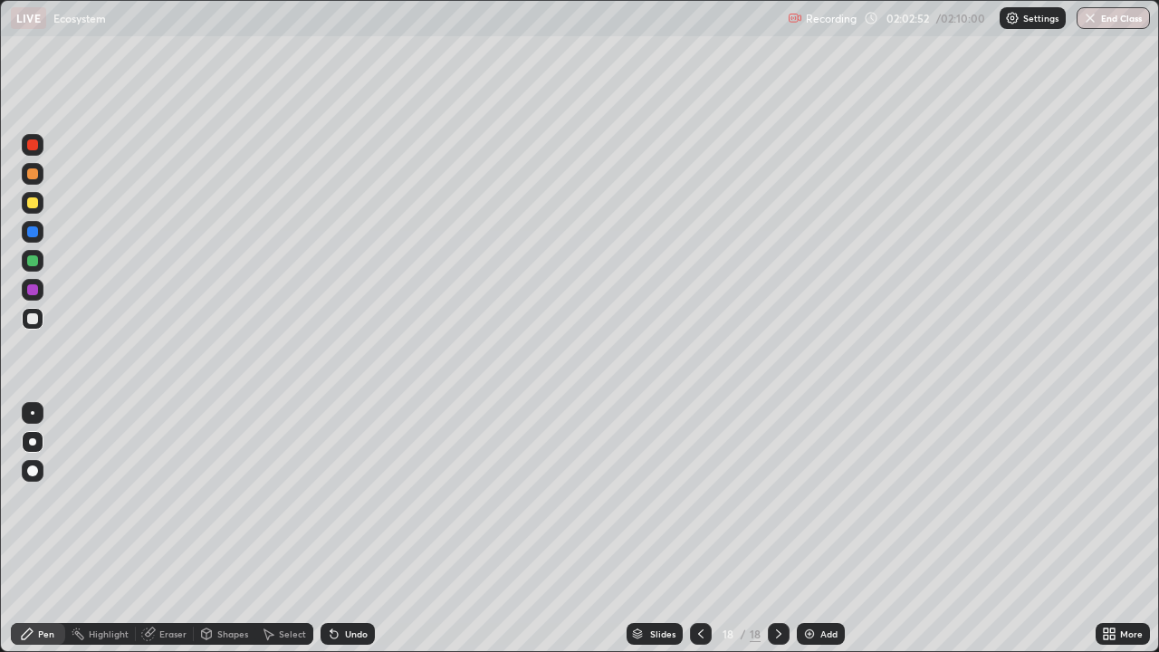
click at [337, 505] on icon at bounding box center [334, 634] width 14 height 14
click at [341, 505] on div "Undo" at bounding box center [348, 634] width 54 height 22
click at [340, 505] on div "Undo" at bounding box center [348, 634] width 54 height 22
click at [342, 505] on div "Undo" at bounding box center [348, 634] width 54 height 22
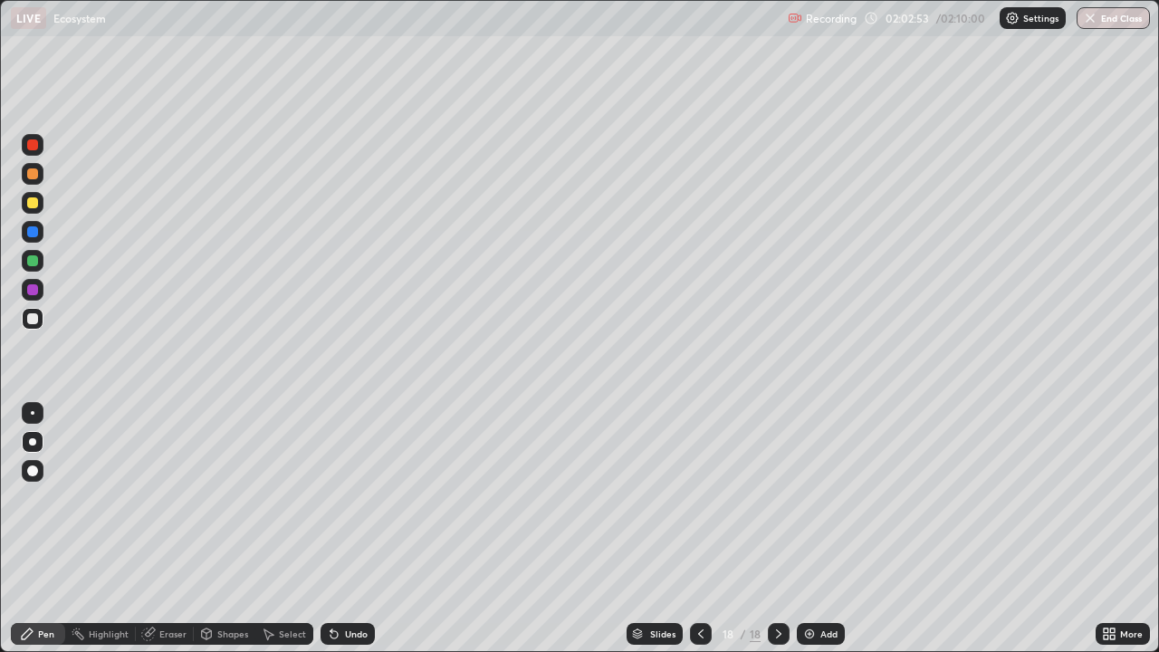
click at [342, 505] on div "Undo" at bounding box center [348, 634] width 54 height 22
click at [341, 505] on div "Undo" at bounding box center [348, 634] width 54 height 22
click at [332, 505] on icon at bounding box center [334, 634] width 7 height 7
click at [697, 505] on icon at bounding box center [701, 634] width 14 height 14
click at [784, 505] on icon at bounding box center [779, 634] width 14 height 14
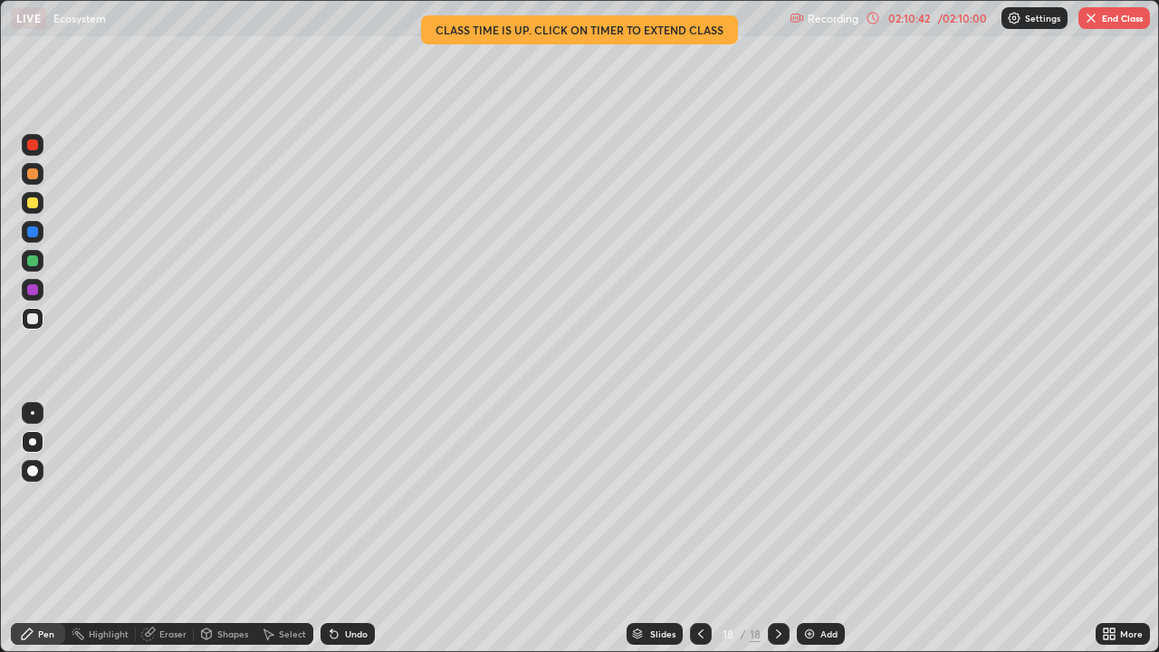
click at [1107, 21] on button "End Class" at bounding box center [1115, 18] width 72 height 22
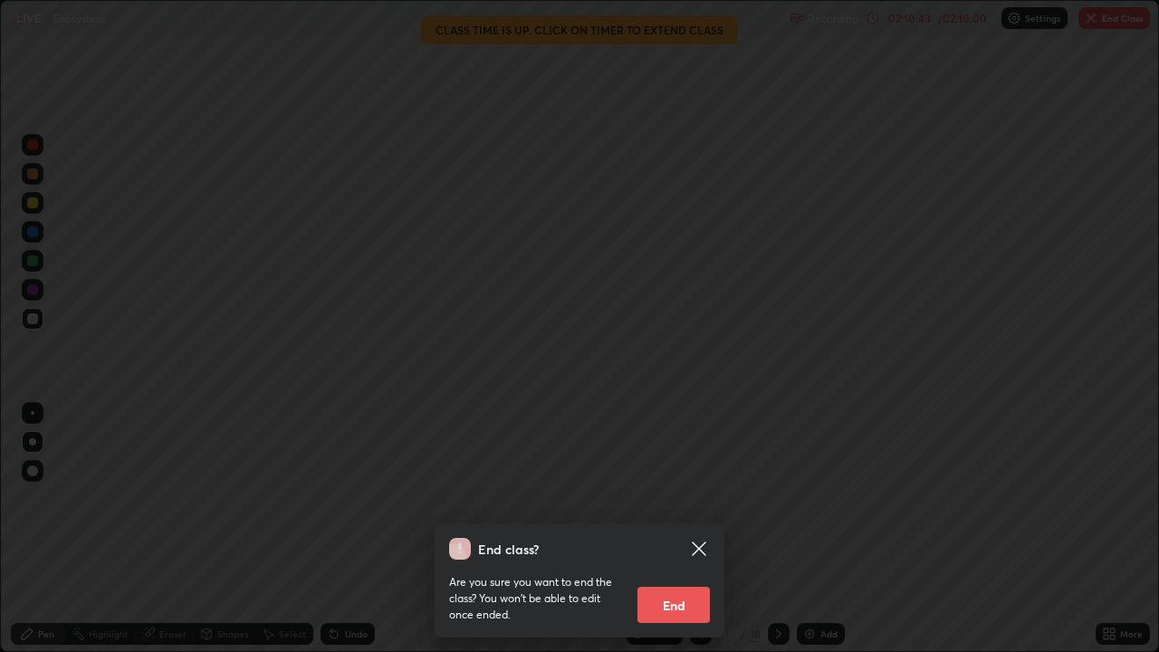
click at [669, 505] on button "End" at bounding box center [674, 605] width 72 height 36
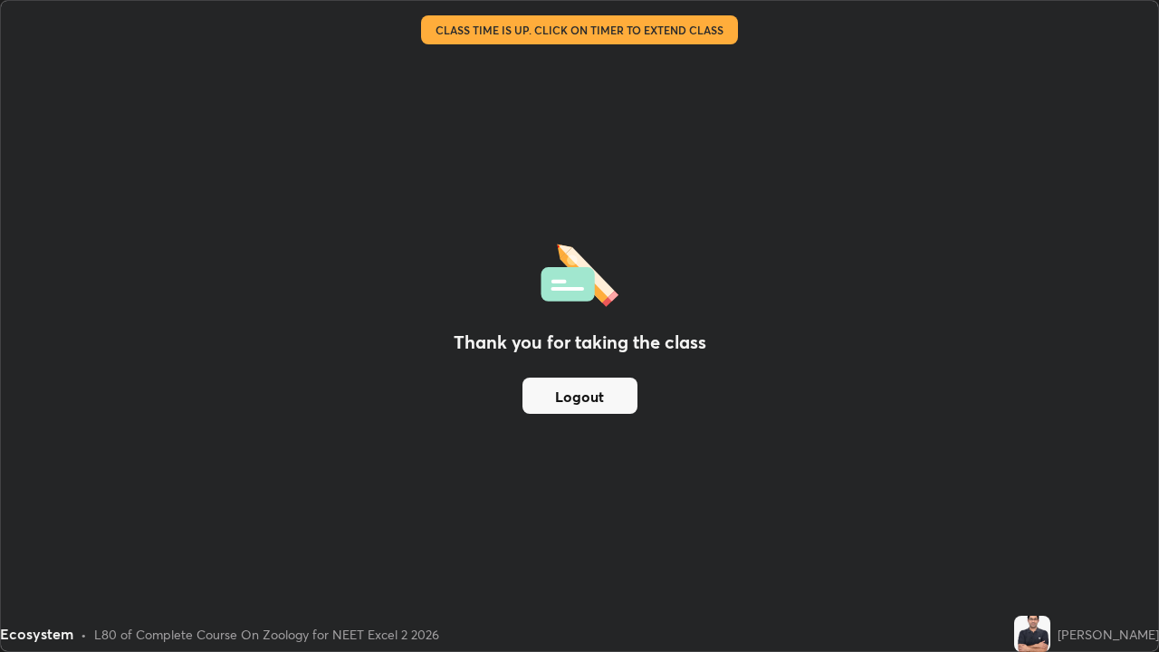
click at [585, 395] on button "Logout" at bounding box center [580, 396] width 115 height 36
click at [570, 392] on button "Logout" at bounding box center [580, 396] width 115 height 36
